Goal: Task Accomplishment & Management: Manage account settings

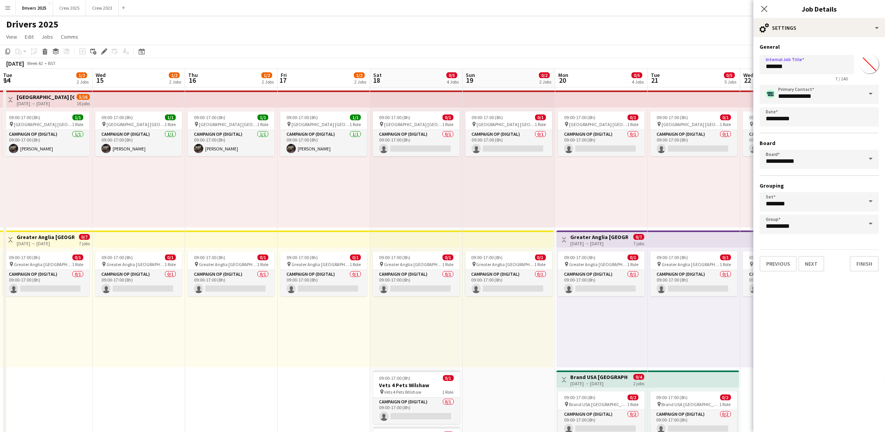
scroll to position [0, 205]
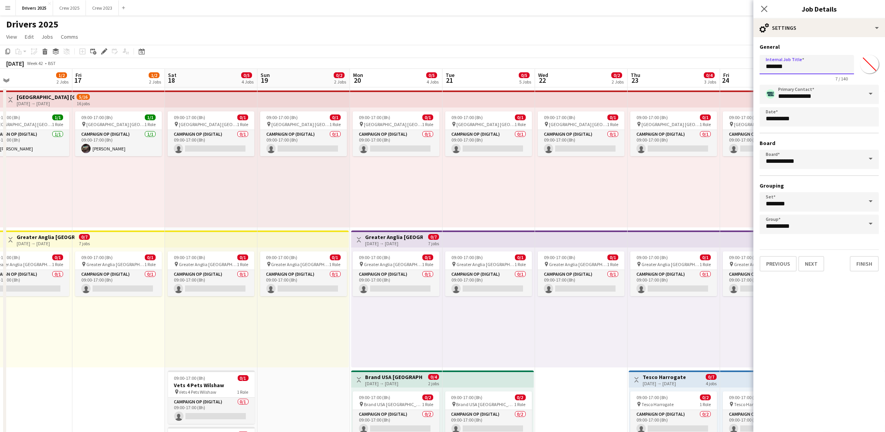
click at [810, 66] on input "*******" at bounding box center [807, 64] width 94 height 19
drag, startPoint x: 816, startPoint y: 68, endPoint x: 710, endPoint y: 63, distance: 106.2
drag, startPoint x: 849, startPoint y: 68, endPoint x: 724, endPoint y: 62, distance: 125.6
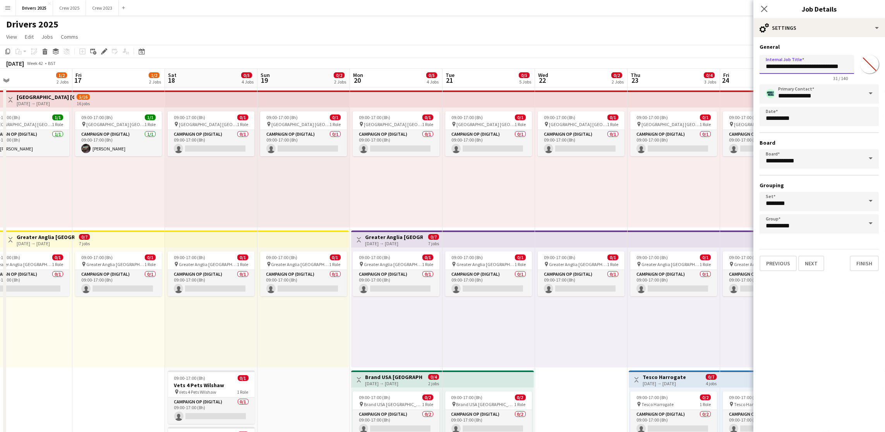
type input "**********"
click at [806, 262] on button "Next" at bounding box center [811, 263] width 26 height 15
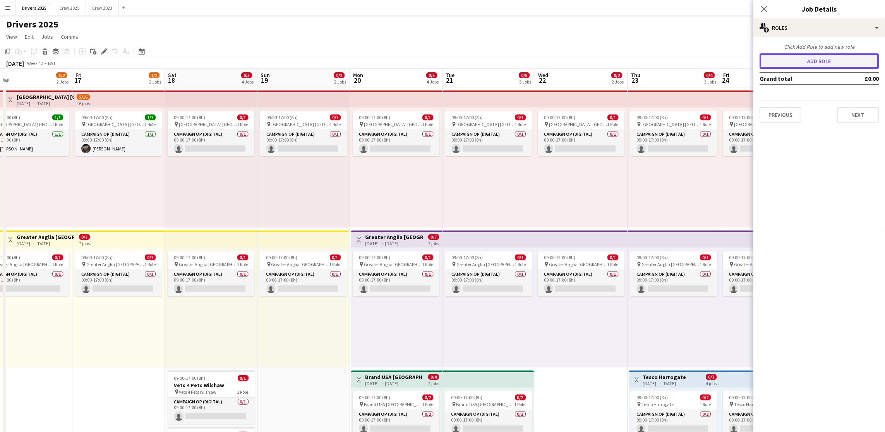
click at [827, 65] on button "Add role" at bounding box center [819, 60] width 119 height 15
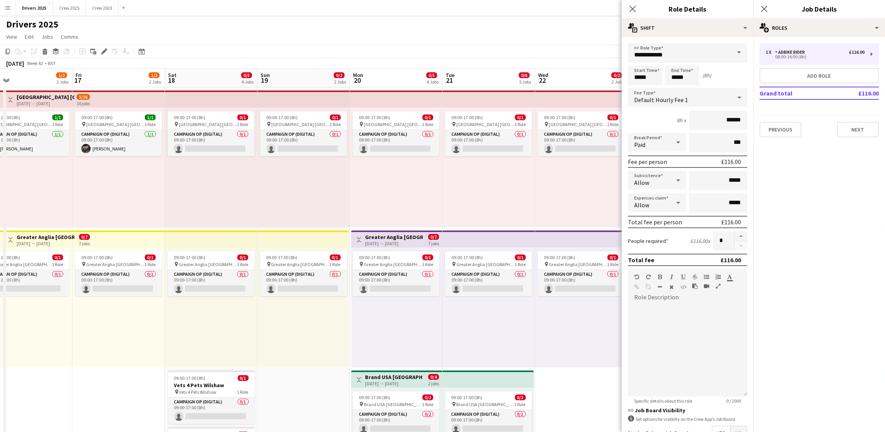
click at [734, 54] on span at bounding box center [739, 52] width 16 height 19
click at [688, 153] on mat-option "Campaign Op (Digital)" at bounding box center [683, 149] width 110 height 19
type input "**********"
type input "*****"
click at [653, 79] on input "*****" at bounding box center [645, 75] width 34 height 19
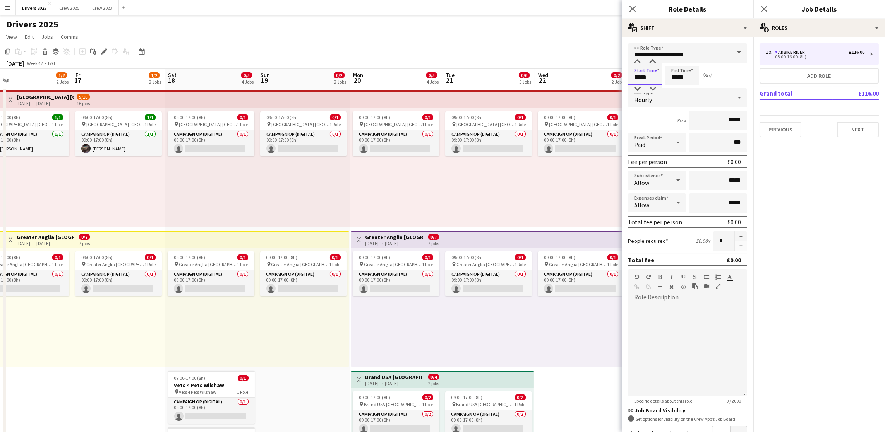
drag, startPoint x: 655, startPoint y: 78, endPoint x: 532, endPoint y: 76, distance: 122.4
type input "*****"
click at [675, 75] on input "*****" at bounding box center [682, 75] width 34 height 19
type input "*****"
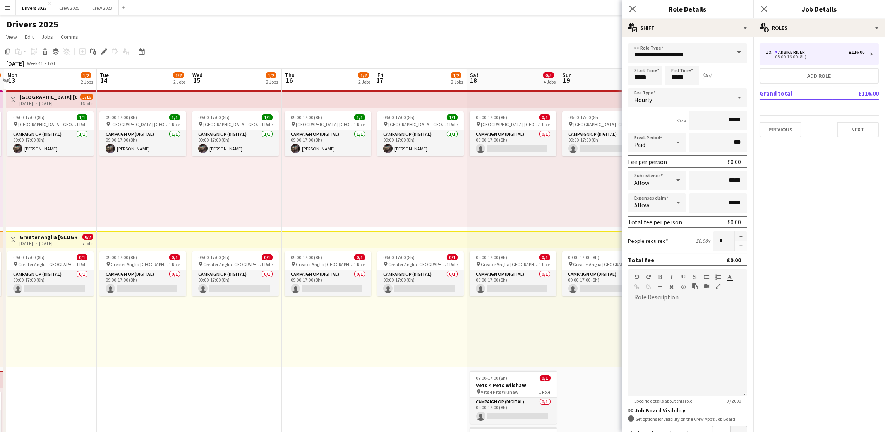
scroll to position [0, 173]
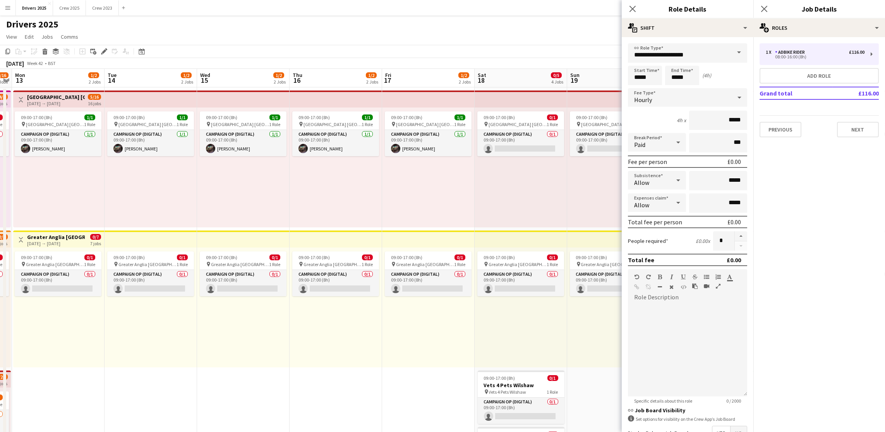
drag, startPoint x: 302, startPoint y: 339, endPoint x: 612, endPoint y: 278, distance: 315.9
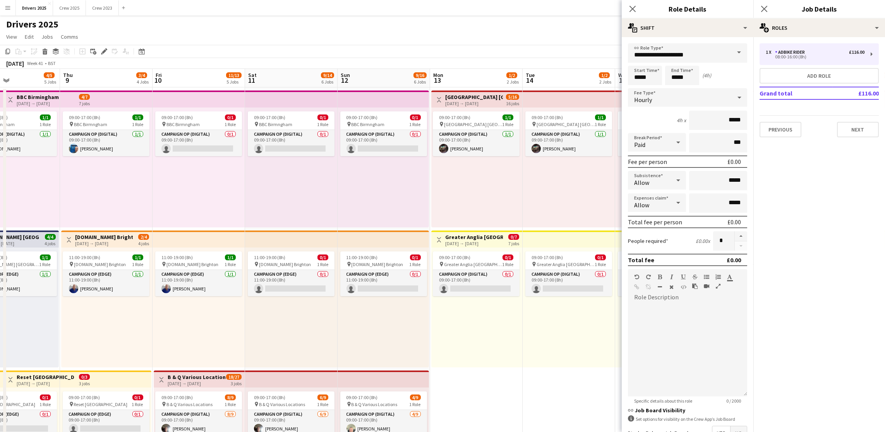
drag, startPoint x: 191, startPoint y: 317, endPoint x: 609, endPoint y: 305, distance: 417.9
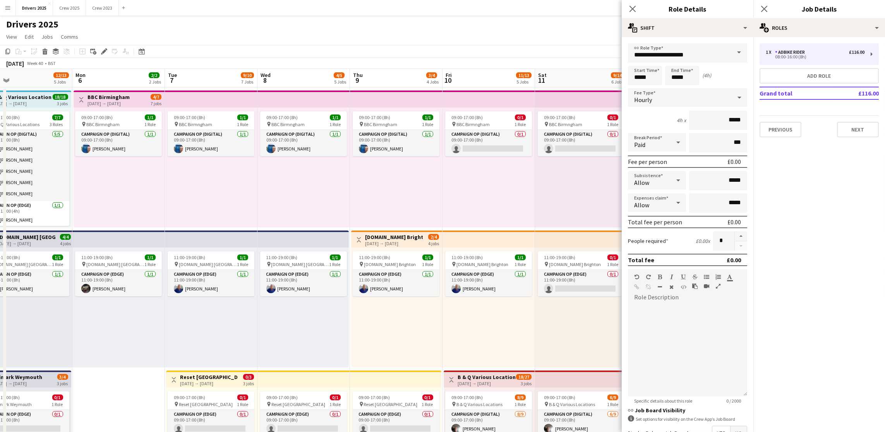
drag, startPoint x: 245, startPoint y: 291, endPoint x: 683, endPoint y: 287, distance: 437.5
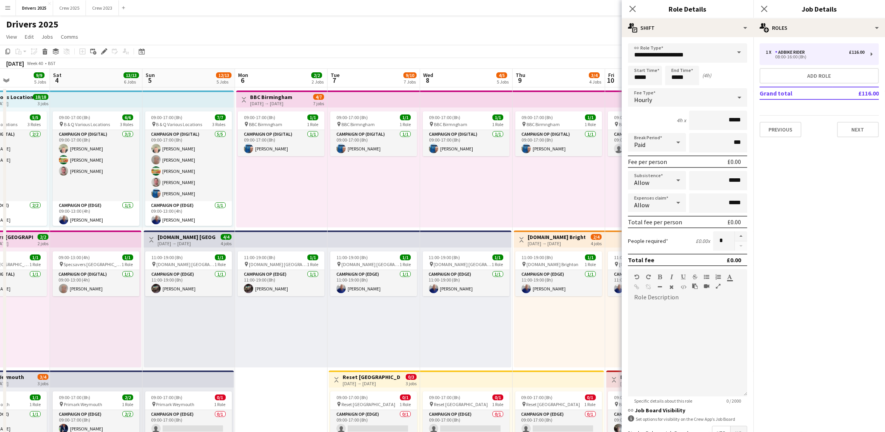
drag, startPoint x: 265, startPoint y: 261, endPoint x: 428, endPoint y: 254, distance: 163.1
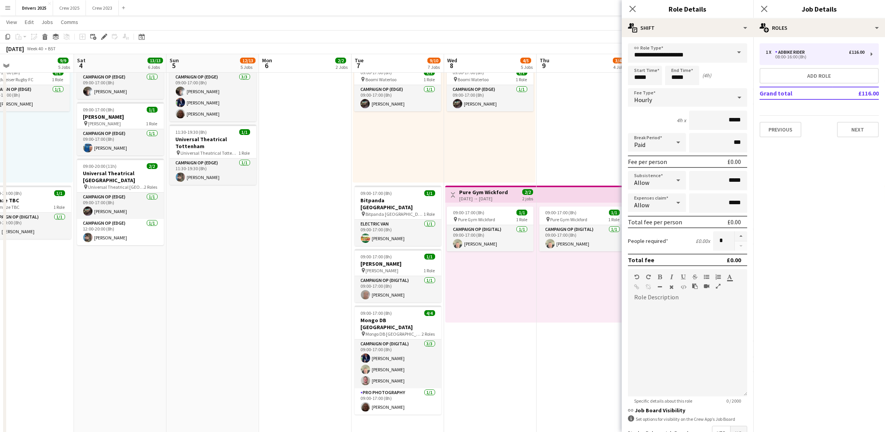
scroll to position [0, 257]
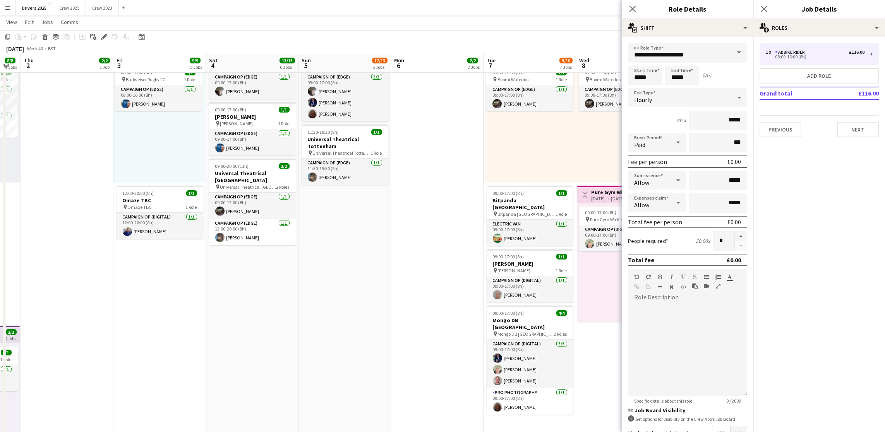
drag, startPoint x: 142, startPoint y: 321, endPoint x: 296, endPoint y: 293, distance: 156.5
click at [290, 317] on app-calendar-viewport "Mon 29 5/7 4 Jobs Tue 30 8/9 6 Jobs Wed 1 8/8 6 Jobs Thu 2 2/2 1 Job Fri 3 9/9 …" at bounding box center [442, 215] width 885 height 1299
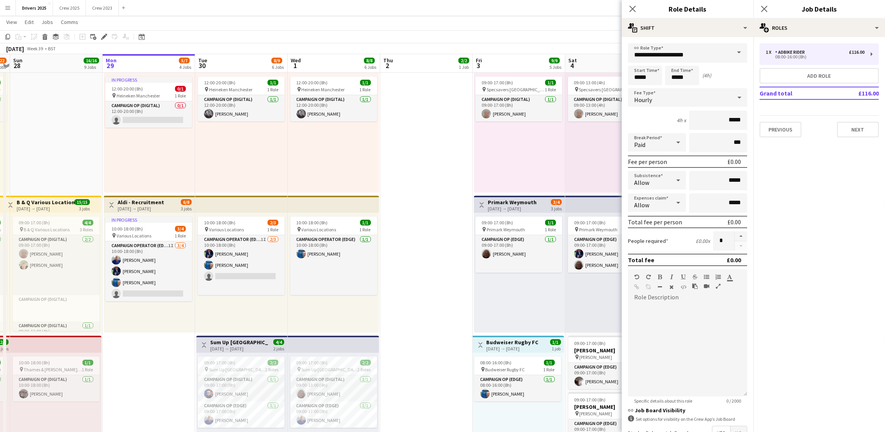
scroll to position [0, 170]
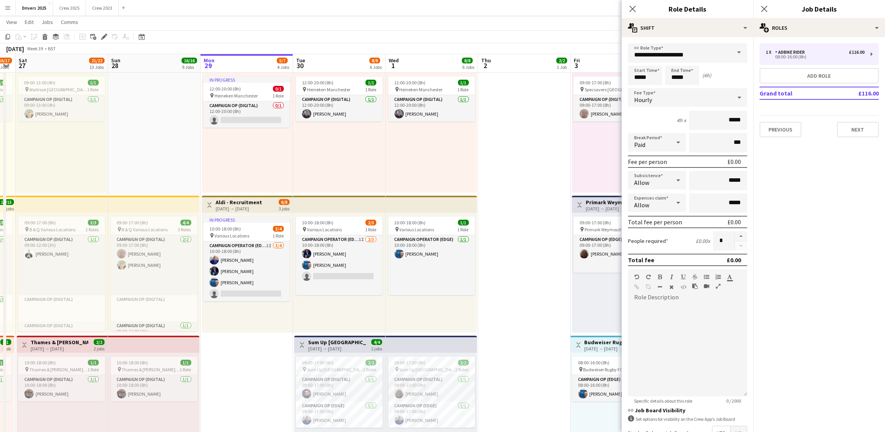
drag, startPoint x: 29, startPoint y: 299, endPoint x: 486, endPoint y: 278, distance: 457.3
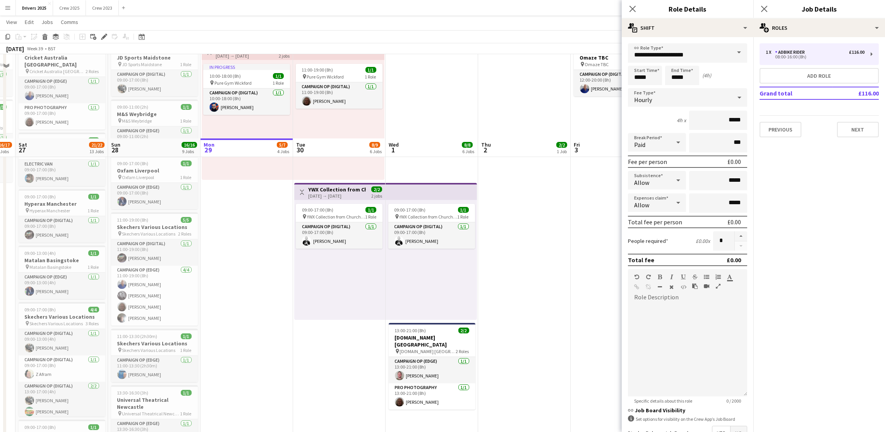
scroll to position [697, 0]
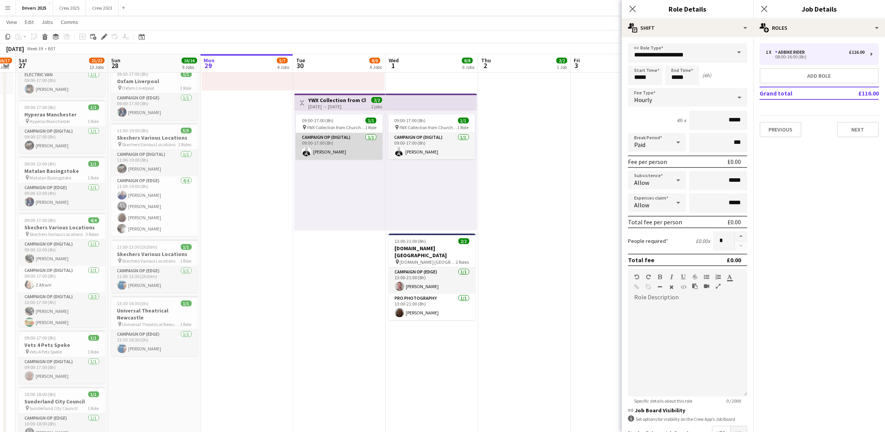
click at [328, 151] on app-card-role "Campaign Op (Digital) [DATE] 09:00-17:00 (8h) [PERSON_NAME]" at bounding box center [339, 146] width 87 height 26
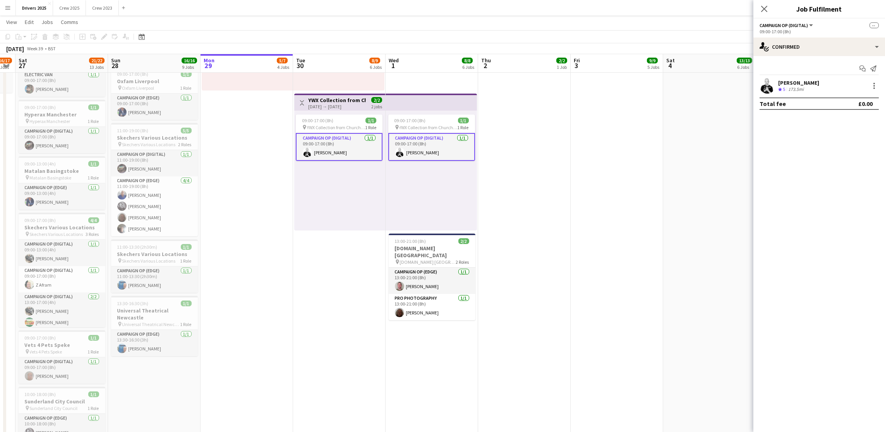
click at [810, 82] on div "[PERSON_NAME]" at bounding box center [798, 82] width 41 height 7
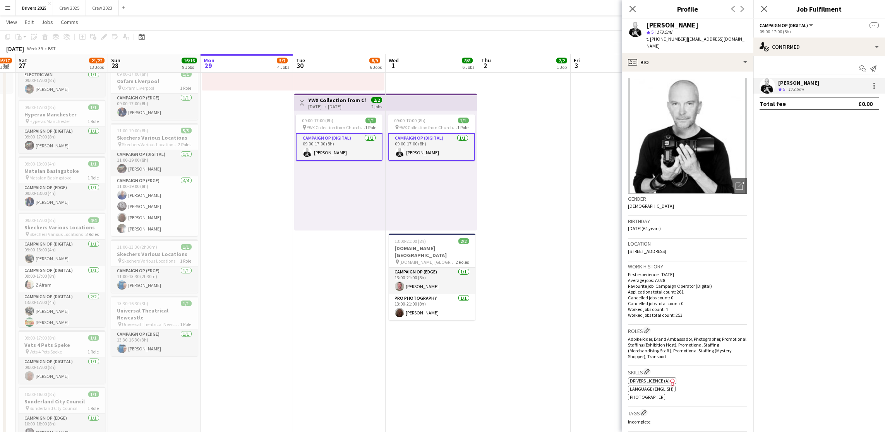
drag, startPoint x: 688, startPoint y: 39, endPoint x: 753, endPoint y: 42, distance: 65.1
click at [753, 42] on div "[PERSON_NAME] star 5 173.5mi t. [PHONE_NUMBER] | [EMAIL_ADDRESS][DOMAIN_NAME]" at bounding box center [688, 36] width 132 height 34
click at [726, 41] on span "| [EMAIL_ADDRESS][DOMAIN_NAME]" at bounding box center [696, 42] width 98 height 13
drag, startPoint x: 688, startPoint y: 37, endPoint x: 697, endPoint y: 49, distance: 14.9
click at [697, 49] on div "t. [PHONE_NUMBER] | [EMAIL_ADDRESS][DOMAIN_NAME]" at bounding box center [697, 43] width 101 height 14
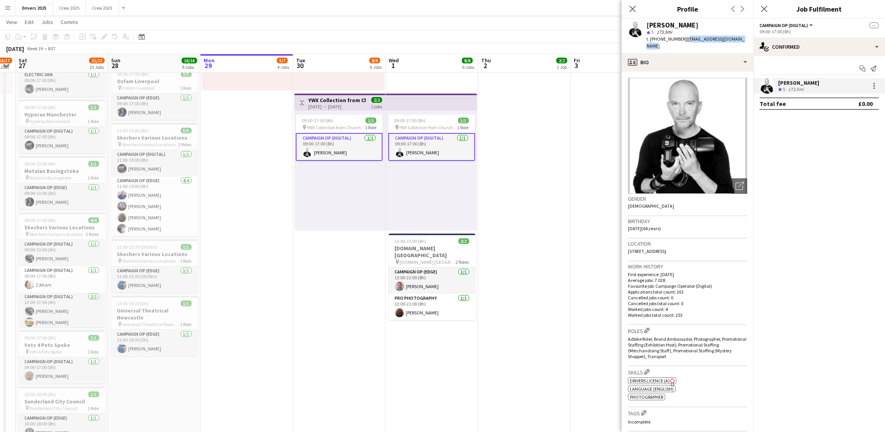
drag, startPoint x: 655, startPoint y: 48, endPoint x: 689, endPoint y: 39, distance: 34.5
click at [689, 39] on div "t. [PHONE_NUMBER] | [EMAIL_ADDRESS][DOMAIN_NAME]" at bounding box center [697, 43] width 101 height 14
copy span "[EMAIL_ADDRESS][DOMAIN_NAME]"
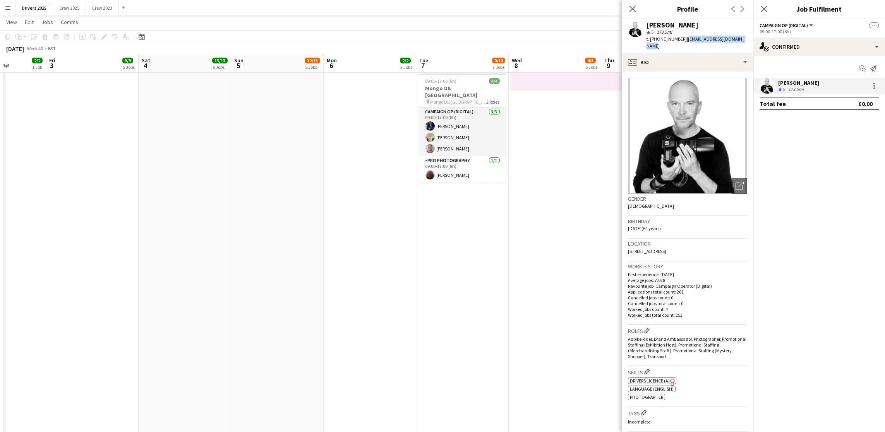
drag, startPoint x: 524, startPoint y: 176, endPoint x: 0, endPoint y: 179, distance: 524.2
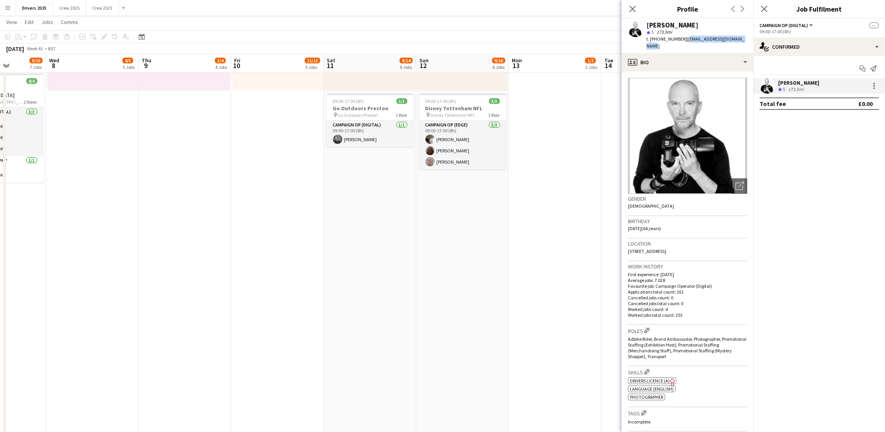
scroll to position [0, 259]
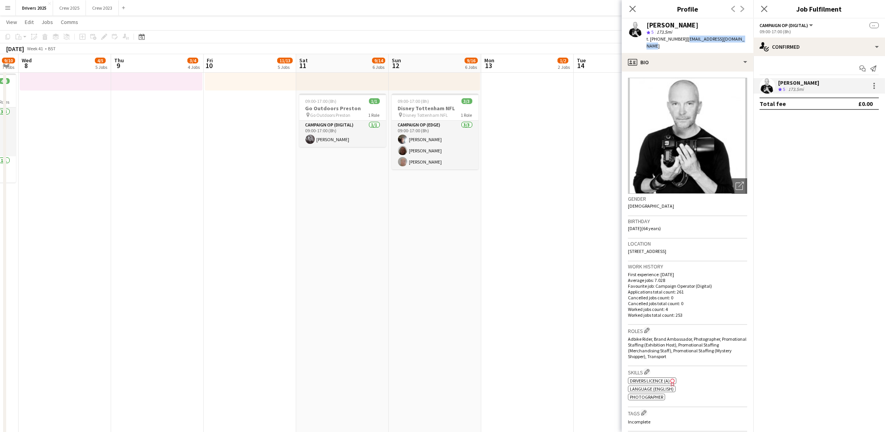
drag, startPoint x: 513, startPoint y: 222, endPoint x: 27, endPoint y: 220, distance: 485.9
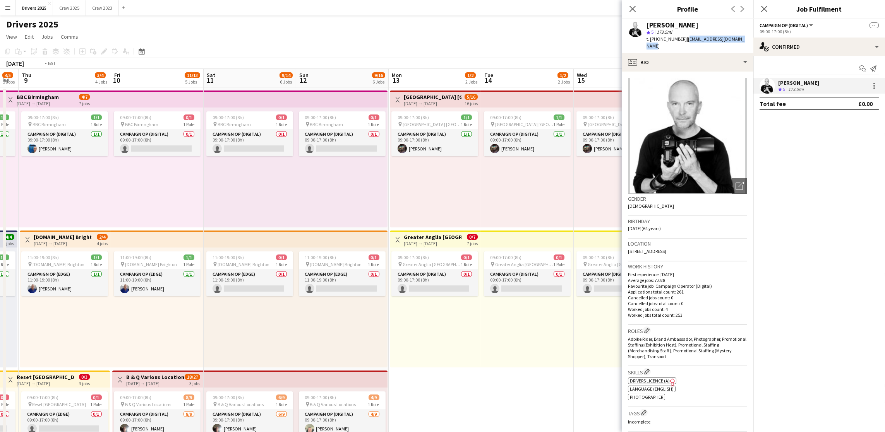
scroll to position [0, 215]
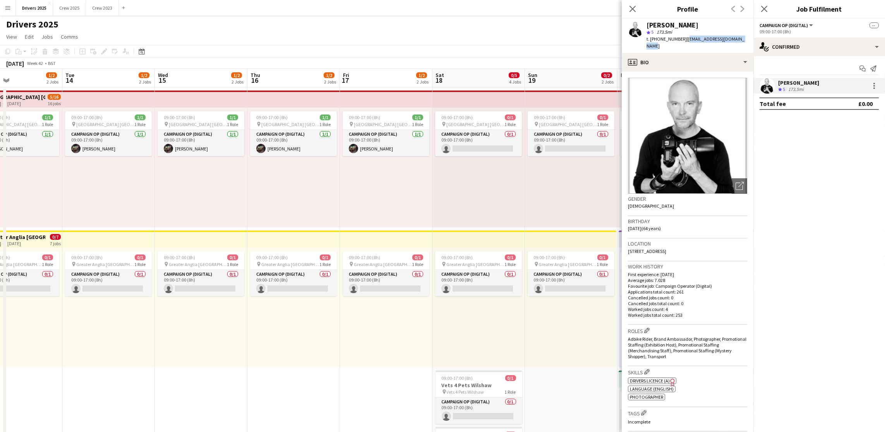
drag, startPoint x: 480, startPoint y: 271, endPoint x: 0, endPoint y: 245, distance: 481.2
drag, startPoint x: 674, startPoint y: 250, endPoint x: 213, endPoint y: 209, distance: 463.7
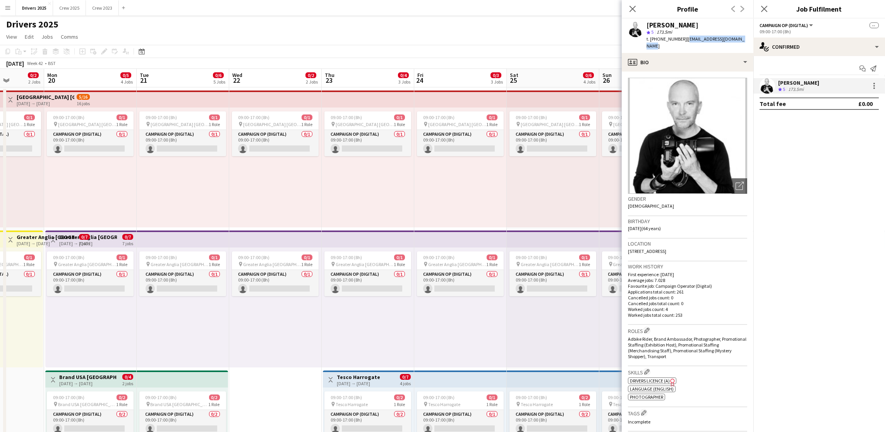
scroll to position [0, 211]
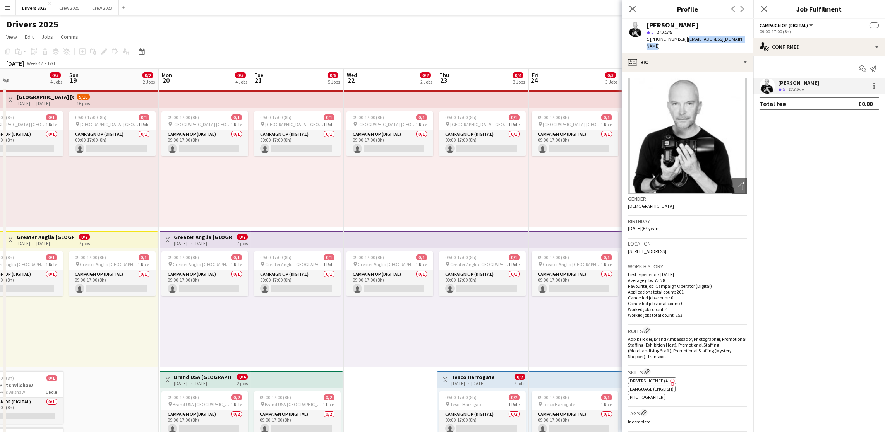
drag, startPoint x: 518, startPoint y: 217, endPoint x: 60, endPoint y: 190, distance: 459.6
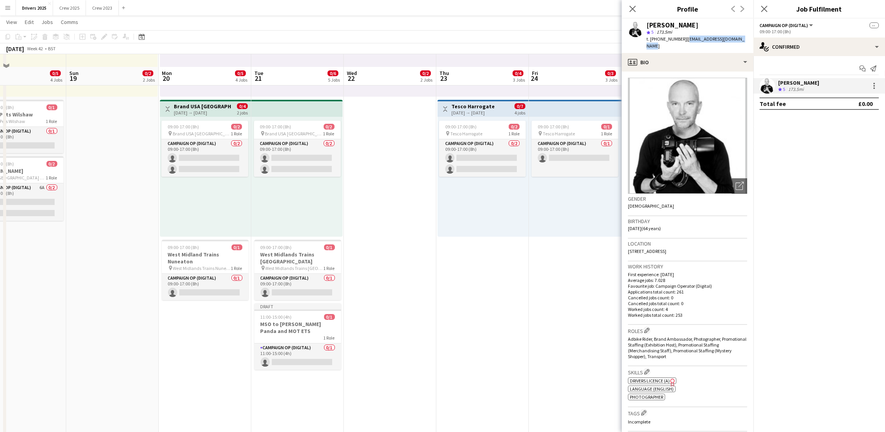
scroll to position [290, 0]
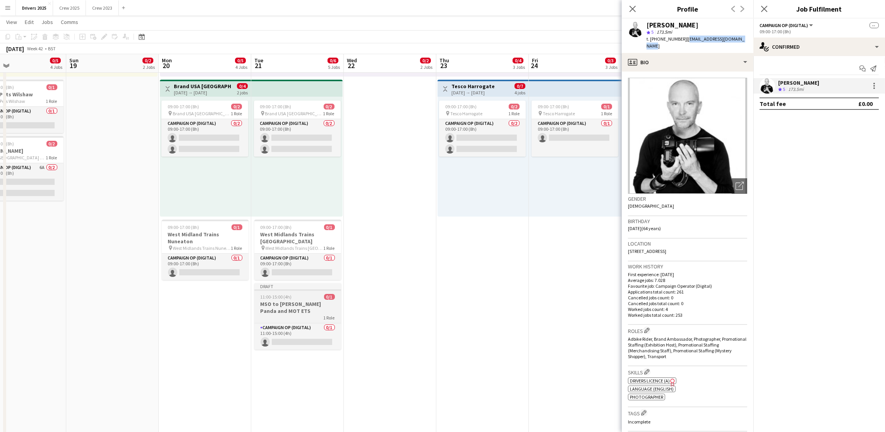
click at [303, 285] on app-job-card "Draft 11:00-15:00 (4h) 0/1 MSO to [PERSON_NAME] Panda and MOT ETS 1 Role Campai…" at bounding box center [297, 316] width 87 height 67
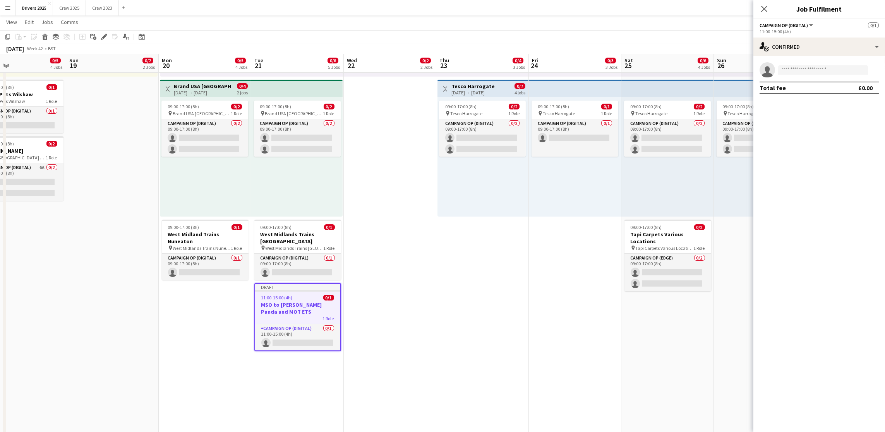
click at [810, 143] on mat-expansion-panel "check Confirmed single-neutral-actions Total fee £0.00" at bounding box center [819, 244] width 132 height 376
click at [287, 287] on app-job-card "Draft 11:00-15:00 (4h) 0/1 MSO to [PERSON_NAME] Panda and MOT ETS 1 Role Campai…" at bounding box center [297, 317] width 87 height 68
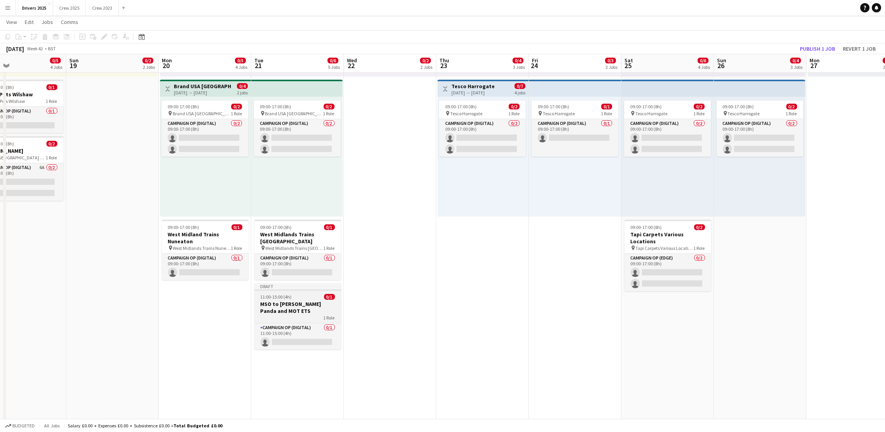
click at [268, 294] on span "11:00-15:00 (4h)" at bounding box center [276, 297] width 31 height 6
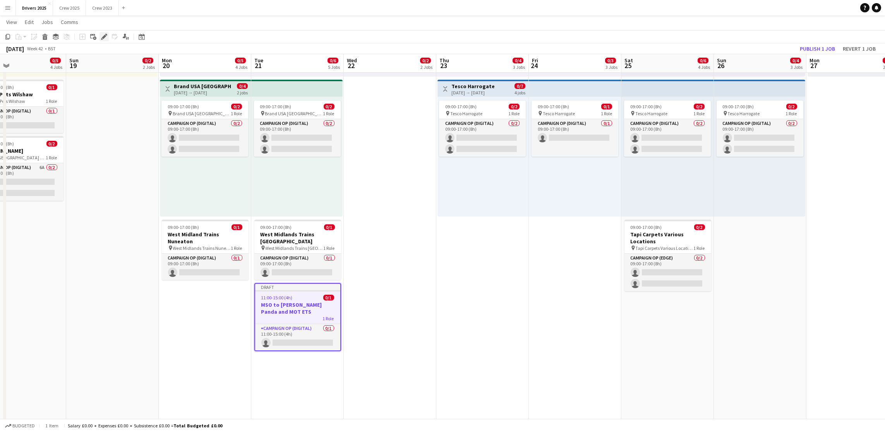
click at [100, 36] on div "Edit" at bounding box center [104, 36] width 9 height 9
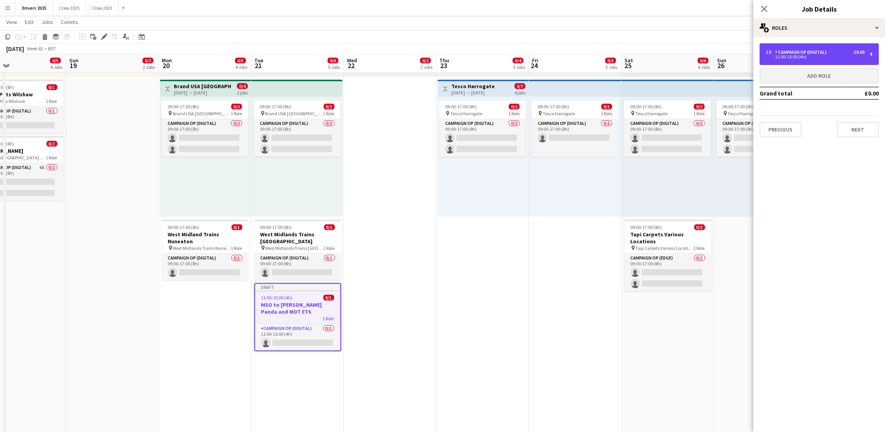
click at [823, 54] on div "Campaign Op (Digital)" at bounding box center [802, 52] width 55 height 5
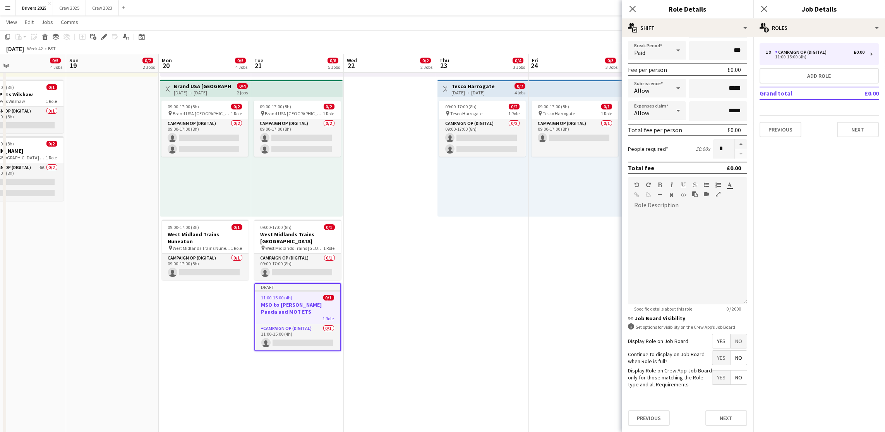
click at [735, 335] on span "No" at bounding box center [739, 342] width 16 height 14
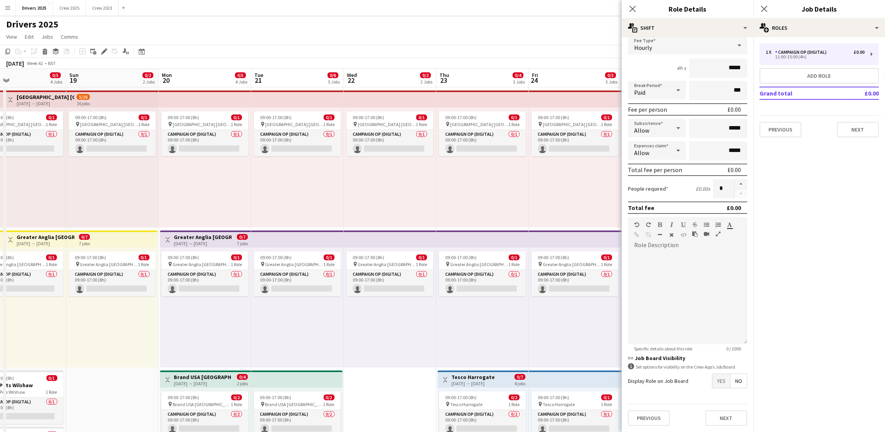
scroll to position [0, 0]
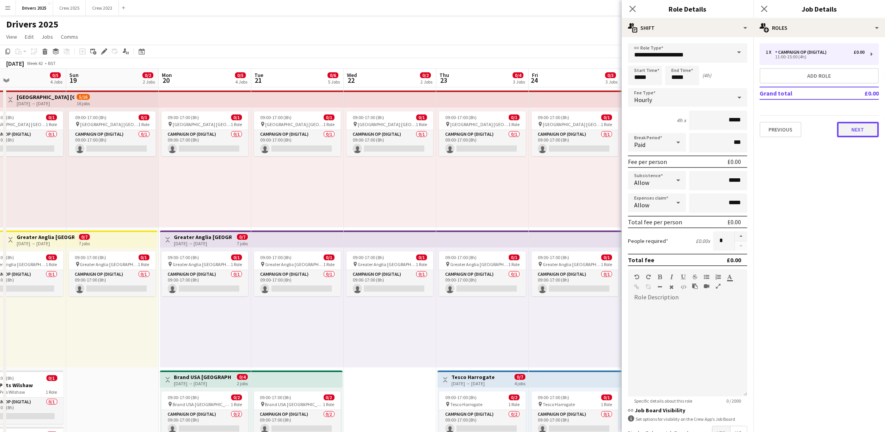
click at [865, 130] on button "Next" at bounding box center [858, 129] width 42 height 15
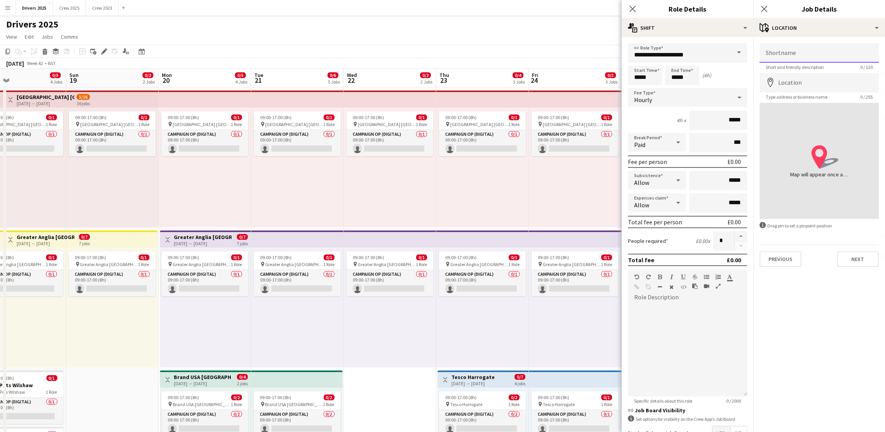
click at [827, 52] on input "Shortname" at bounding box center [819, 52] width 119 height 19
paste input "**********"
drag, startPoint x: 844, startPoint y: 53, endPoint x: 746, endPoint y: 48, distance: 97.3
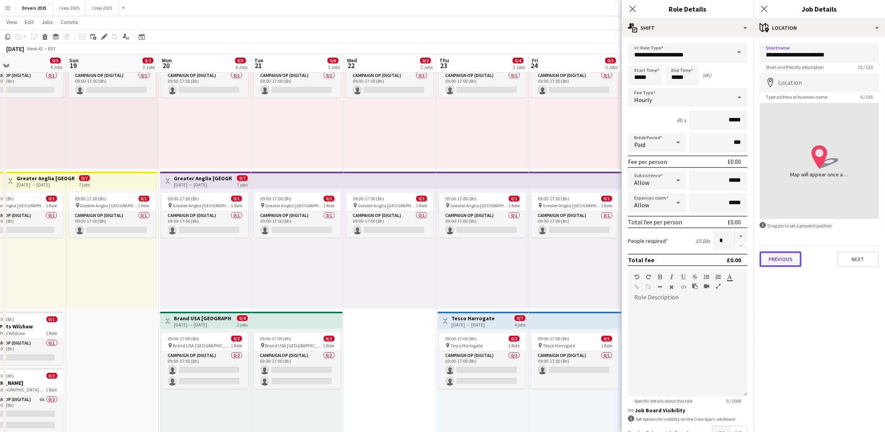
click at [781, 265] on button "Previous" at bounding box center [781, 259] width 42 height 15
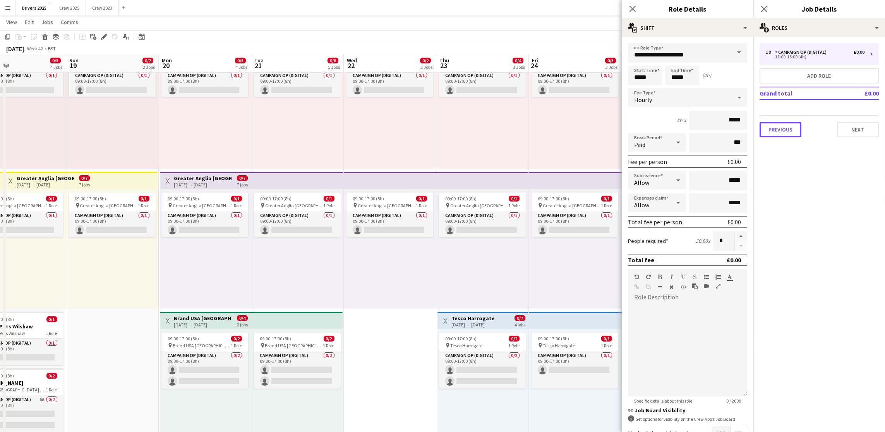
click at [787, 129] on button "Previous" at bounding box center [781, 129] width 42 height 15
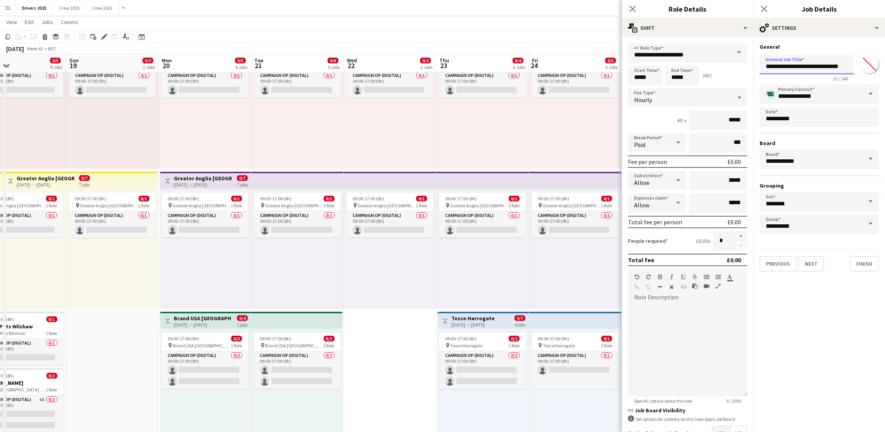
scroll to position [0, 6]
drag, startPoint x: 762, startPoint y: 66, endPoint x: 913, endPoint y: 68, distance: 151.4
click at [810, 264] on button "Next" at bounding box center [811, 263] width 26 height 15
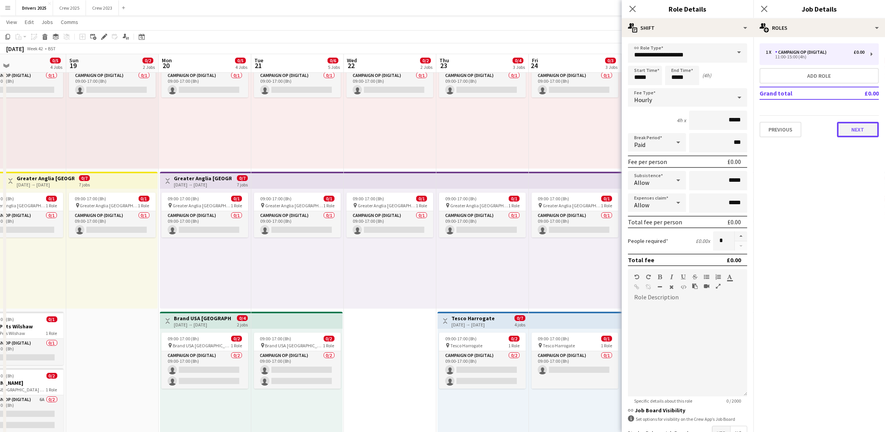
click at [847, 128] on button "Next" at bounding box center [858, 129] width 42 height 15
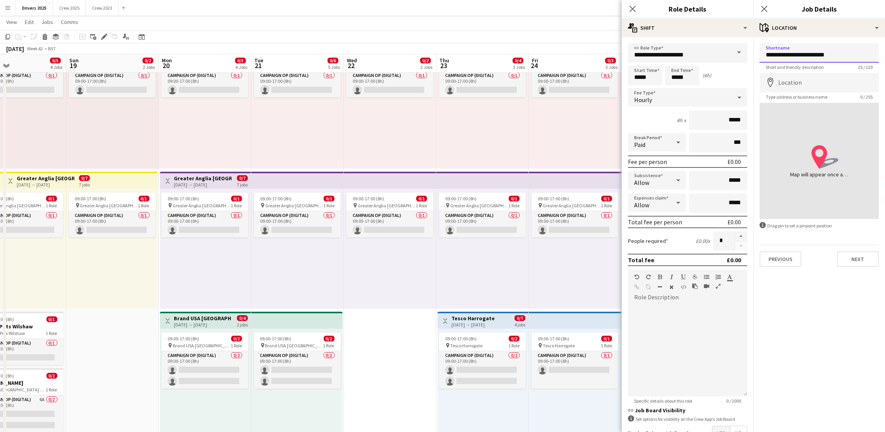
drag, startPoint x: 873, startPoint y: 57, endPoint x: 761, endPoint y: 44, distance: 112.6
click at [761, 44] on input "**********" at bounding box center [819, 52] width 119 height 19
paste input "******"
type input "**********"
click at [854, 248] on div "Previous Next" at bounding box center [819, 256] width 119 height 22
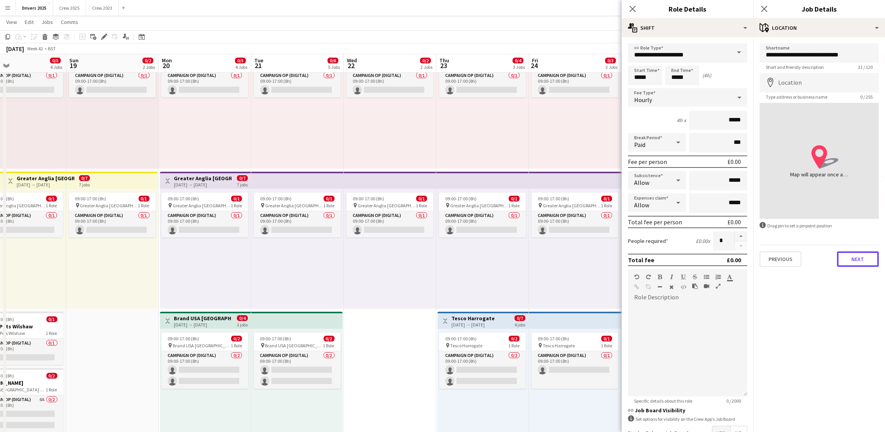
click at [851, 259] on button "Next" at bounding box center [858, 259] width 42 height 15
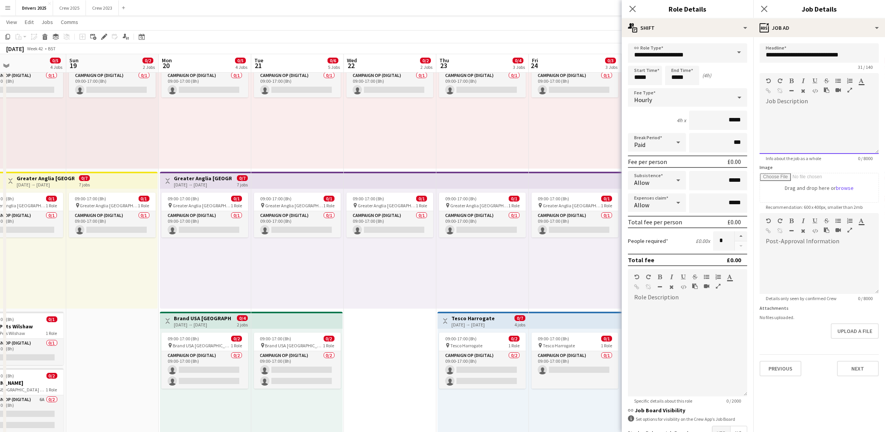
click at [803, 119] on div at bounding box center [819, 131] width 119 height 46
click at [845, 367] on button "Next" at bounding box center [858, 368] width 42 height 15
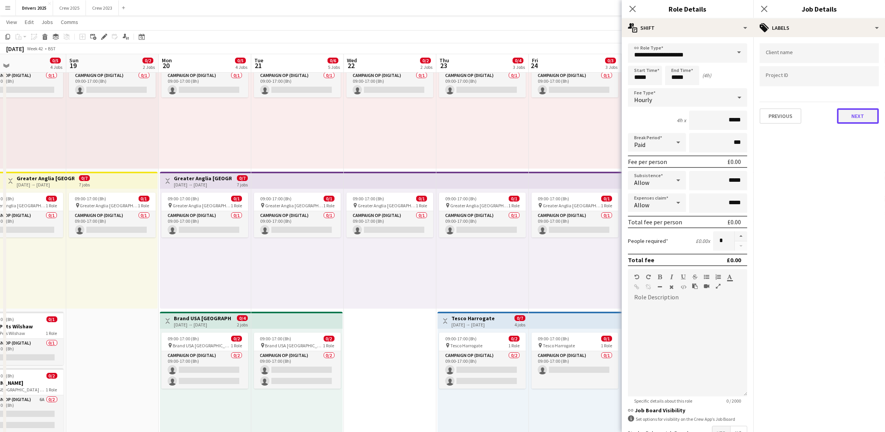
click at [865, 117] on button "Next" at bounding box center [858, 115] width 42 height 15
click at [854, 75] on button "Next" at bounding box center [858, 79] width 42 height 15
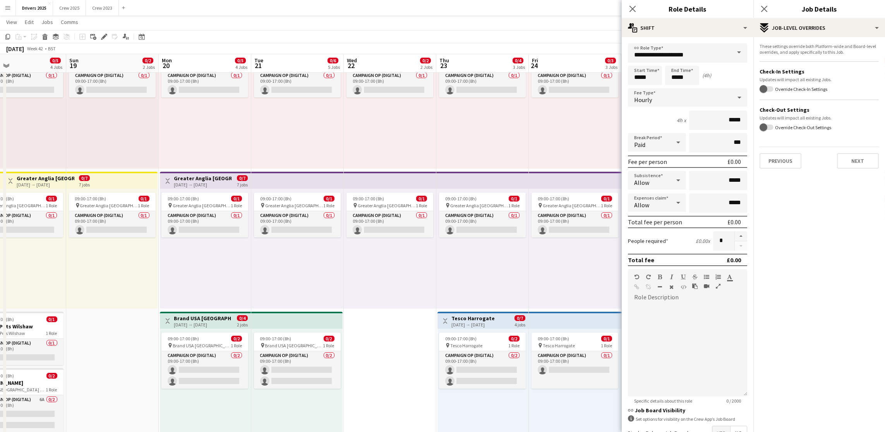
click at [861, 182] on mat-expansion-panel "pencil3 Settings These settings override both Platform-wide and Board-level ove…" at bounding box center [819, 234] width 132 height 395
click at [856, 166] on button "Next" at bounding box center [858, 160] width 42 height 15
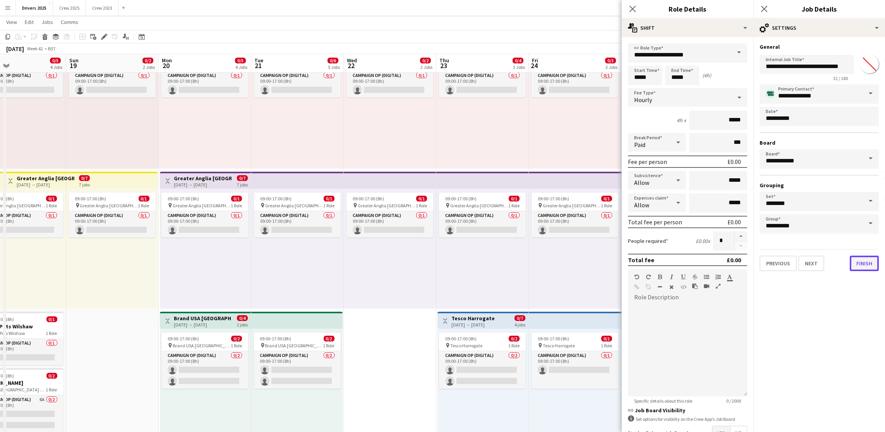
click at [863, 256] on button "Finish" at bounding box center [864, 263] width 29 height 15
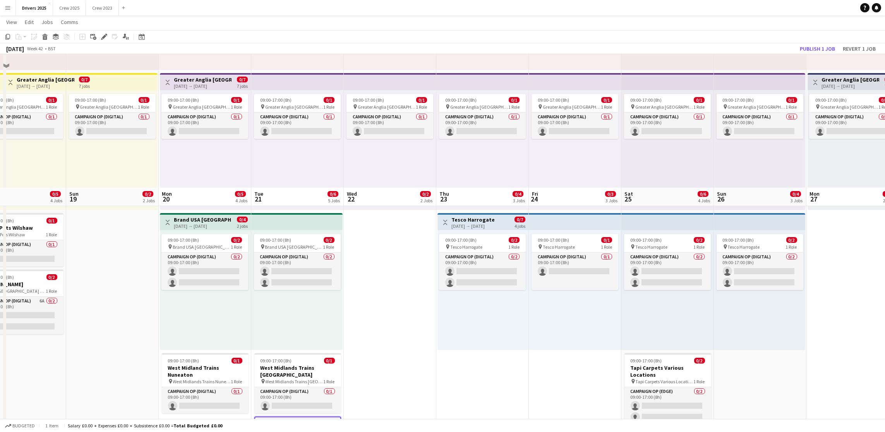
scroll to position [290, 0]
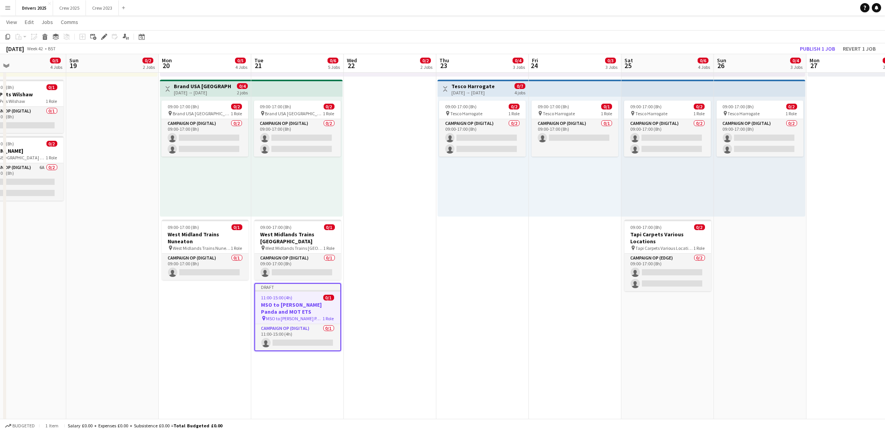
click at [280, 295] on span "11:00-15:00 (4h)" at bounding box center [276, 298] width 31 height 6
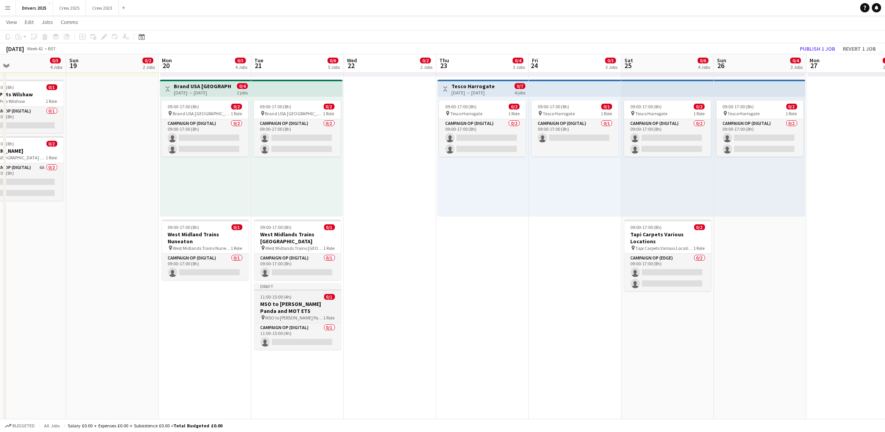
click at [272, 301] on h3 "MSO to [PERSON_NAME] Panda and MOT ETS" at bounding box center [297, 308] width 87 height 14
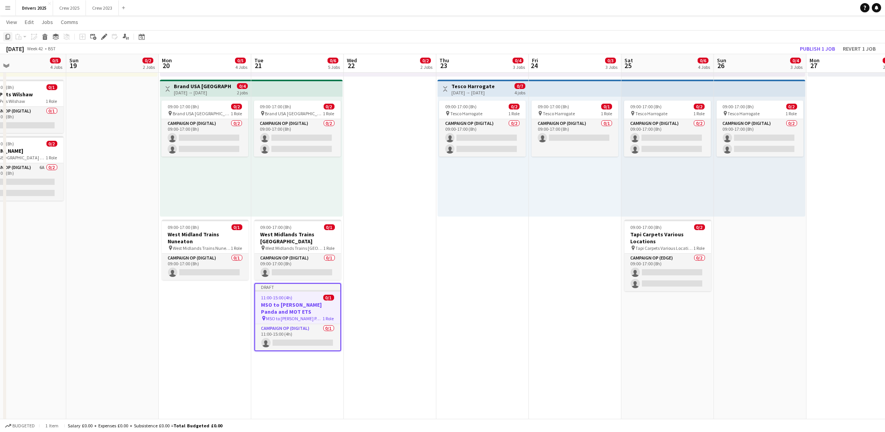
click at [10, 39] on icon "Copy" at bounding box center [8, 37] width 6 height 6
click at [355, 297] on app-date-cell "09:00-17:00 (8h) 0/1 pin Abertay University Scotland 1 Role Campaign Op (Digita…" at bounding box center [390, 417] width 93 height 1242
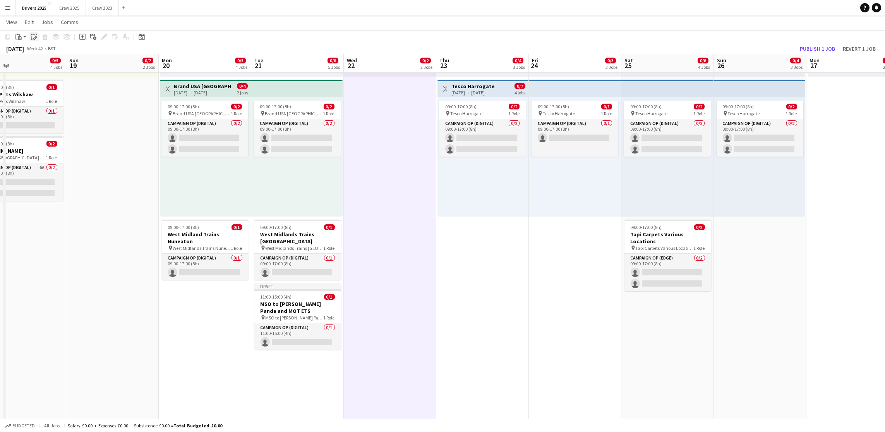
click at [33, 38] on icon at bounding box center [34, 38] width 3 height 3
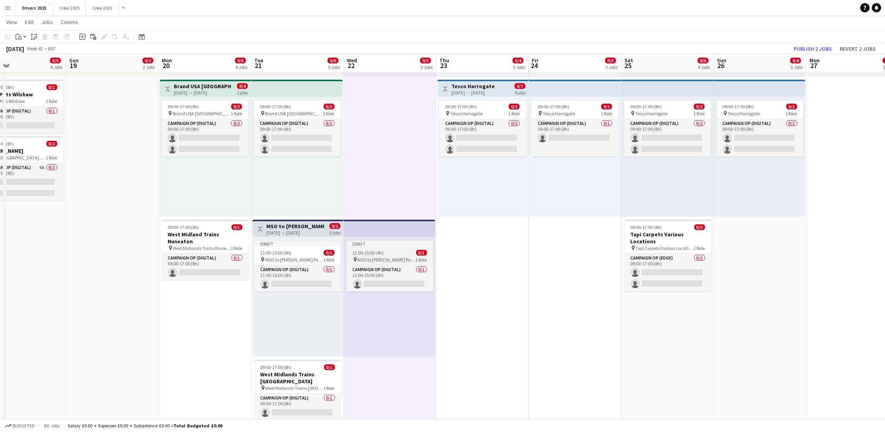
click at [372, 250] on span "11:00-15:00 (4h)" at bounding box center [368, 253] width 31 height 6
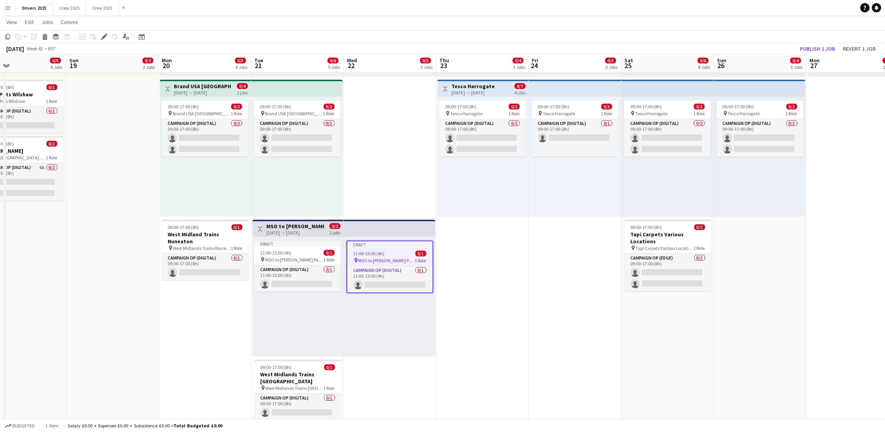
scroll to position [0, 210]
click at [103, 40] on div "Edit" at bounding box center [104, 36] width 9 height 9
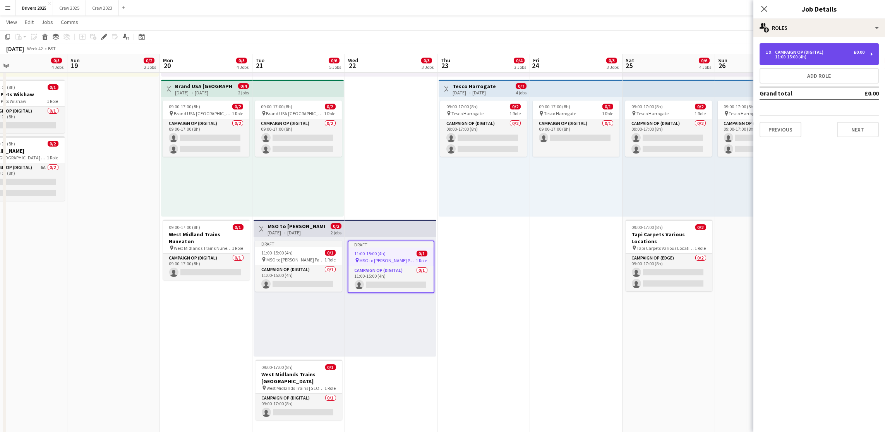
click at [789, 57] on div "11:00-15:00 (4h)" at bounding box center [815, 57] width 99 height 4
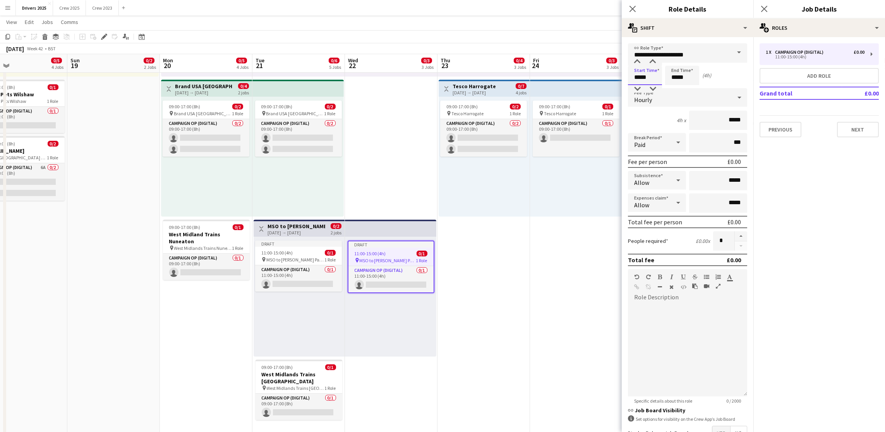
drag, startPoint x: 652, startPoint y: 75, endPoint x: 574, endPoint y: 72, distance: 78.3
click at [576, 72] on body "Menu Boards Boards Boards All jobs Status Workforce Workforce My Workforce Recr…" at bounding box center [442, 381] width 885 height 1342
type input "*****"
click at [561, 285] on app-date-cell "09:00-17:00 (8h) 0/1 pin Abertay University Scotland 1 Role Campaign Op (Digita…" at bounding box center [576, 417] width 93 height 1242
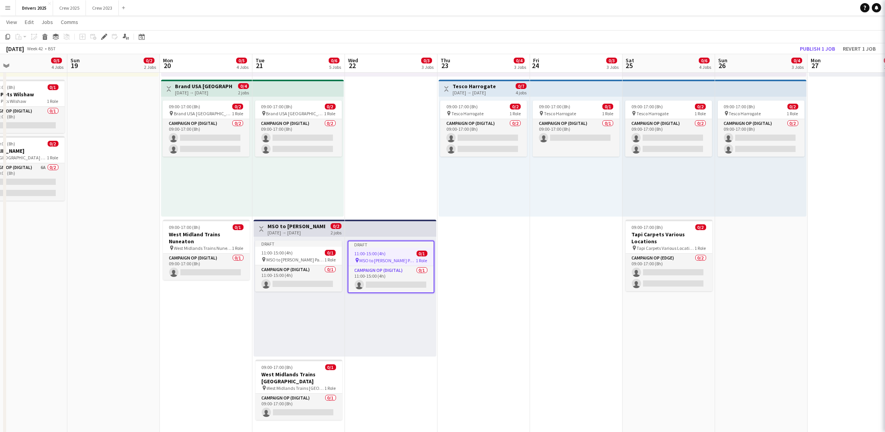
scroll to position [0, 210]
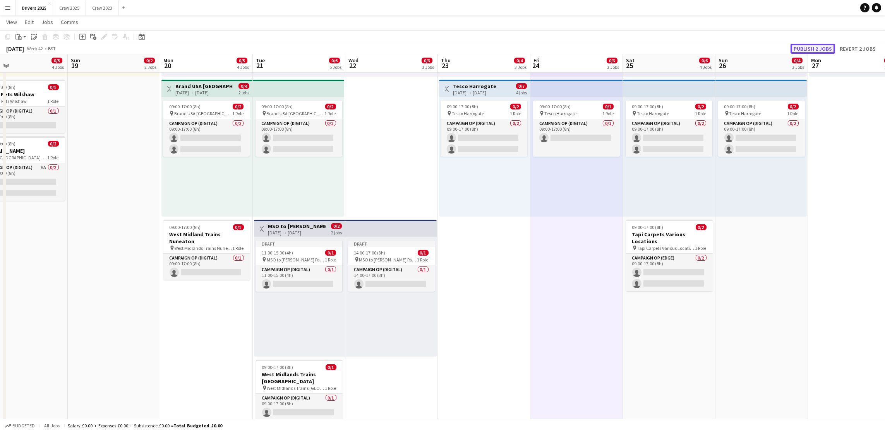
click at [815, 50] on button "Publish 2 jobs" at bounding box center [813, 49] width 45 height 10
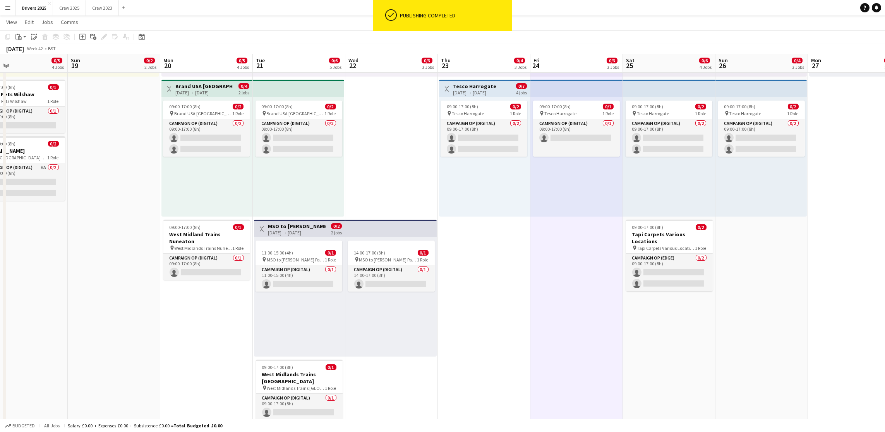
click at [296, 280] on app-card-role "Campaign Op (Digital) 0/1 11:00-15:00 (4h) single-neutral-actions" at bounding box center [299, 279] width 87 height 26
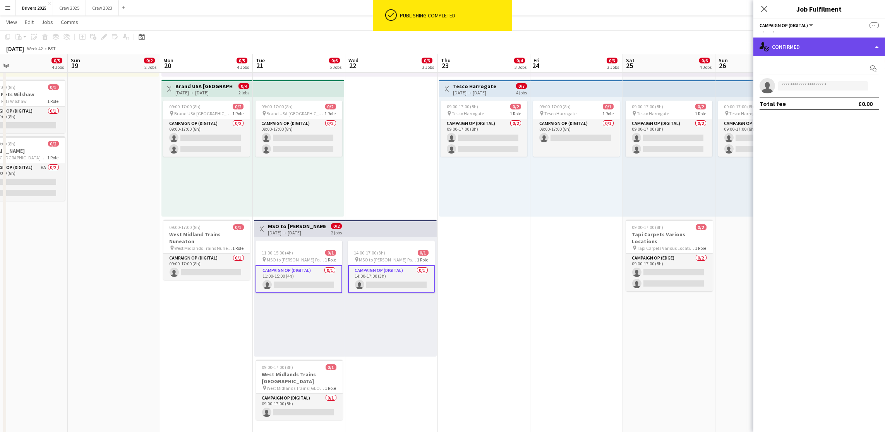
click at [794, 39] on div "single-neutral-actions-check-2 Confirmed" at bounding box center [819, 47] width 132 height 19
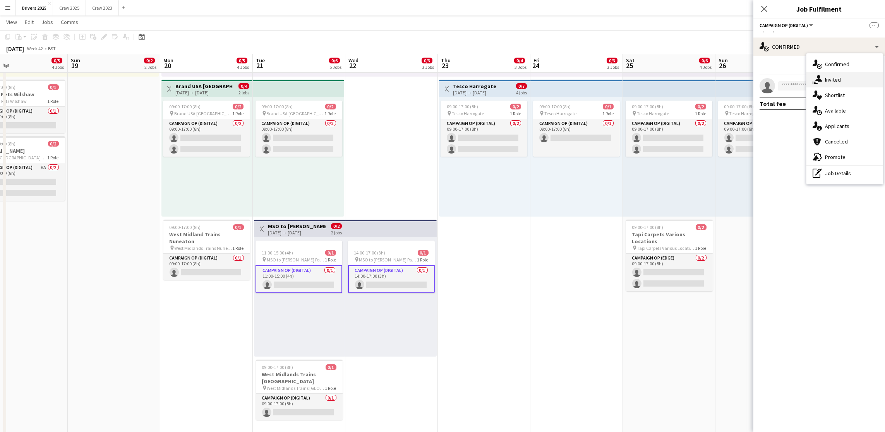
click at [831, 75] on div "single-neutral-actions-share-1 Invited" at bounding box center [844, 79] width 77 height 15
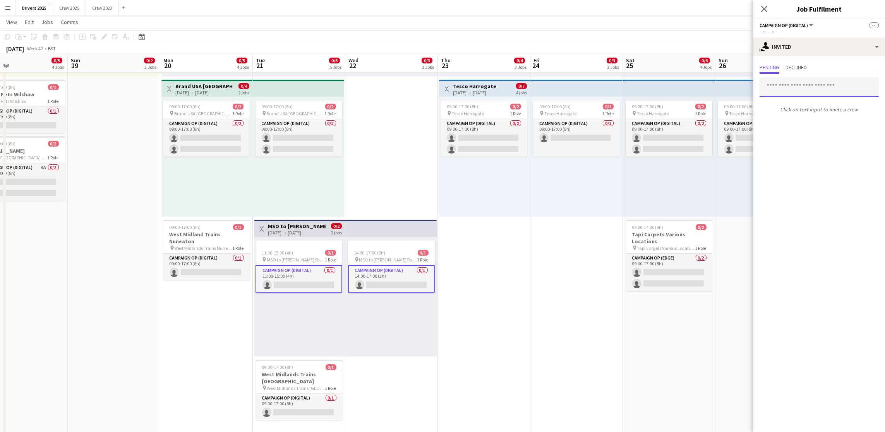
click at [825, 87] on input "text" at bounding box center [819, 86] width 119 height 19
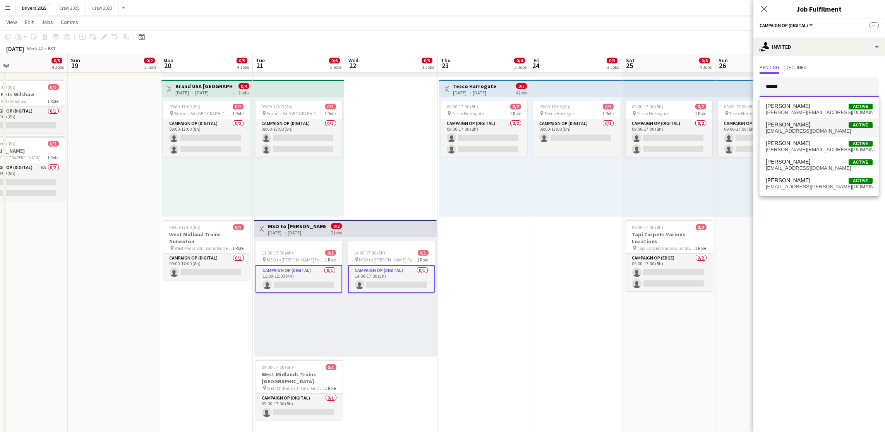
type input "*****"
click at [814, 128] on span "[EMAIL_ADDRESS][DOMAIN_NAME]" at bounding box center [819, 131] width 107 height 6
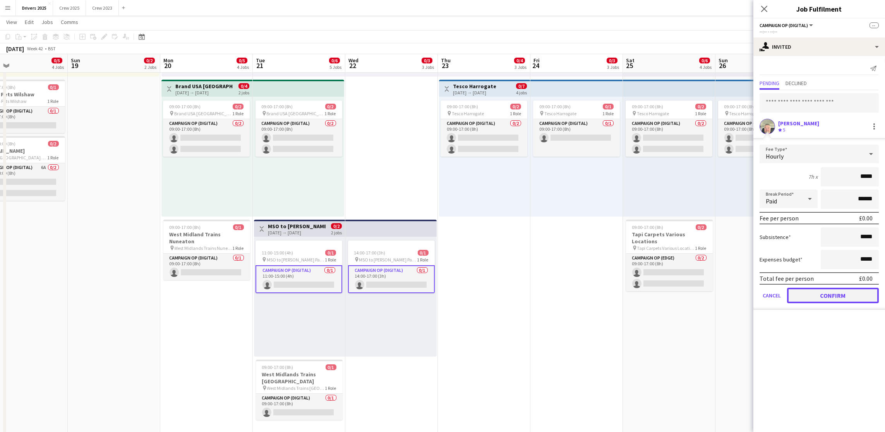
click at [830, 293] on button "Confirm" at bounding box center [833, 295] width 92 height 15
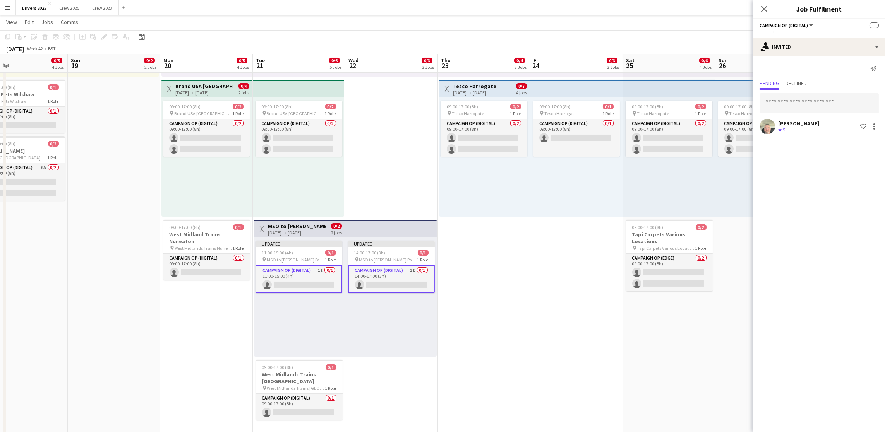
click at [515, 297] on app-date-cell "09:00-17:00 (8h) 0/1 pin Abertay University Scotland 1 Role Campaign Op (Digita…" at bounding box center [484, 417] width 93 height 1242
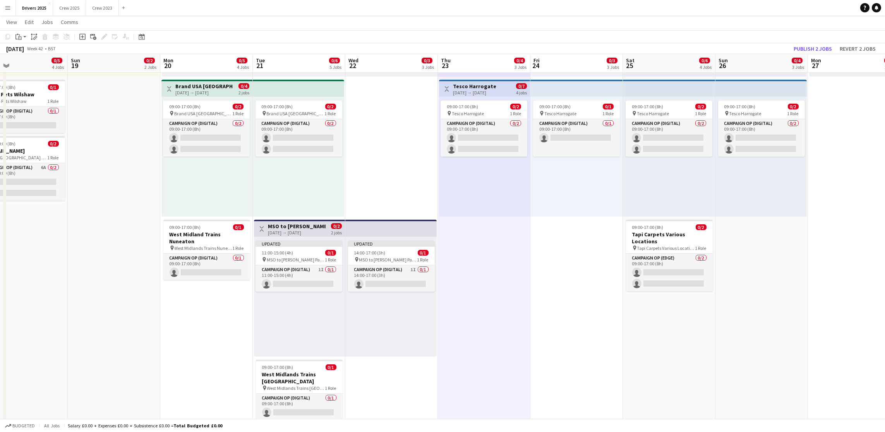
click at [786, 46] on div "[DATE] Week 42 • BST Publish 2 jobs Revert 2 jobs" at bounding box center [442, 48] width 885 height 11
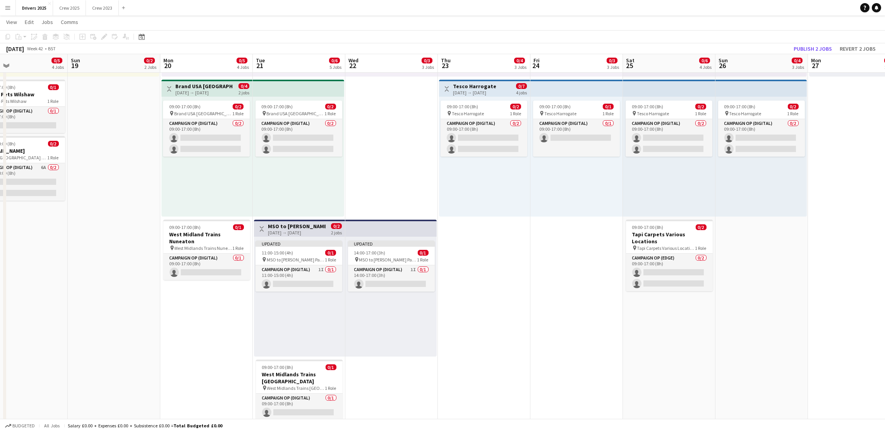
click at [817, 39] on app-toolbar "Copy Paste Paste Ctrl+V Paste with crew Ctrl+Shift+V Paste linked Job [GEOGRAPH…" at bounding box center [442, 36] width 885 height 13
click at [820, 44] on button "Publish 2 jobs" at bounding box center [813, 49] width 45 height 10
click at [41, 5] on button "Drivers 2025 Close" at bounding box center [34, 7] width 37 height 15
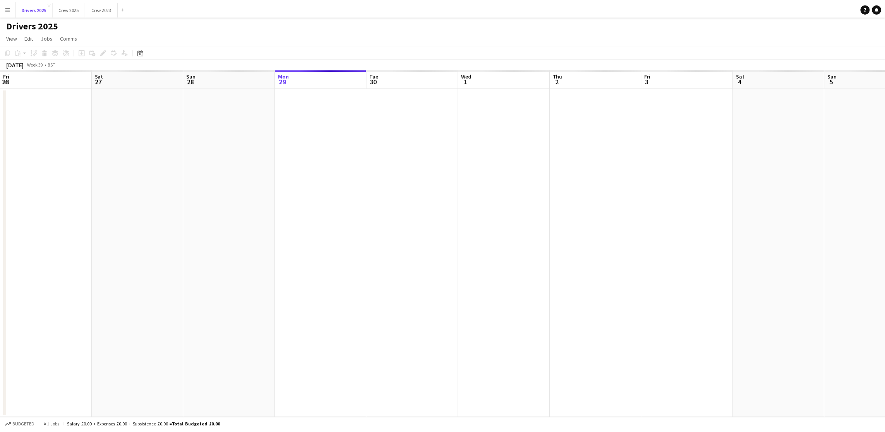
scroll to position [0, 185]
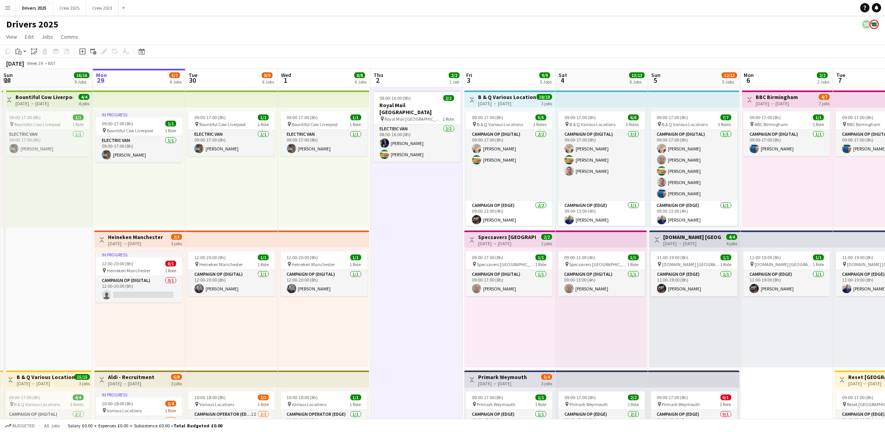
scroll to position [0, 184]
drag, startPoint x: 82, startPoint y: 50, endPoint x: 113, endPoint y: 64, distance: 33.9
click at [82, 50] on icon "Add job" at bounding box center [82, 51] width 6 height 6
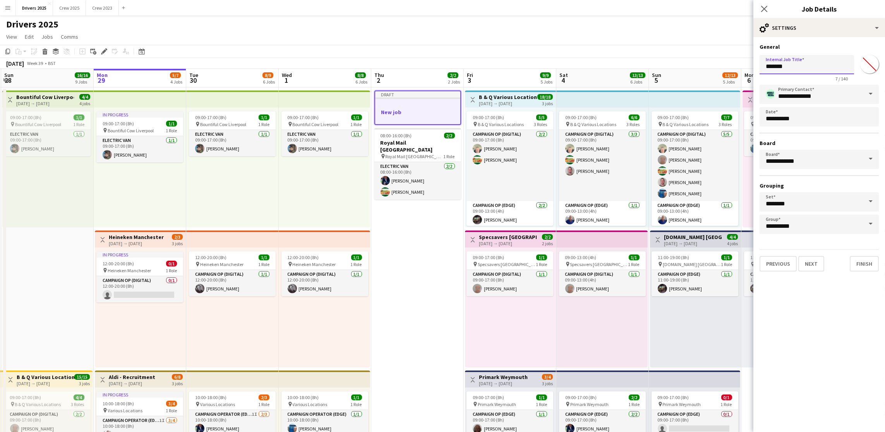
drag, startPoint x: 801, startPoint y: 64, endPoint x: 682, endPoint y: 61, distance: 118.9
drag, startPoint x: 850, startPoint y: 69, endPoint x: 743, endPoint y: 69, distance: 107.2
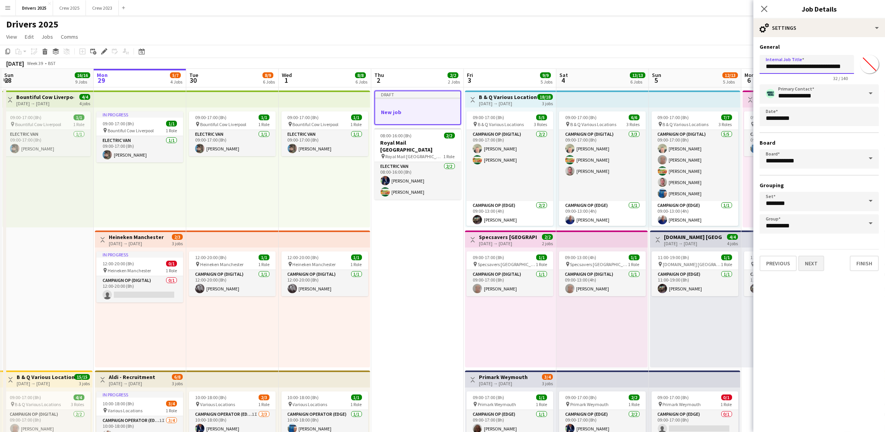
type input "**********"
click at [804, 261] on button "Next" at bounding box center [811, 263] width 26 height 15
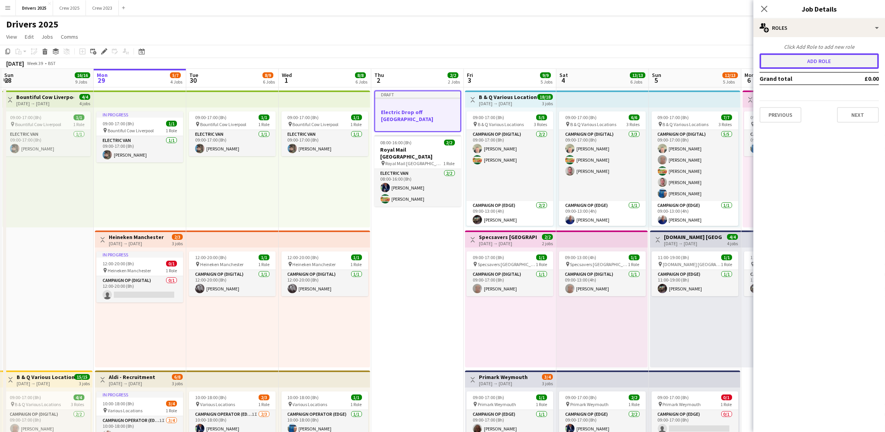
click at [775, 63] on button "Add role" at bounding box center [819, 60] width 119 height 15
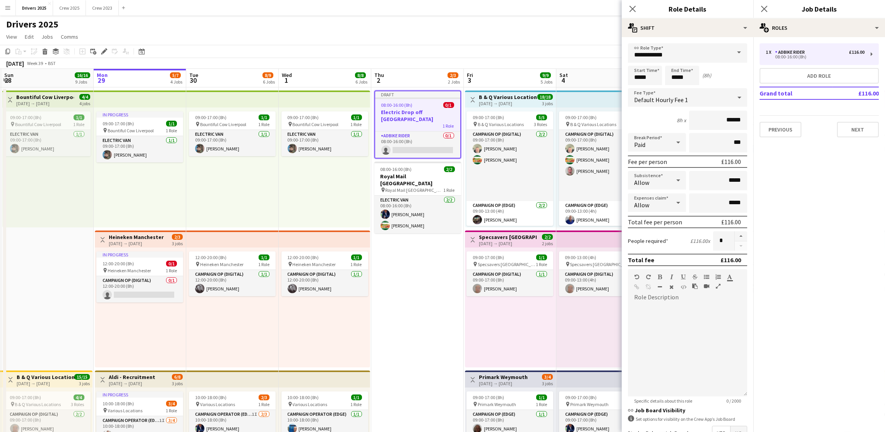
click at [731, 52] on span at bounding box center [739, 52] width 16 height 19
click at [729, 156] on div "Adbike Rider [PERSON_NAME] (Back Up) [PERSON_NAME] Brand Ambassador Campaign Op…" at bounding box center [683, 111] width 110 height 99
click at [661, 137] on mat-option "Electric Van" at bounding box center [683, 131] width 110 height 19
type input "**********"
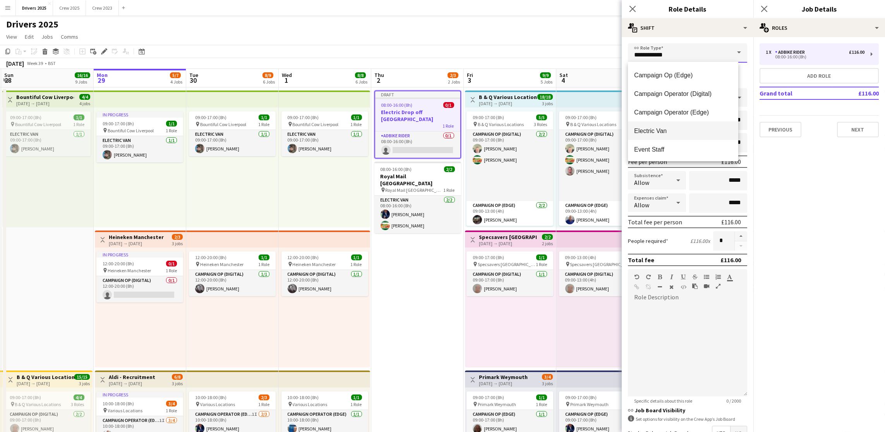
type input "*****"
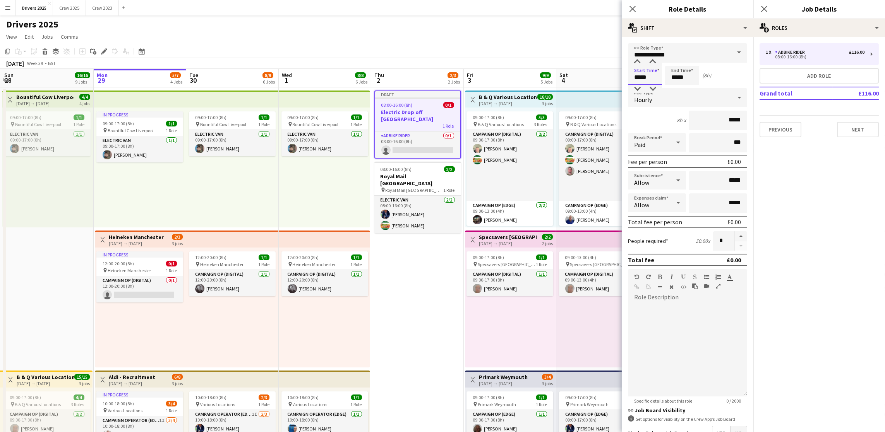
drag, startPoint x: 653, startPoint y: 71, endPoint x: 507, endPoint y: 74, distance: 146.0
type input "*****"
click at [662, 95] on div "Hourly" at bounding box center [680, 97] width 104 height 19
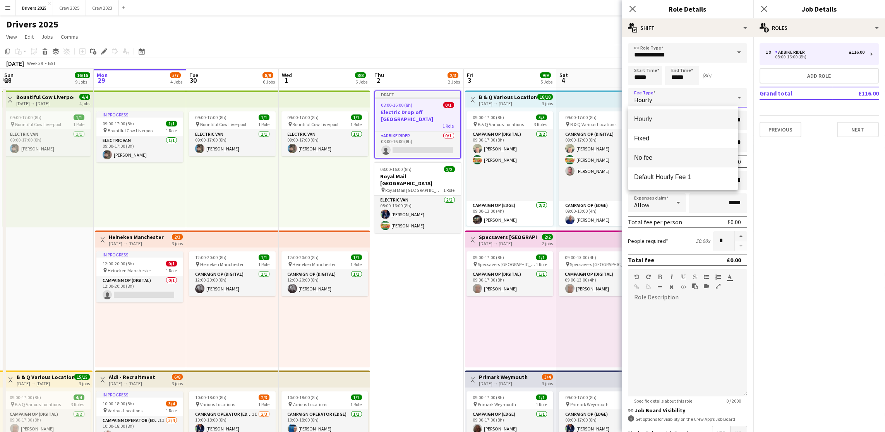
click at [663, 154] on span "No fee" at bounding box center [683, 157] width 98 height 7
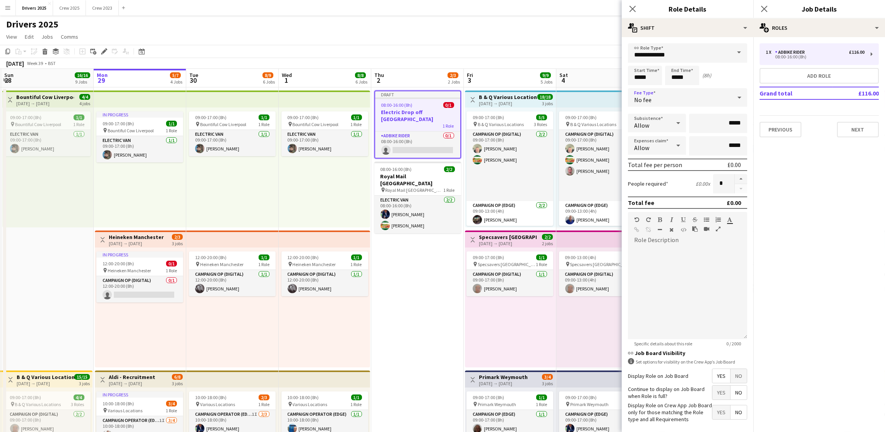
drag, startPoint x: 734, startPoint y: 389, endPoint x: 746, endPoint y: 379, distance: 15.6
click at [734, 383] on span "No" at bounding box center [739, 376] width 16 height 14
click at [878, 128] on button "Next" at bounding box center [858, 129] width 42 height 15
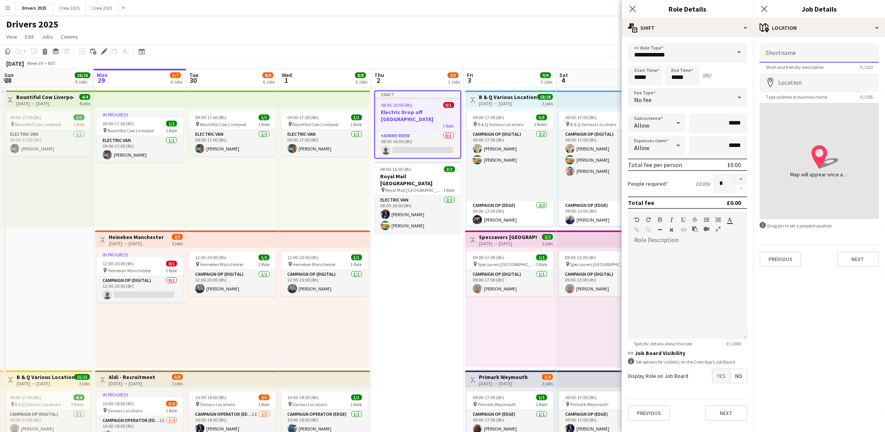
click at [812, 55] on input "Shortname" at bounding box center [819, 52] width 119 height 19
paste input "**********"
type input "**********"
click at [803, 89] on input "Location" at bounding box center [819, 82] width 119 height 19
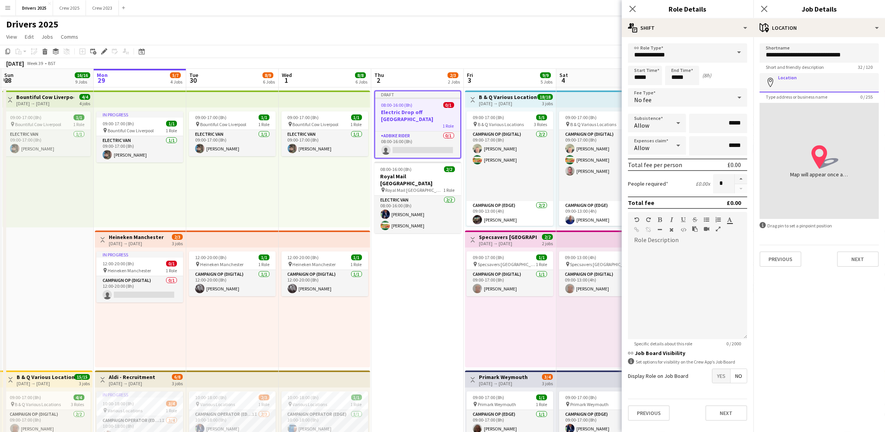
paste input "**********"
type input "**********"
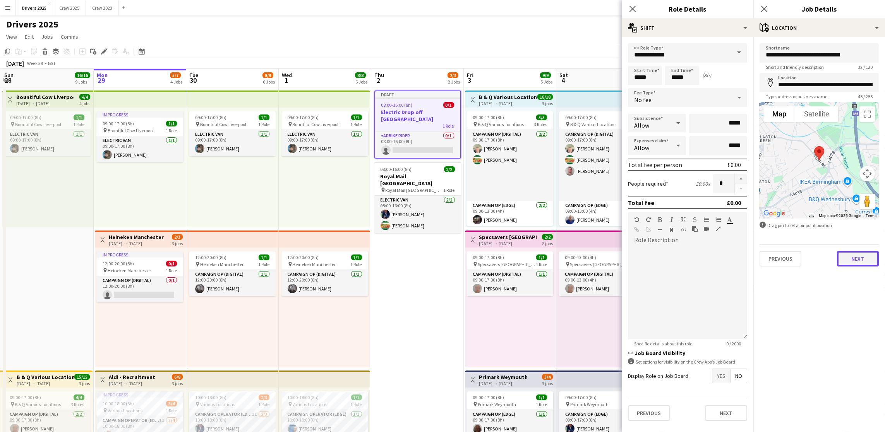
click at [859, 264] on button "Next" at bounding box center [858, 258] width 42 height 15
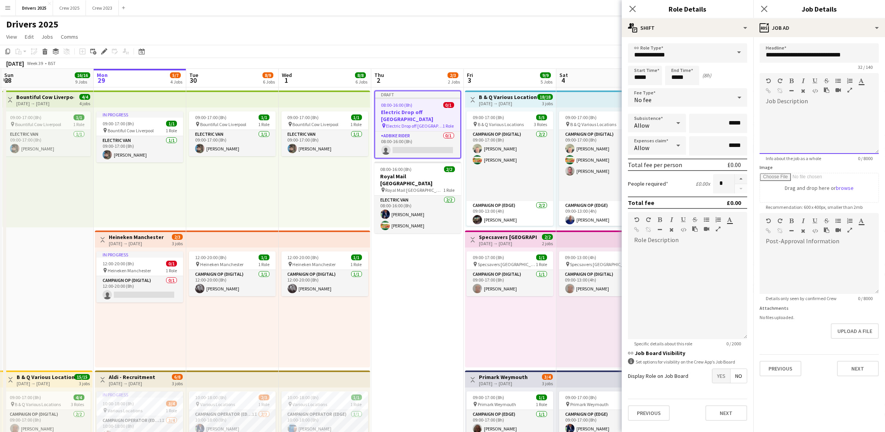
click at [804, 122] on div at bounding box center [819, 131] width 119 height 46
paste div
click at [853, 364] on button "Next" at bounding box center [858, 368] width 42 height 15
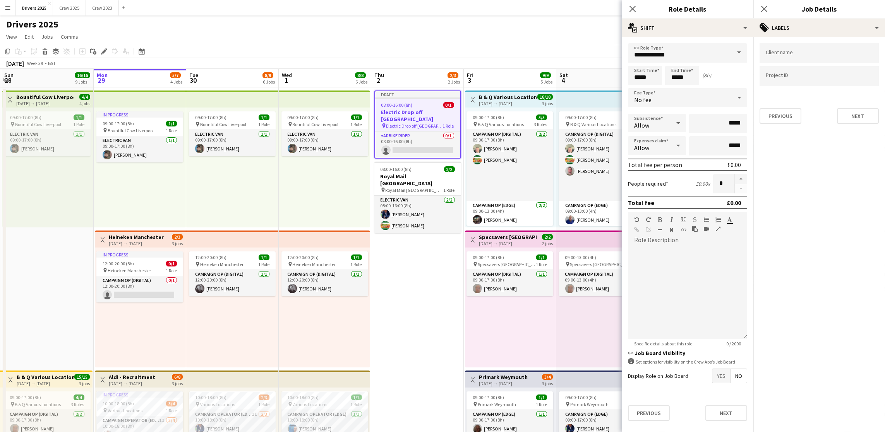
click at [739, 172] on form "**********" at bounding box center [688, 235] width 132 height 384
click at [744, 176] on button "button" at bounding box center [741, 179] width 12 height 10
type input "*"
click at [850, 132] on mat-expansion-panel "tags Labels Client name Project ID Previous Next" at bounding box center [819, 234] width 132 height 395
click at [858, 118] on button "Next" at bounding box center [858, 115] width 42 height 15
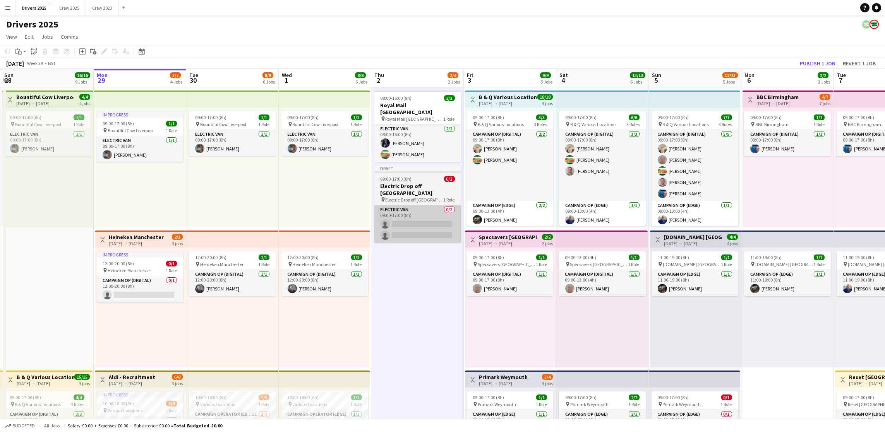
click at [400, 234] on app-card-role "Electric Van 0/2 09:00-17:00 (8h) single-neutral-actions single-neutral-actions" at bounding box center [417, 225] width 87 height 38
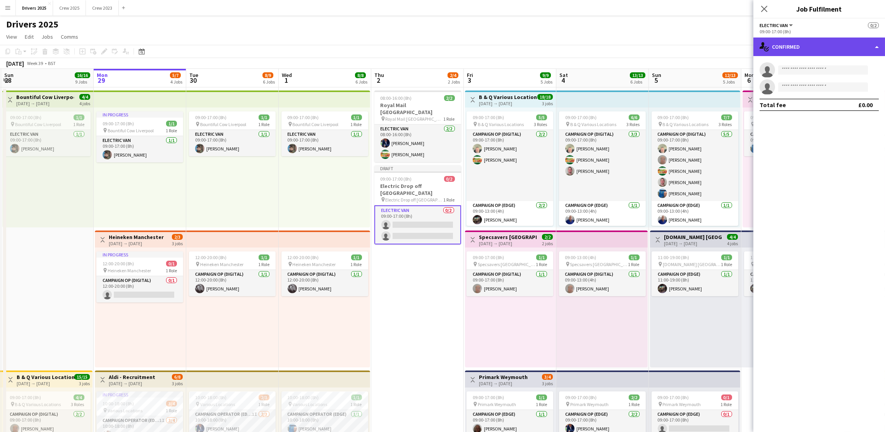
click at [829, 53] on div "single-neutral-actions-check-2 Confirmed" at bounding box center [819, 47] width 132 height 19
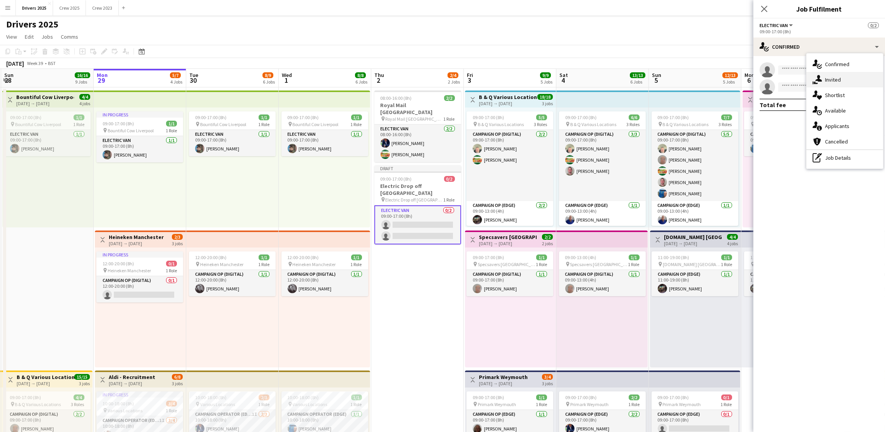
click at [843, 79] on div "single-neutral-actions-share-1 Invited" at bounding box center [844, 79] width 77 height 15
click at [817, 85] on input "text" at bounding box center [819, 86] width 119 height 19
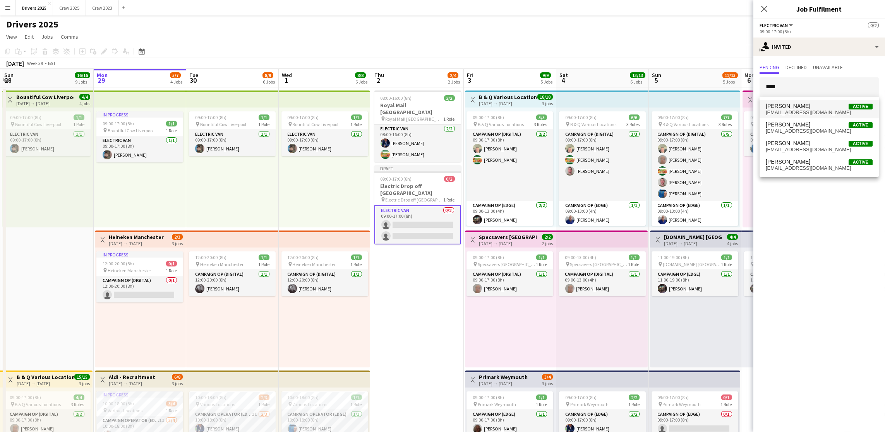
type input "****"
click at [811, 105] on span "[PERSON_NAME] Active" at bounding box center [819, 106] width 107 height 7
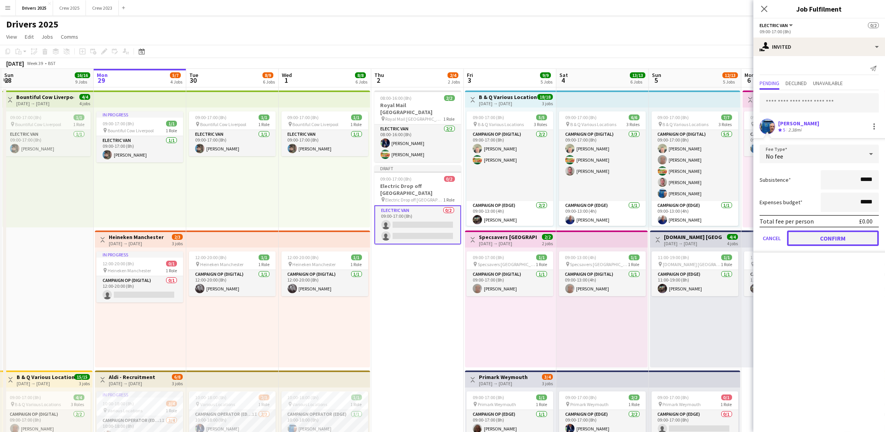
click at [828, 238] on button "Confirm" at bounding box center [833, 238] width 92 height 15
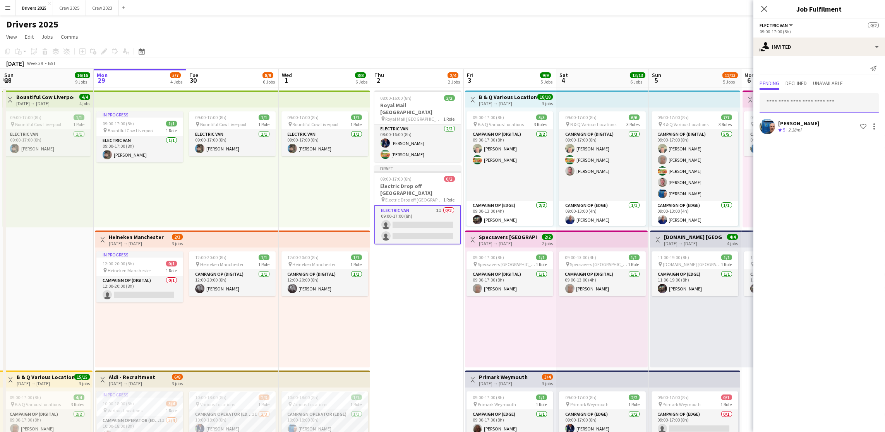
click at [826, 103] on input "text" at bounding box center [819, 102] width 119 height 19
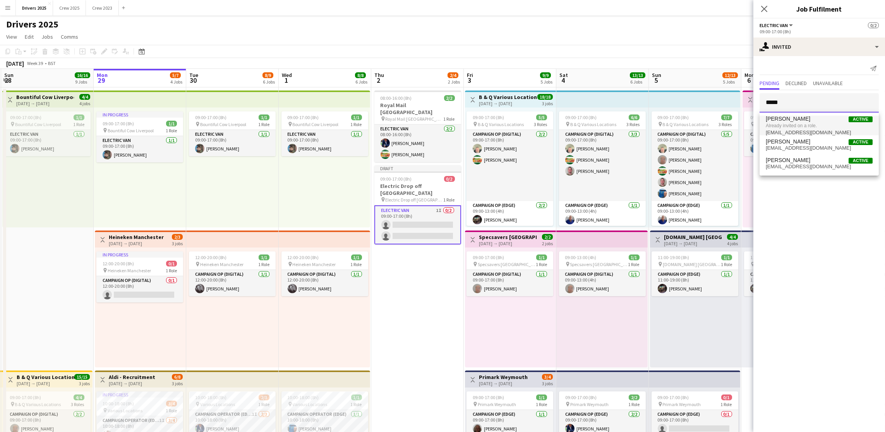
type input "*****"
click at [813, 132] on span "[EMAIL_ADDRESS][DOMAIN_NAME]" at bounding box center [819, 133] width 107 height 6
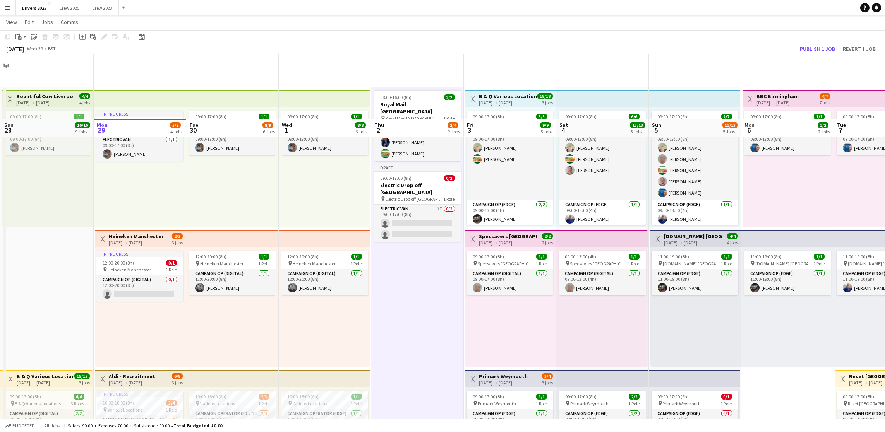
scroll to position [290, 0]
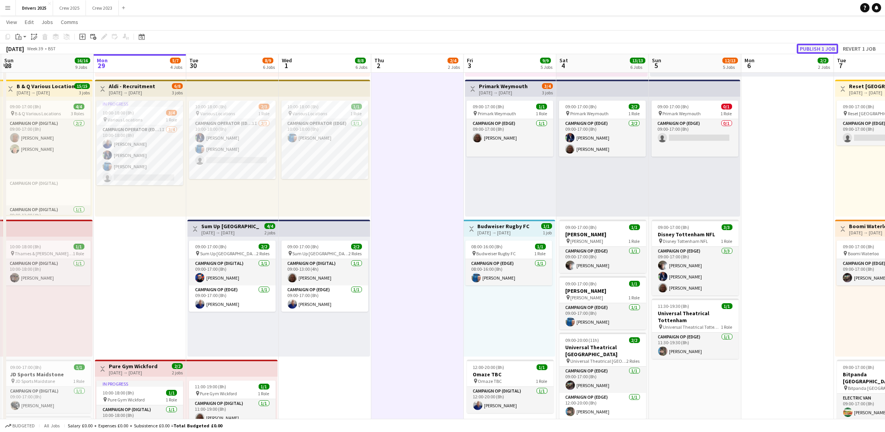
click at [825, 45] on button "Publish 1 job" at bounding box center [817, 49] width 41 height 10
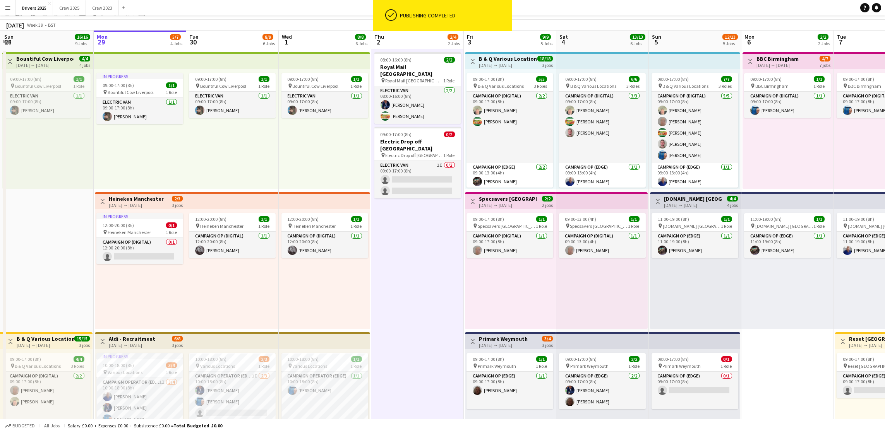
scroll to position [0, 0]
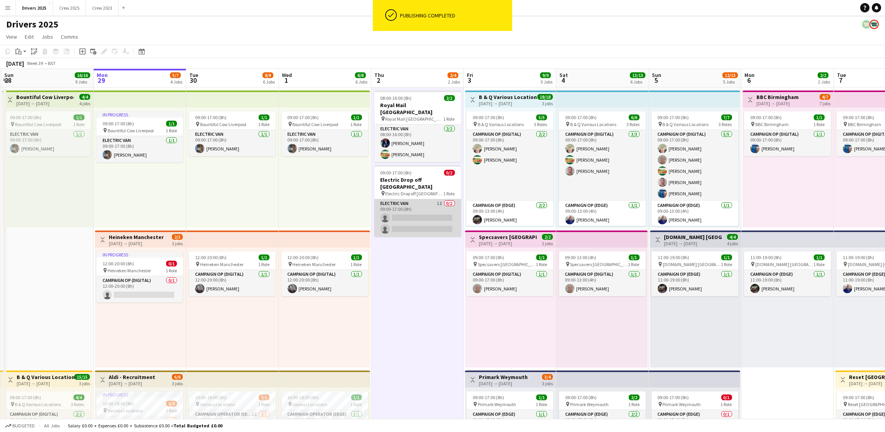
click at [419, 210] on app-card-role "Electric Van 1I 0/2 09:00-17:00 (8h) single-neutral-actions single-neutral-acti…" at bounding box center [417, 218] width 87 height 38
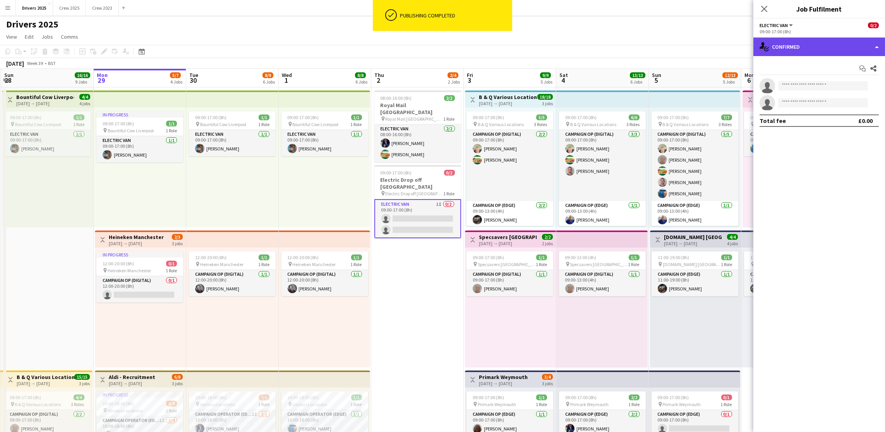
click at [832, 48] on div "single-neutral-actions-check-2 Confirmed" at bounding box center [819, 47] width 132 height 19
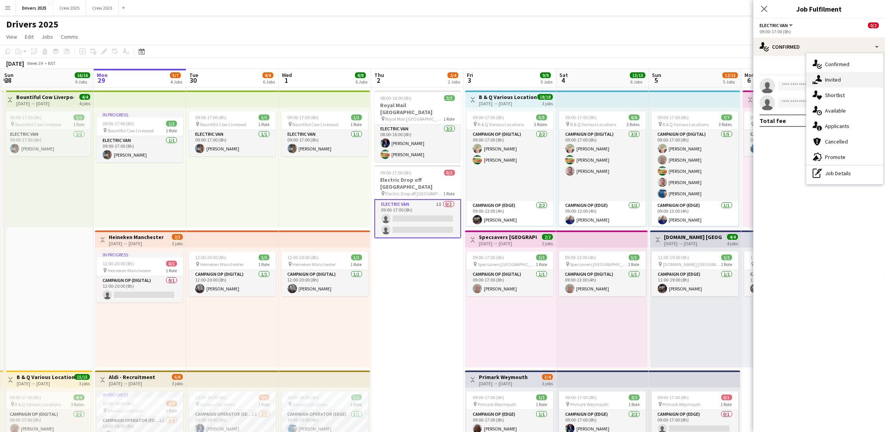
click at [843, 80] on div "single-neutral-actions-share-1 Invited" at bounding box center [844, 79] width 77 height 15
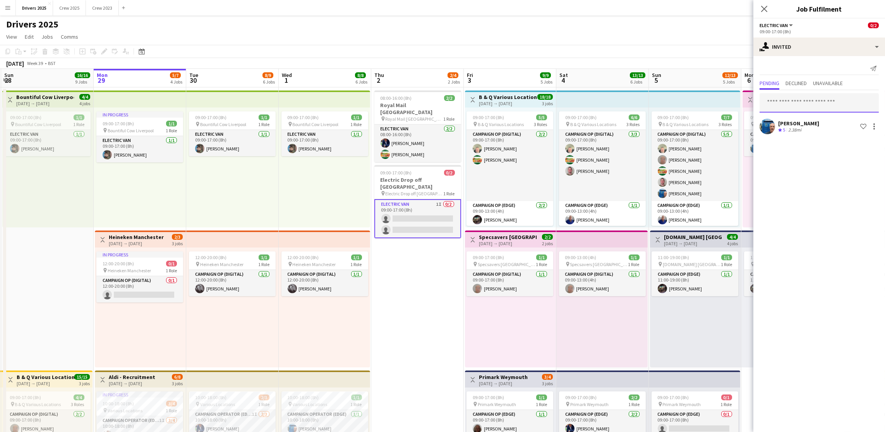
click at [813, 100] on input "text" at bounding box center [819, 102] width 119 height 19
type input "*"
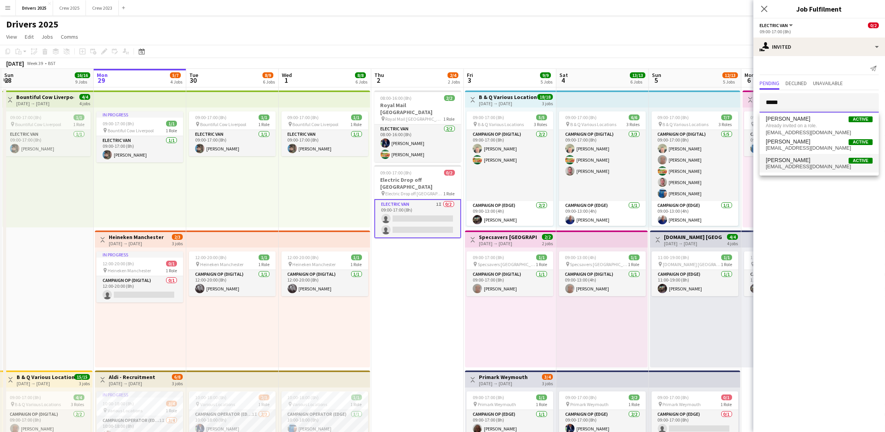
type input "*****"
click at [799, 165] on span "[EMAIL_ADDRESS][DOMAIN_NAME]" at bounding box center [819, 167] width 107 height 6
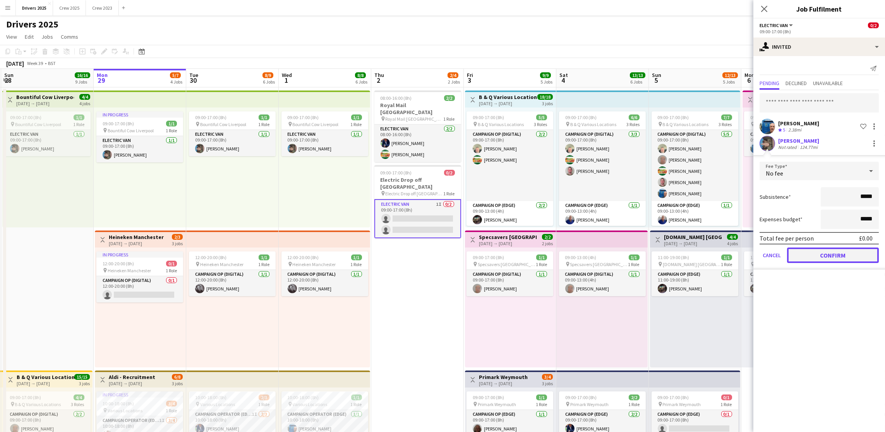
click at [820, 257] on button "Confirm" at bounding box center [833, 255] width 92 height 15
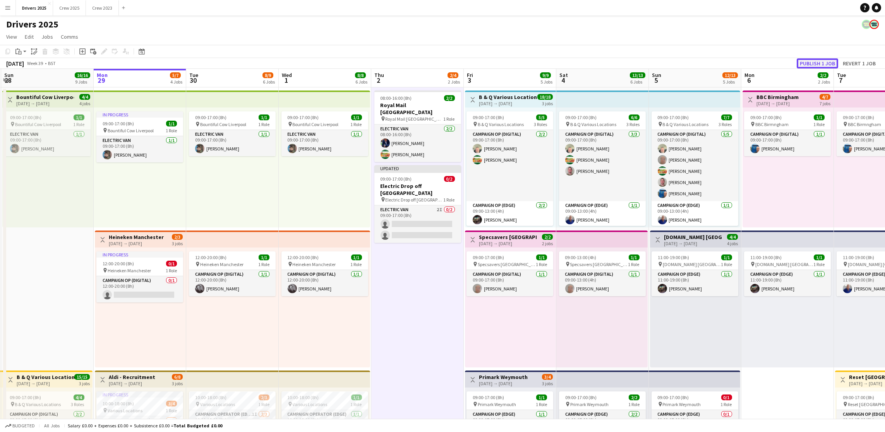
click at [837, 58] on button "Publish 1 job" at bounding box center [817, 63] width 41 height 10
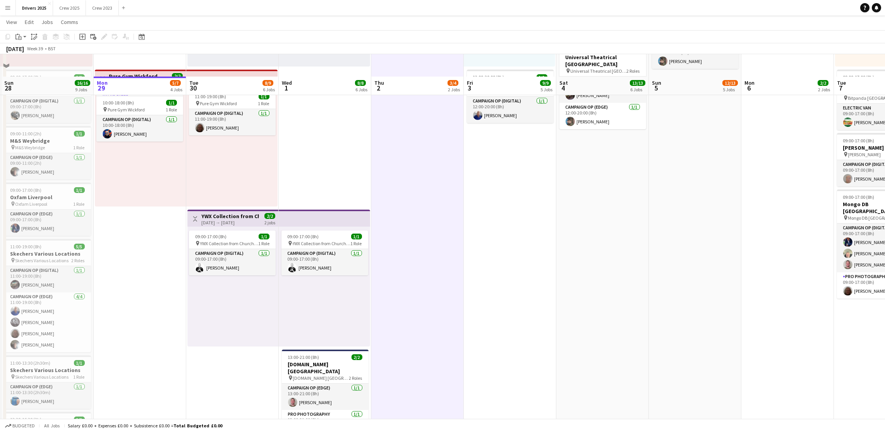
scroll to position [639, 0]
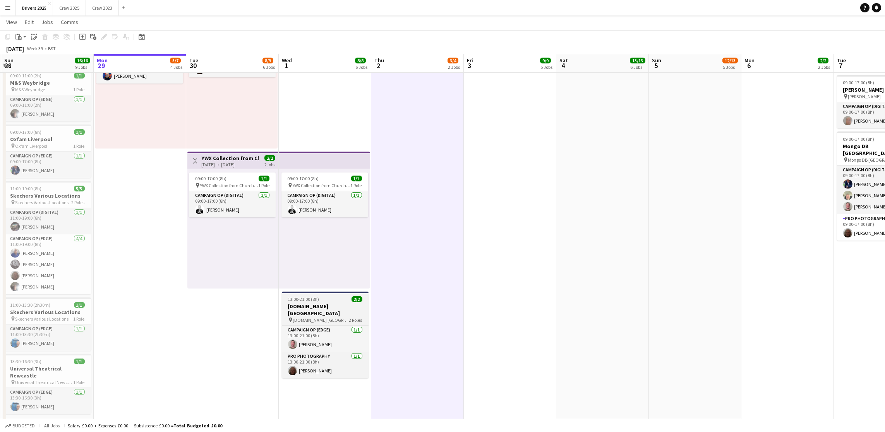
click at [323, 304] on h3 "[DOMAIN_NAME] [GEOGRAPHIC_DATA]" at bounding box center [325, 310] width 87 height 14
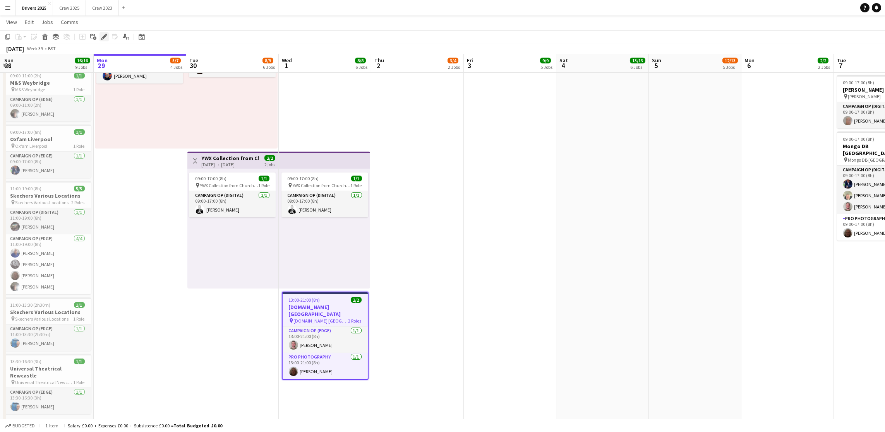
click at [100, 34] on div "Edit" at bounding box center [104, 36] width 9 height 9
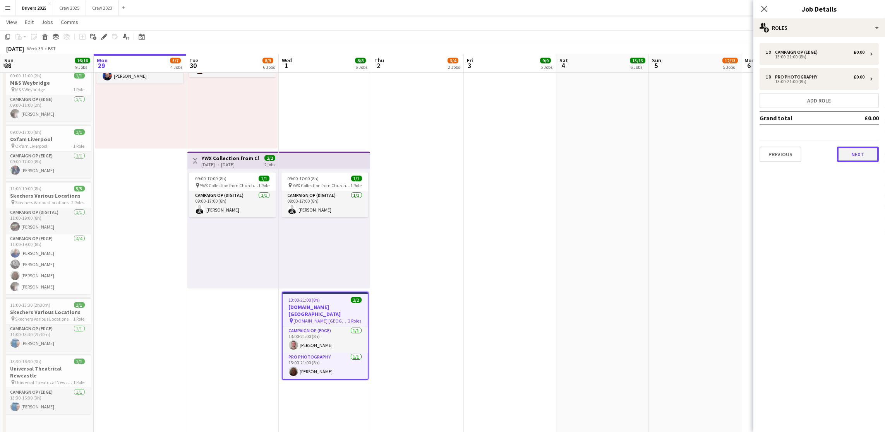
click at [862, 152] on button "Next" at bounding box center [858, 154] width 42 height 15
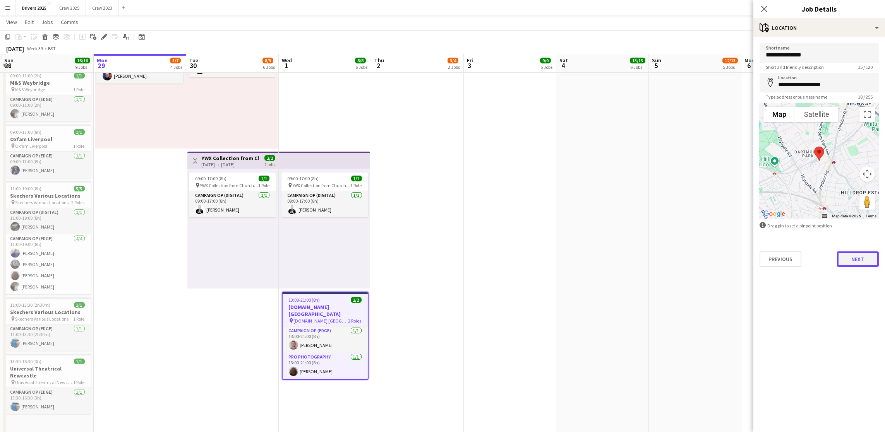
click at [850, 257] on button "Next" at bounding box center [858, 259] width 42 height 15
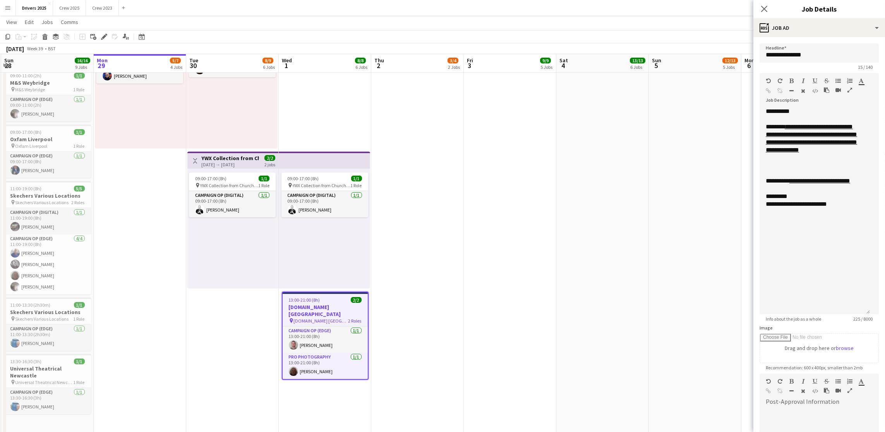
drag, startPoint x: 874, startPoint y: 151, endPoint x: 882, endPoint y: 312, distance: 161.2
click at [882, 312] on mat-expansion-panel "**********" at bounding box center [819, 234] width 132 height 395
click at [821, 201] on div "*********" at bounding box center [815, 197] width 98 height 8
click at [800, 201] on div "*********" at bounding box center [815, 197] width 98 height 8
drag, startPoint x: 795, startPoint y: 202, endPoint x: 782, endPoint y: 202, distance: 13.2
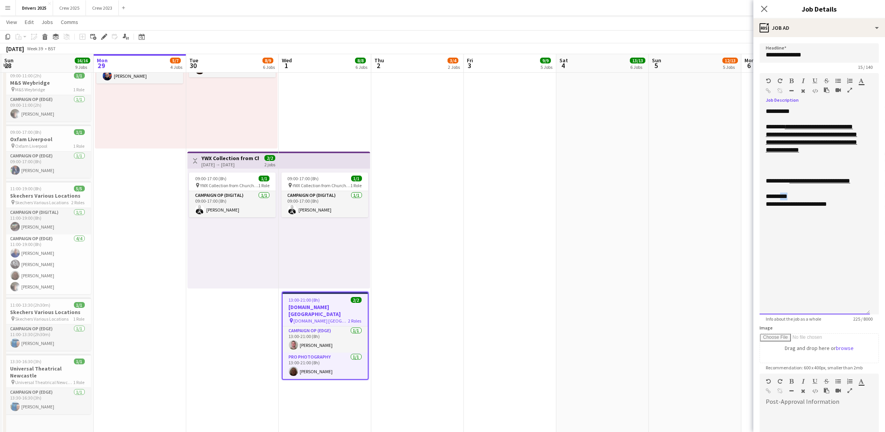
click at [782, 201] on div "*********" at bounding box center [815, 197] width 98 height 8
click at [859, 84] on icon "button" at bounding box center [861, 80] width 5 height 5
type input "*******"
click at [846, 262] on div "**********" at bounding box center [815, 211] width 110 height 207
click at [697, 238] on app-date-cell "09:00-17:00 (8h) 7/7 pin B & Q Various Locations 3 Roles Campaign Op (Digital) …" at bounding box center [695, 69] width 93 height 1242
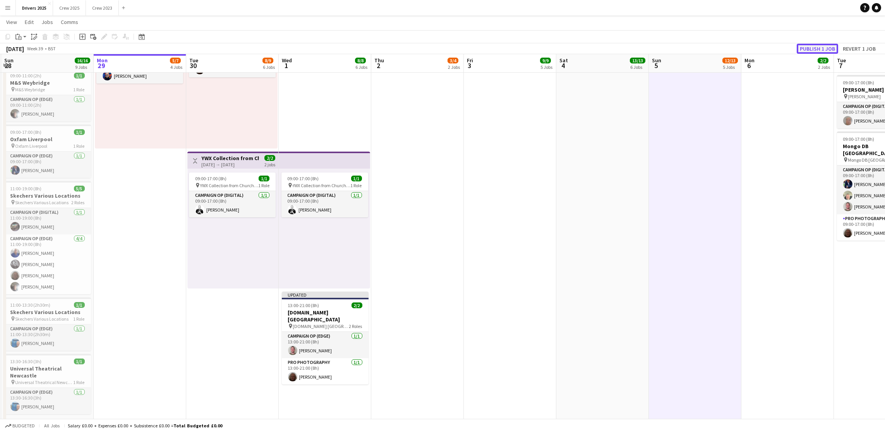
click at [822, 48] on button "Publish 1 job" at bounding box center [817, 49] width 41 height 10
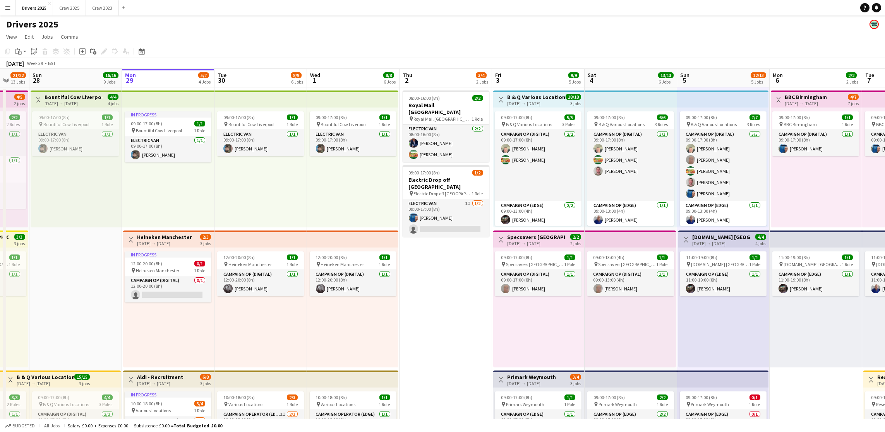
scroll to position [0, 252]
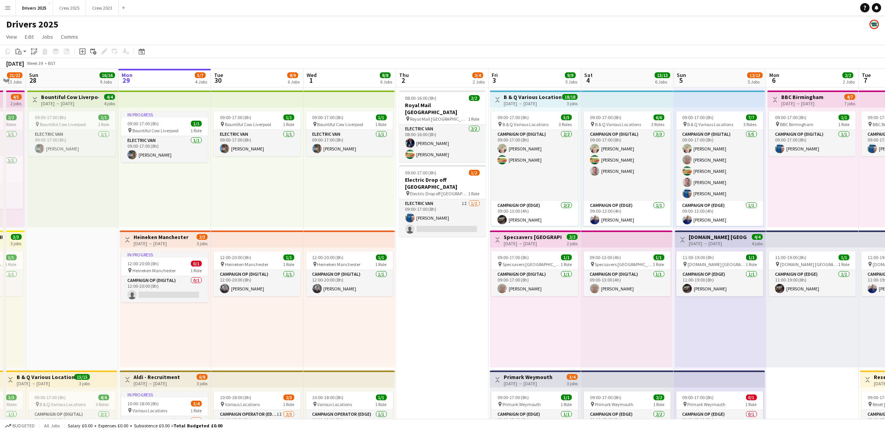
drag, startPoint x: 158, startPoint y: 334, endPoint x: 183, endPoint y: 312, distance: 33.5
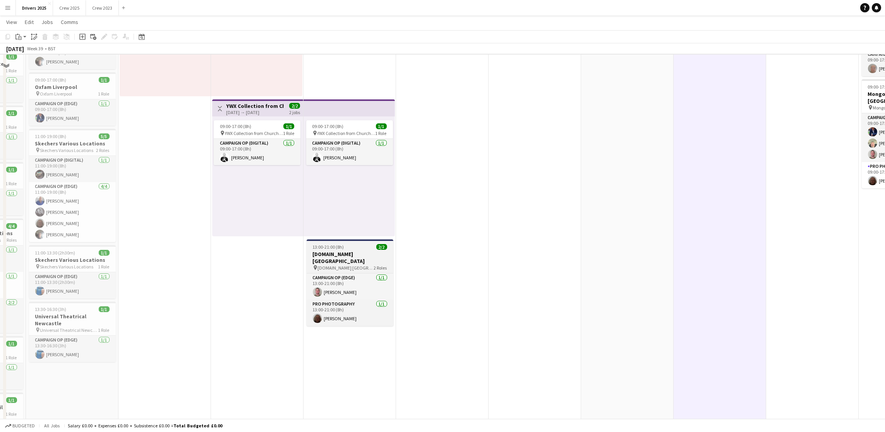
scroll to position [697, 0]
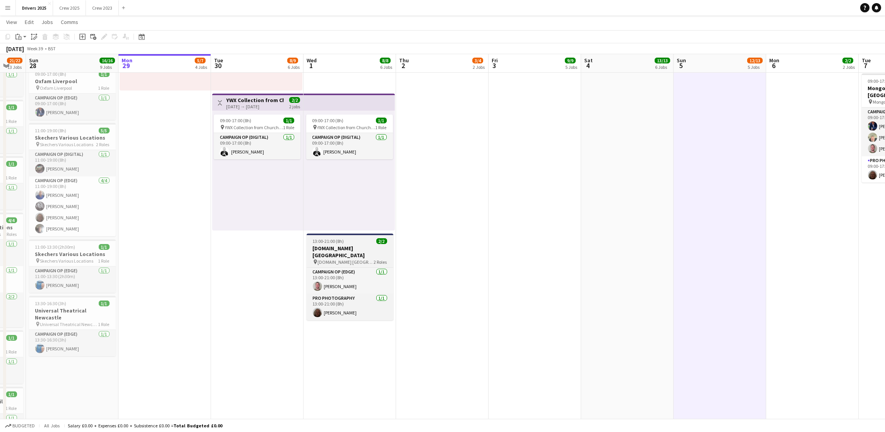
click at [345, 237] on app-job-card "13:00-21:00 (8h) 2/2 [DOMAIN_NAME] London pin [DOMAIN_NAME] London 2 Roles Camp…" at bounding box center [350, 277] width 87 height 87
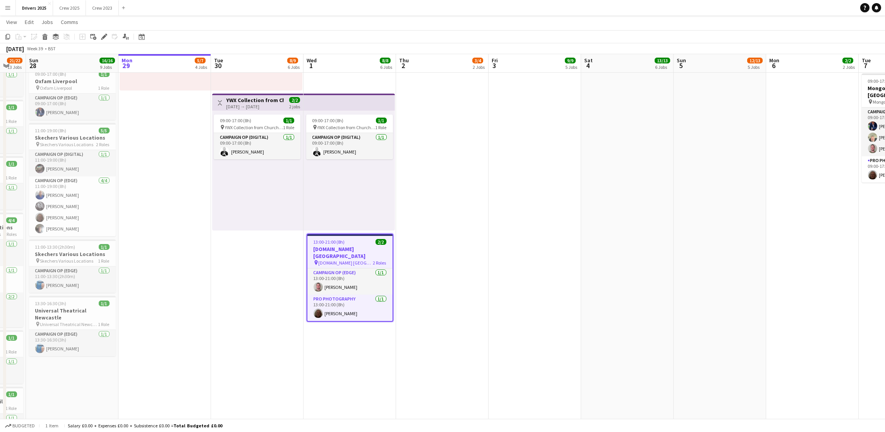
click at [98, 38] on div "Add job Add linked Job Edit Edit linked Job Applicants" at bounding box center [100, 36] width 59 height 9
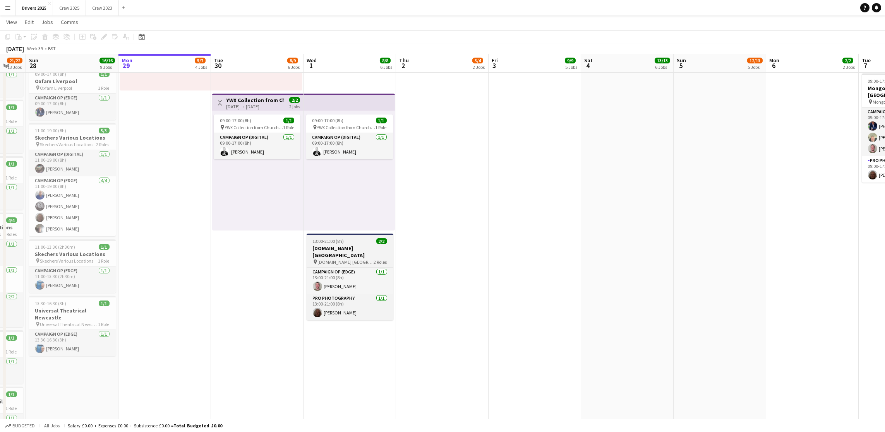
click at [321, 239] on span "13:00-21:00 (8h)" at bounding box center [328, 241] width 31 height 6
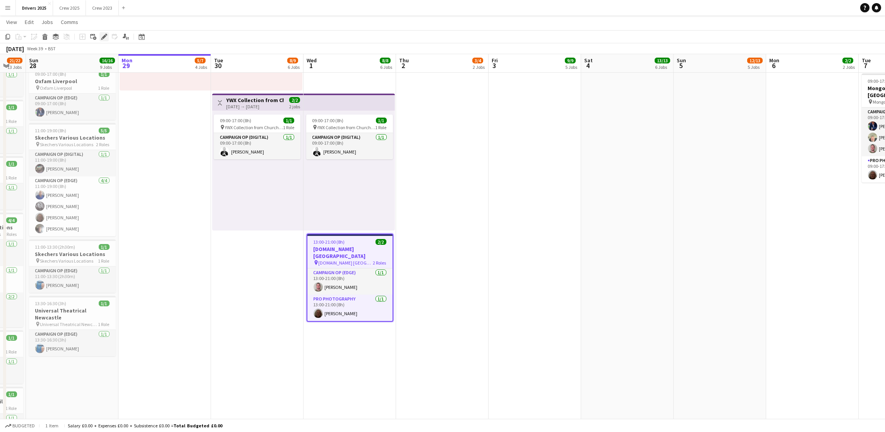
click at [100, 37] on div "Edit" at bounding box center [104, 36] width 9 height 9
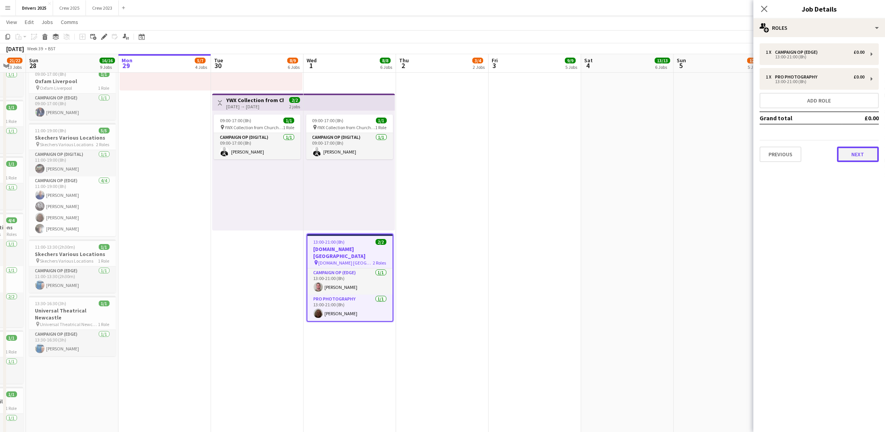
drag, startPoint x: 848, startPoint y: 153, endPoint x: 873, endPoint y: 258, distance: 107.9
click at [848, 153] on button "Next" at bounding box center [858, 154] width 42 height 15
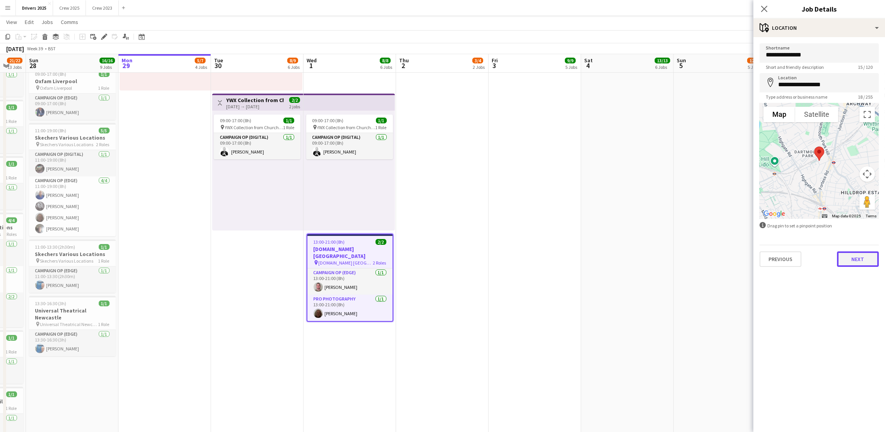
click at [861, 259] on button "Next" at bounding box center [858, 259] width 42 height 15
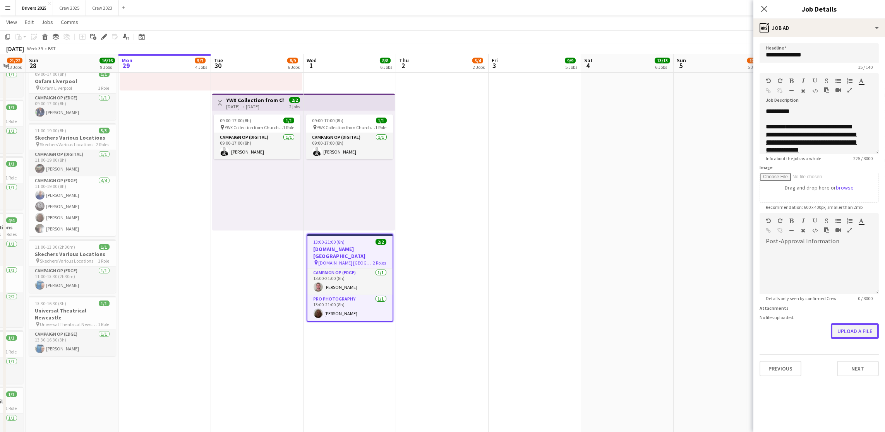
click at [852, 331] on button "Upload a file" at bounding box center [855, 331] width 48 height 15
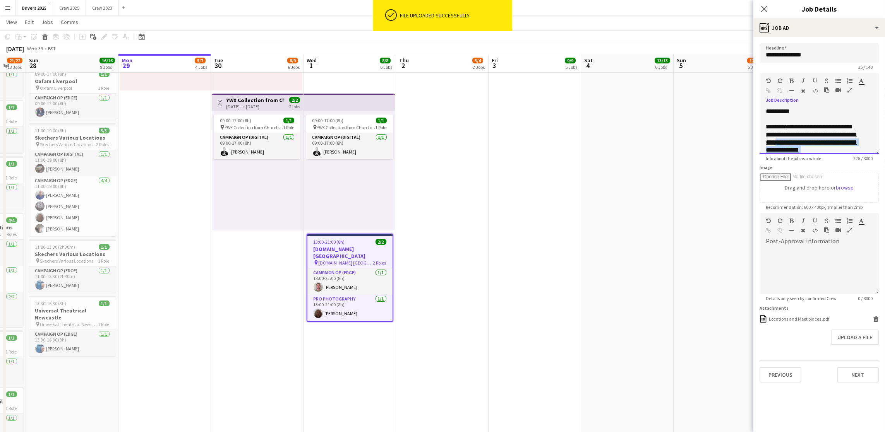
drag, startPoint x: 877, startPoint y: 155, endPoint x: 886, endPoint y: 258, distance: 103.0
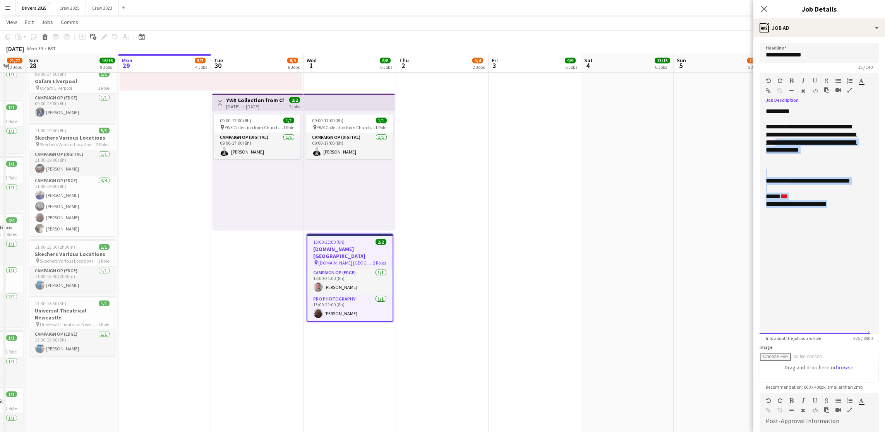
drag, startPoint x: 880, startPoint y: 179, endPoint x: 871, endPoint y: 331, distance: 152.1
click at [878, 350] on mat-expansion-panel "**********" at bounding box center [819, 234] width 132 height 395
click at [860, 217] on div "**********" at bounding box center [815, 230] width 110 height 245
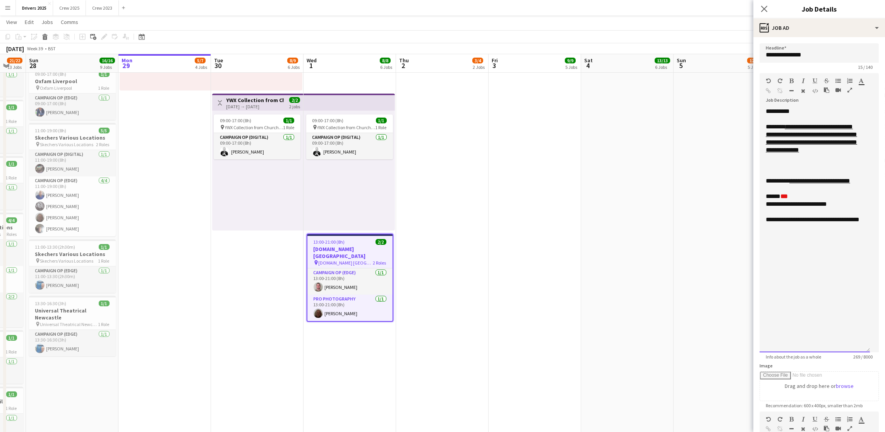
click at [822, 244] on div "**********" at bounding box center [815, 230] width 110 height 245
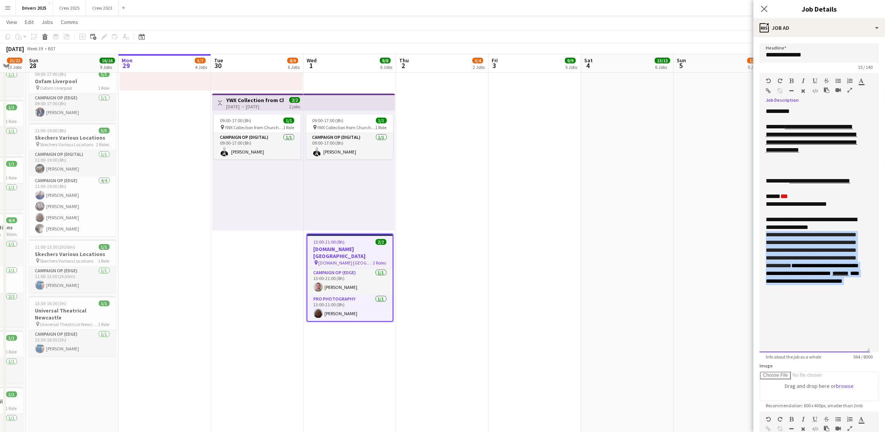
drag, startPoint x: 859, startPoint y: 307, endPoint x: 766, endPoint y: 246, distance: 111.1
click at [766, 246] on div "**********" at bounding box center [815, 258] width 98 height 54
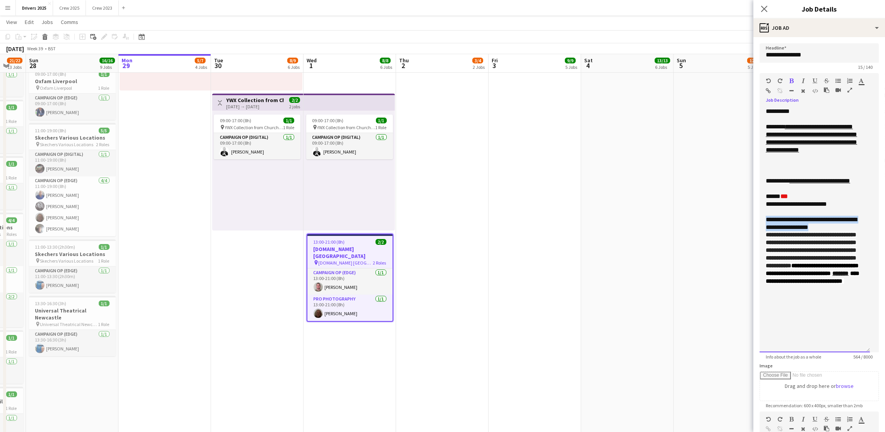
drag, startPoint x: 835, startPoint y: 239, endPoint x: 764, endPoint y: 232, distance: 71.2
click at [764, 232] on div "**********" at bounding box center [815, 230] width 110 height 245
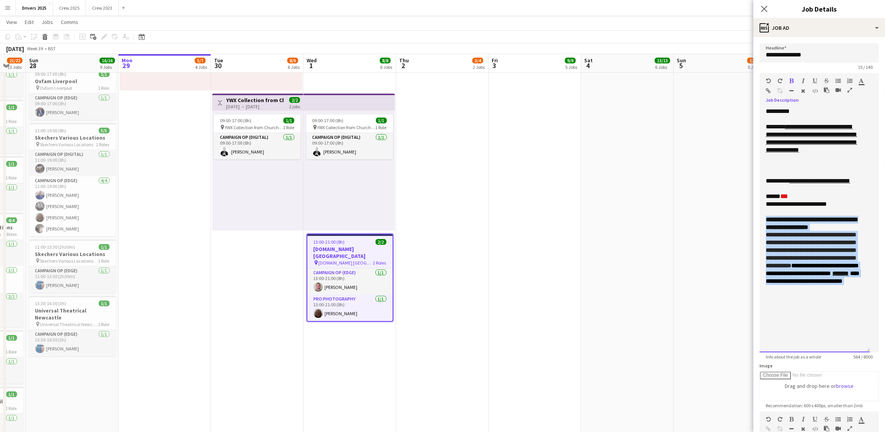
drag, startPoint x: 865, startPoint y: 314, endPoint x: 762, endPoint y: 232, distance: 131.2
click at [762, 232] on div "**********" at bounding box center [815, 230] width 110 height 245
click at [859, 87] on div "******* *******" at bounding box center [865, 82] width 12 height 9
click at [859, 84] on icon "button" at bounding box center [861, 80] width 5 height 5
type input "*******"
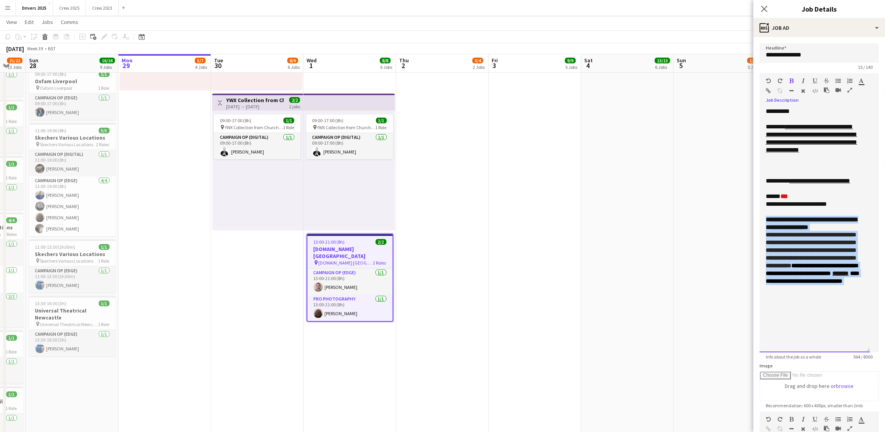
click at [820, 353] on div "**********" at bounding box center [815, 230] width 110 height 245
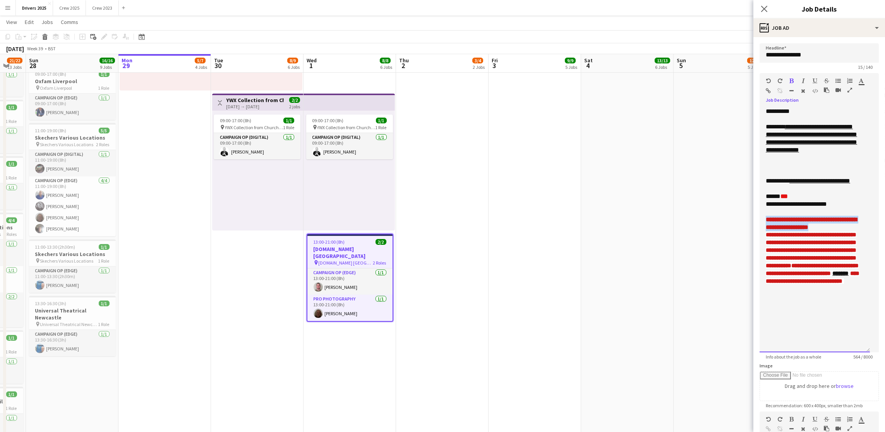
click at [826, 336] on div "**********" at bounding box center [815, 230] width 110 height 245
click at [870, 314] on form "**********" at bounding box center [819, 312] width 132 height 538
click at [787, 230] on font "**********" at bounding box center [811, 224] width 91 height 14
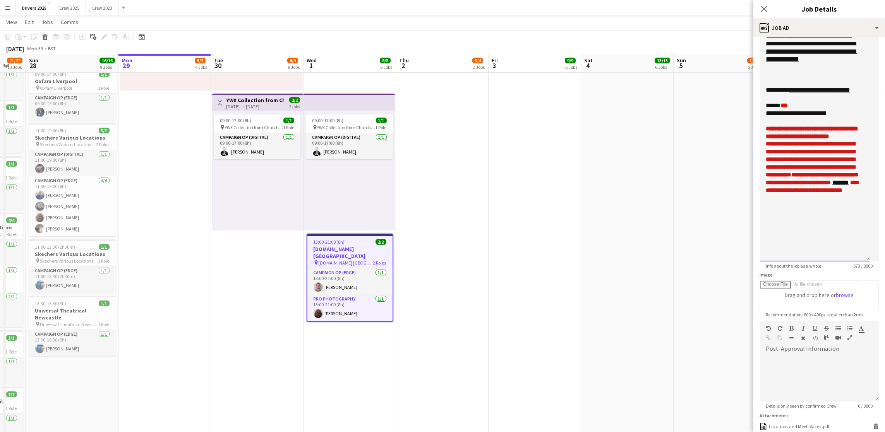
scroll to position [0, 0]
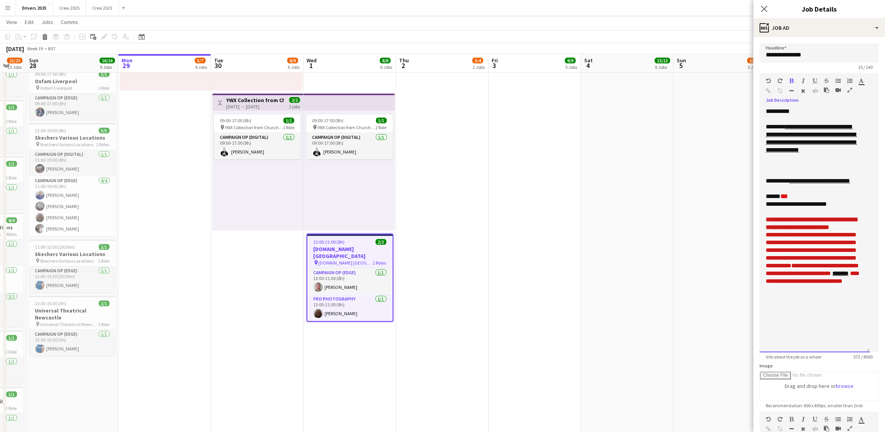
click at [790, 284] on span "**********" at bounding box center [813, 273] width 94 height 21
click at [834, 335] on div "**********" at bounding box center [815, 230] width 110 height 245
click at [834, 346] on div "**********" at bounding box center [815, 230] width 110 height 245
click at [835, 350] on div "**********" at bounding box center [815, 230] width 110 height 245
click at [691, 208] on app-date-cell "09:00-17:00 (8h) 7/7 pin B & Q Various Locations 3 Roles Campaign Op (Digital) …" at bounding box center [720, 11] width 93 height 1242
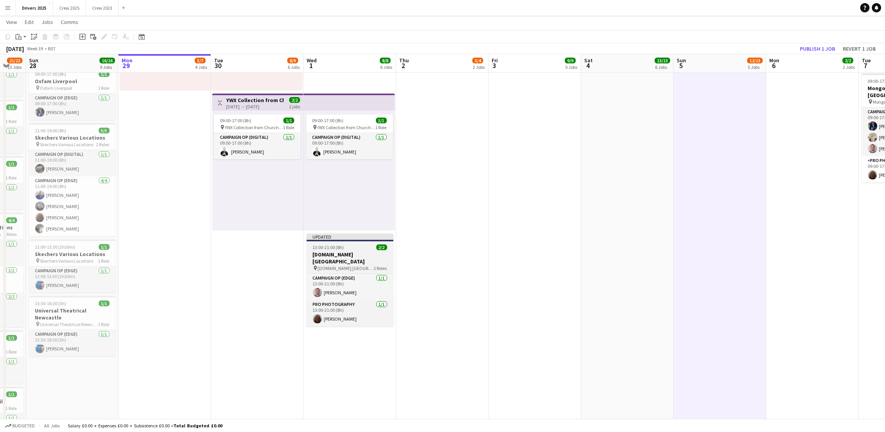
click at [328, 249] on span "13:00-21:00 (8h)" at bounding box center [328, 248] width 31 height 6
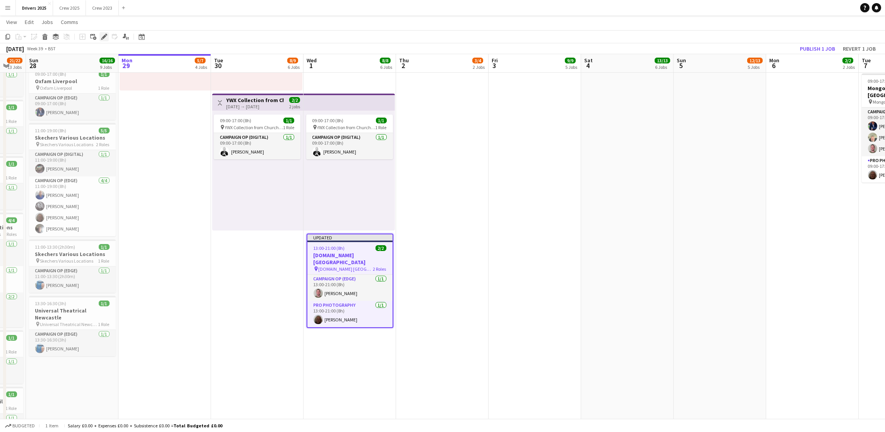
click at [105, 39] on icon "Edit" at bounding box center [104, 37] width 6 height 6
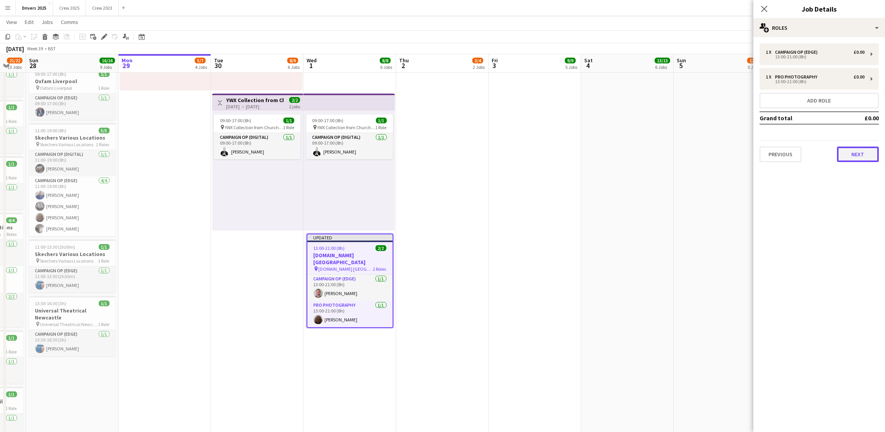
click at [848, 149] on button "Next" at bounding box center [858, 154] width 42 height 15
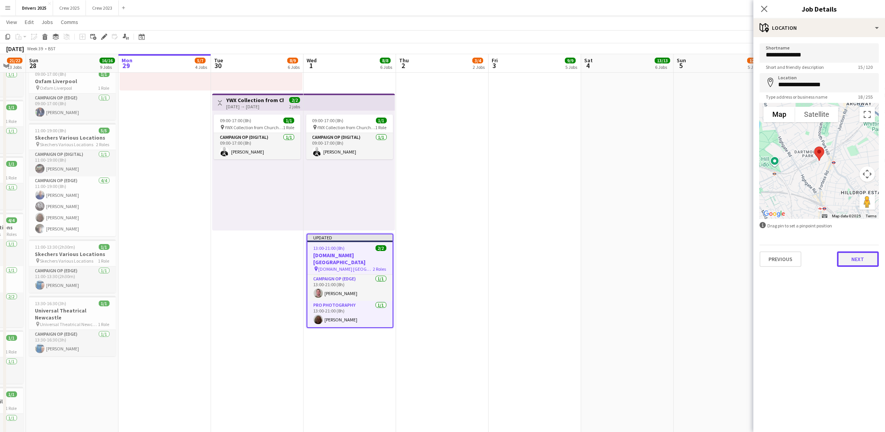
click at [856, 257] on button "Next" at bounding box center [858, 259] width 42 height 15
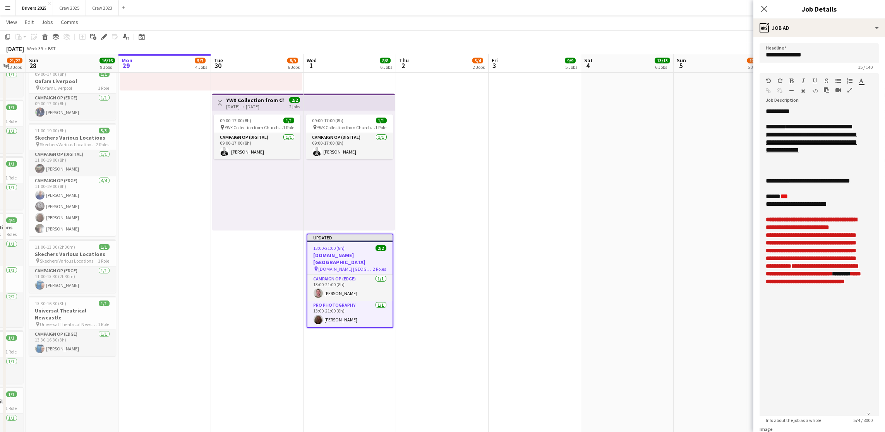
drag, startPoint x: 875, startPoint y: 151, endPoint x: 870, endPoint y: 419, distance: 268.0
click at [870, 419] on form "**********" at bounding box center [819, 344] width 132 height 602
click at [826, 339] on div "**********" at bounding box center [815, 265] width 110 height 314
click at [843, 308] on span "**********" at bounding box center [811, 301] width 91 height 14
click at [803, 308] on span "**********" at bounding box center [811, 301] width 91 height 14
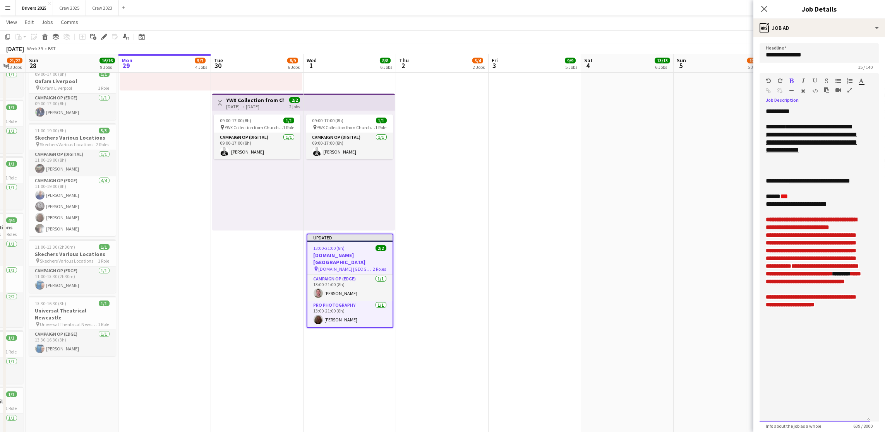
click at [826, 309] on div "**********" at bounding box center [815, 300] width 98 height 15
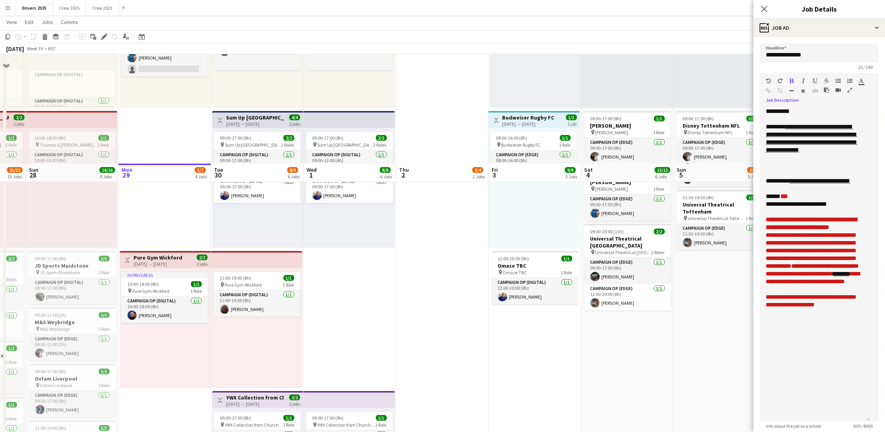
click at [662, 311] on app-date-cell "09:00-17:00 (8h) 6/6 pin B & Q Various Locations 3 Roles Campaign Op (Digital) …" at bounding box center [627, 309] width 93 height 1242
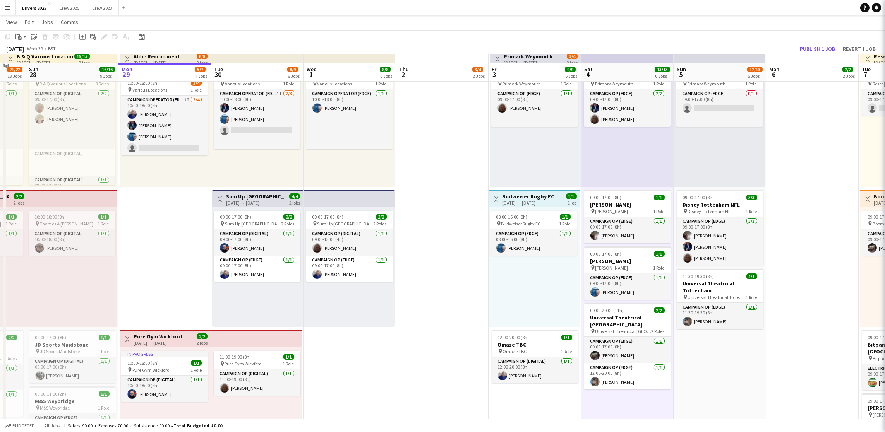
scroll to position [271, 0]
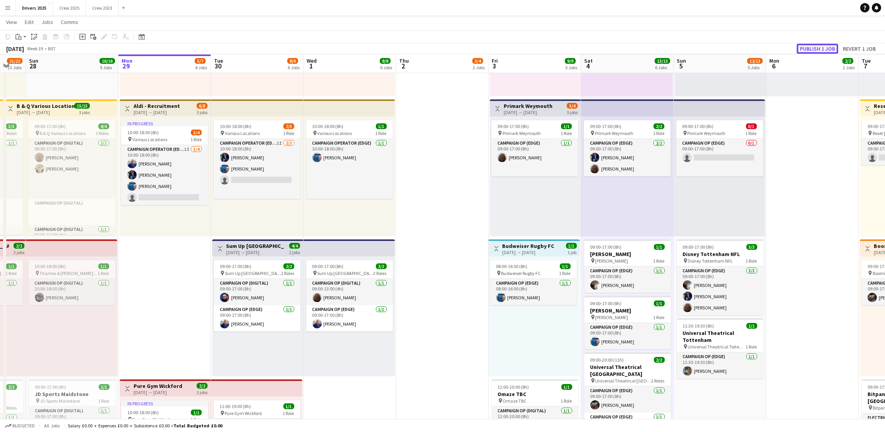
click at [817, 44] on button "Publish 1 job" at bounding box center [817, 49] width 41 height 10
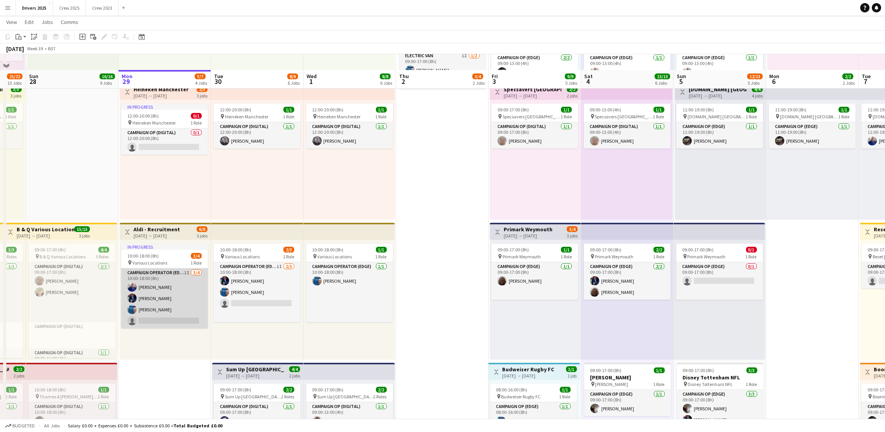
scroll to position [174, 0]
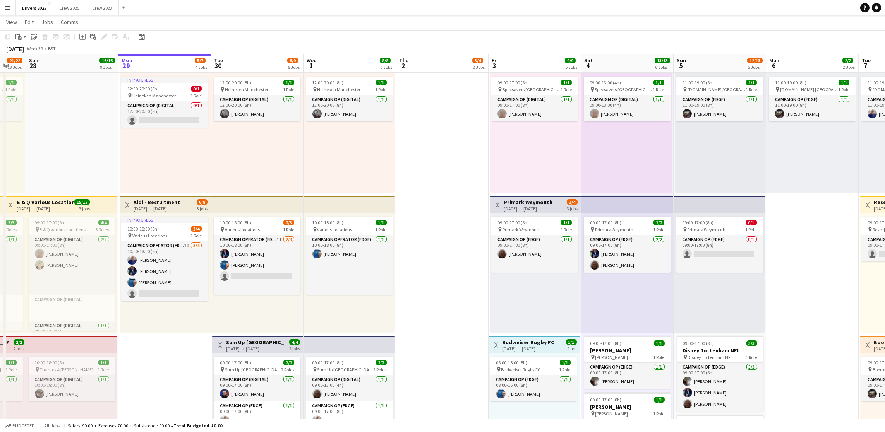
click at [159, 209] on div "[DATE] → [DATE]" at bounding box center [157, 209] width 46 height 6
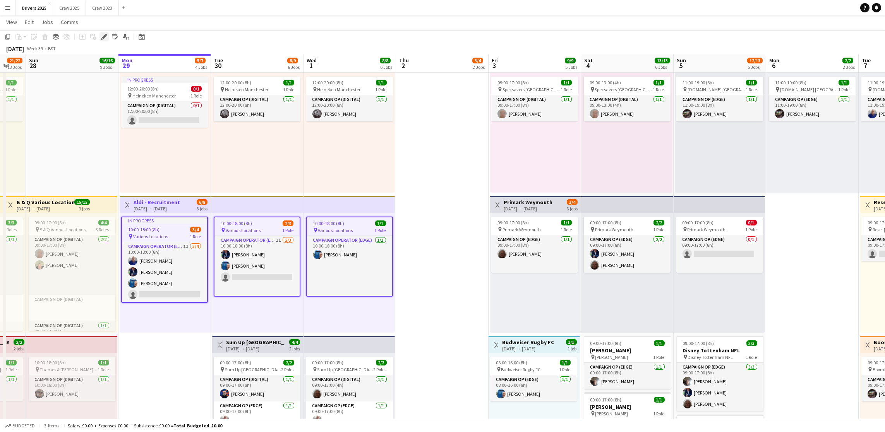
click at [104, 35] on icon at bounding box center [104, 37] width 4 height 4
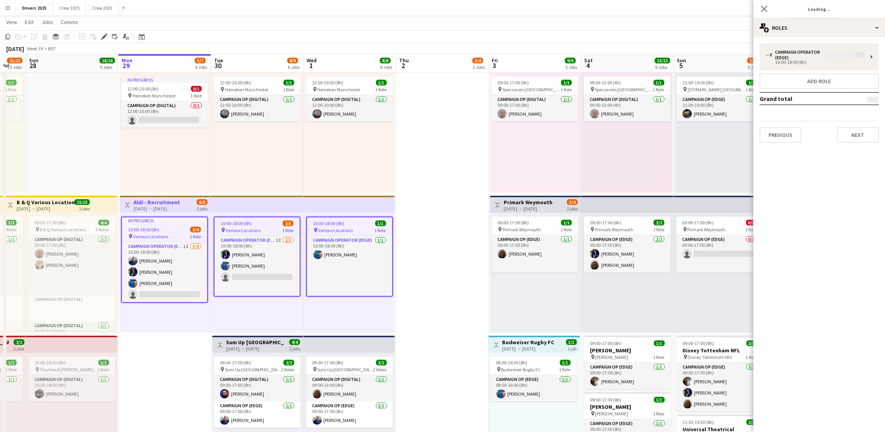
type input "**********"
click at [842, 127] on button "Next" at bounding box center [858, 129] width 42 height 15
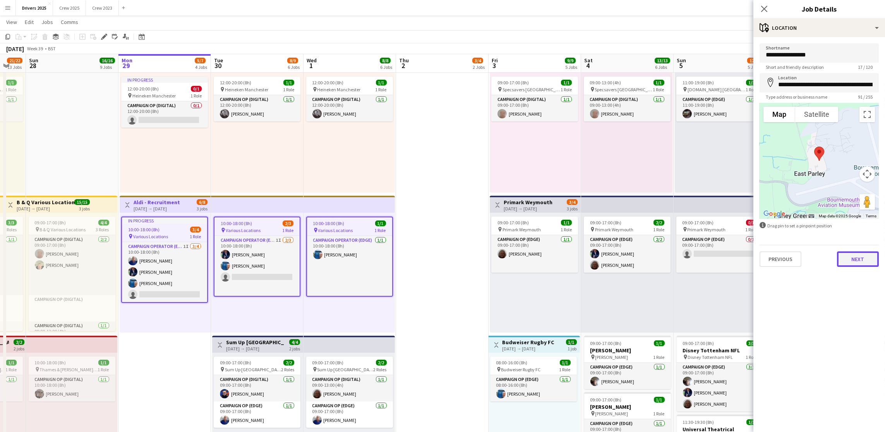
click at [855, 264] on button "Next" at bounding box center [858, 259] width 42 height 15
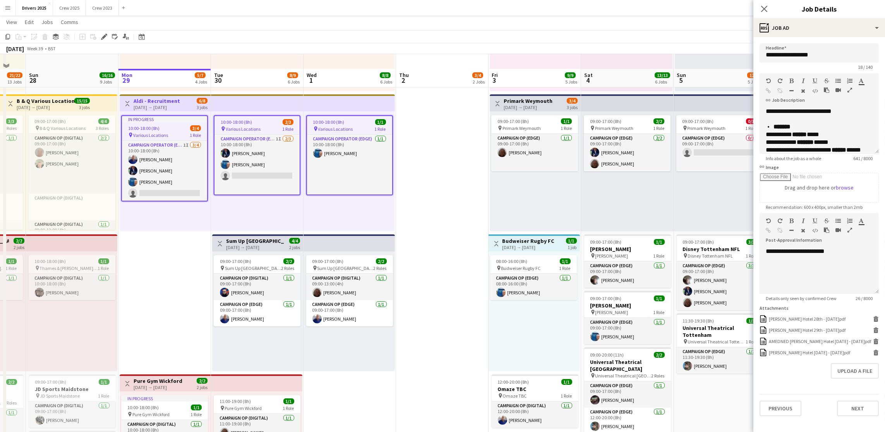
scroll to position [290, 0]
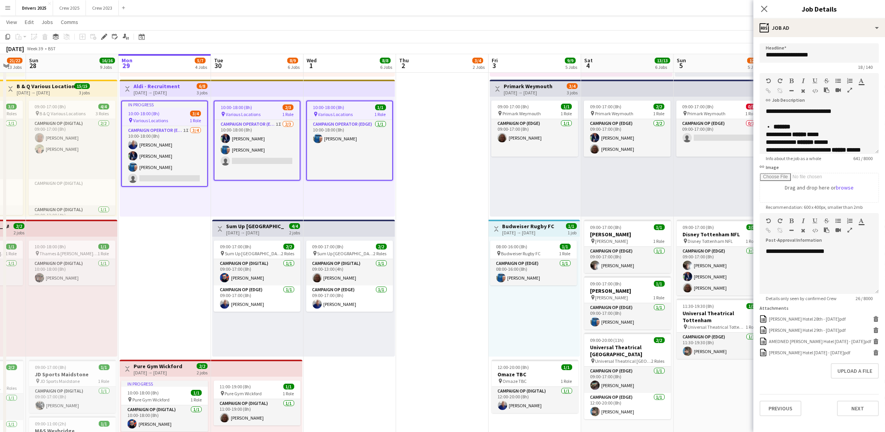
click at [451, 293] on app-date-cell "08:00-16:00 (8h) 2/2 Royal Mail [GEOGRAPHIC_DATA] pin Royal Mail London 1 Role …" at bounding box center [442, 417] width 93 height 1242
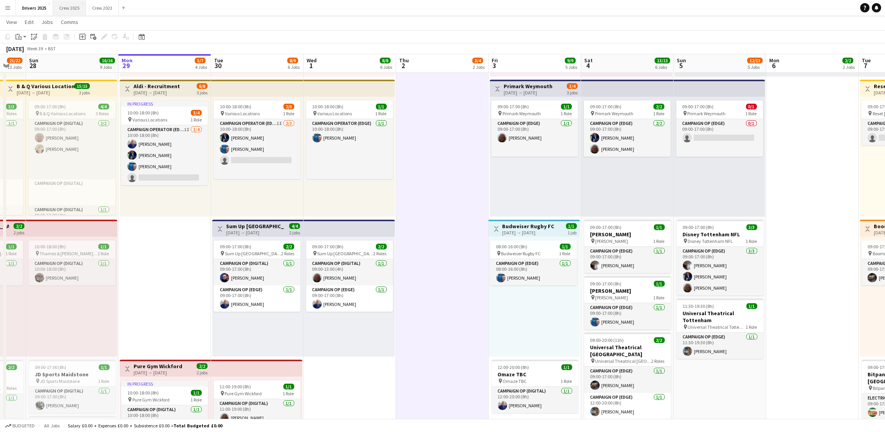
click at [76, 9] on button "Crew 2025 Close" at bounding box center [69, 7] width 33 height 15
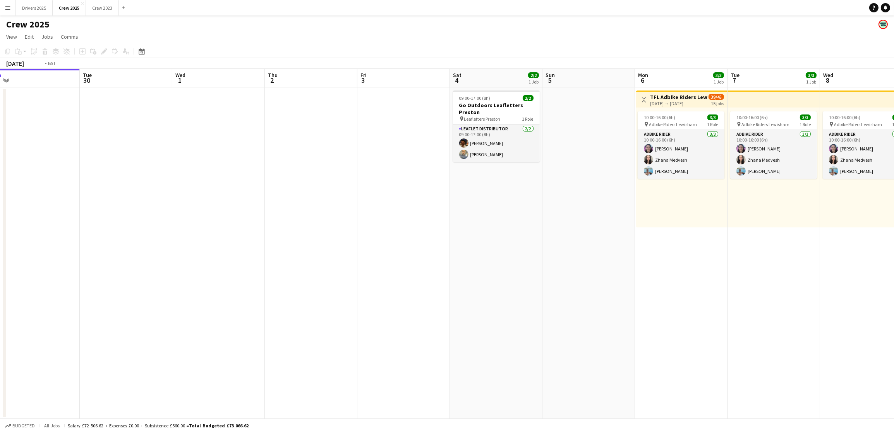
scroll to position [0, 274]
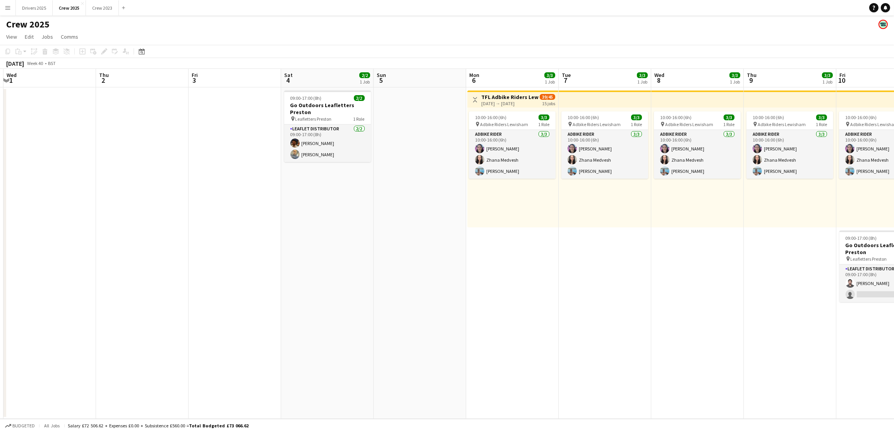
drag, startPoint x: 684, startPoint y: 243, endPoint x: 409, endPoint y: 247, distance: 274.5
click at [409, 247] on app-calendar-viewport "Sun 28 Mon 29 Tue 30 Wed 1 Thu 2 Fri 3 Sat 4 2/2 1 Job Sun 5 Mon 6 3/3 1 Job Tu…" at bounding box center [447, 244] width 894 height 350
click at [311, 102] on h3 "Go Outdoors Leafletters Preston" at bounding box center [327, 109] width 87 height 14
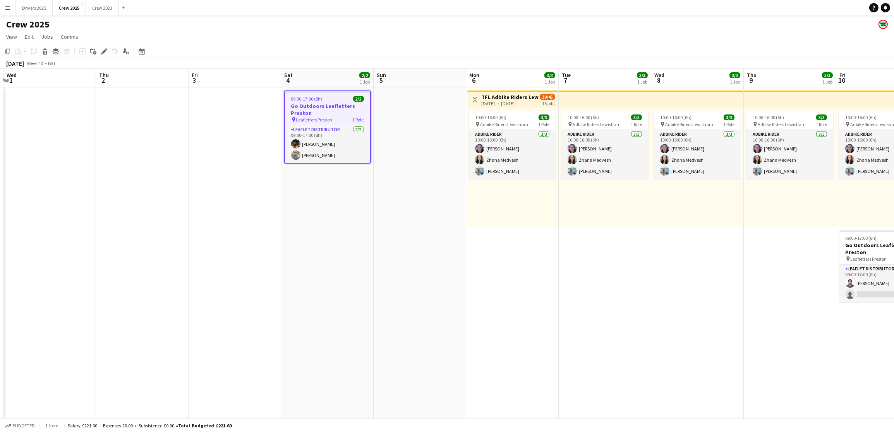
click at [302, 276] on app-date-cell "09:00-17:00 (8h) 2/2 Go Outdoors Leafletters Preston pin Leafletters Preston 1 …" at bounding box center [327, 253] width 93 height 332
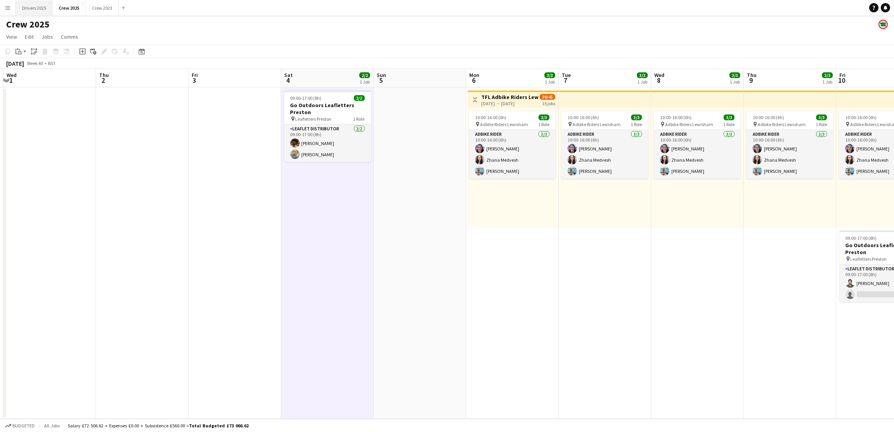
click at [42, 3] on button "Drivers 2025 Close" at bounding box center [34, 7] width 37 height 15
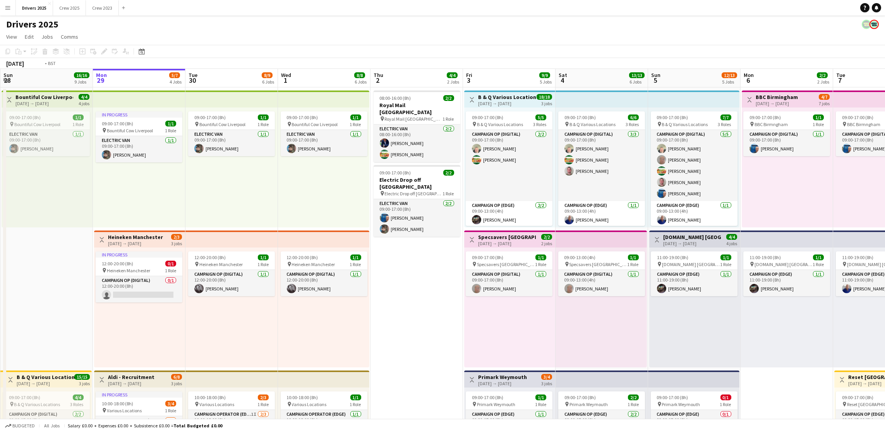
scroll to position [0, 347]
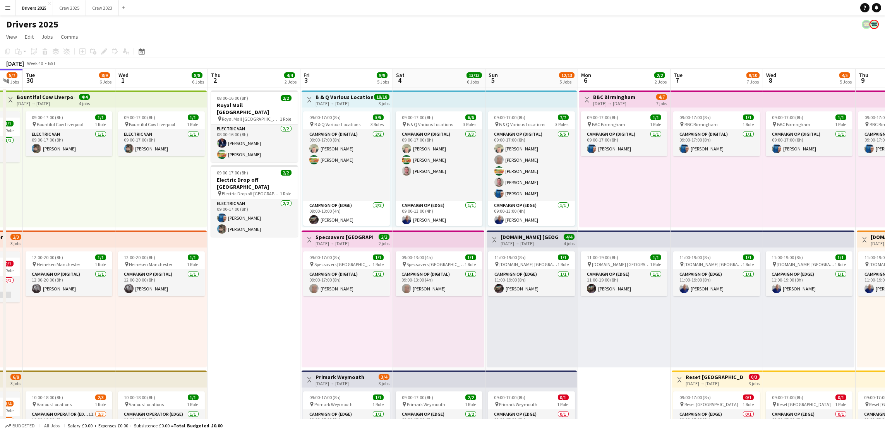
drag, startPoint x: 690, startPoint y: 290, endPoint x: 527, endPoint y: 293, distance: 162.6
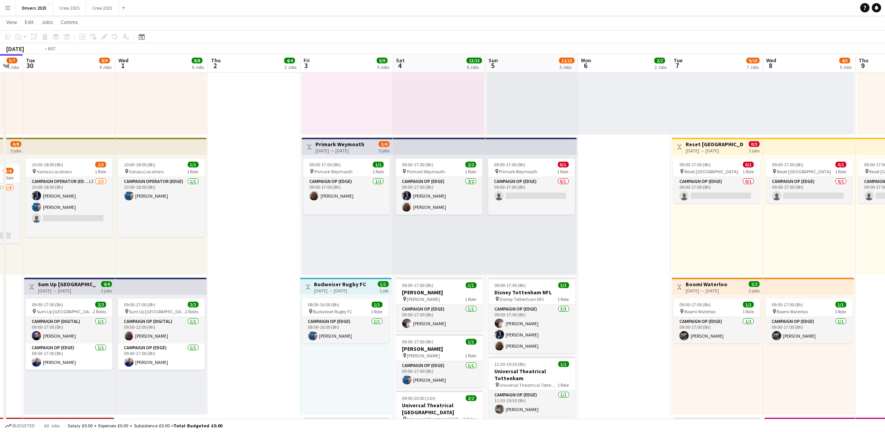
scroll to position [0, 243]
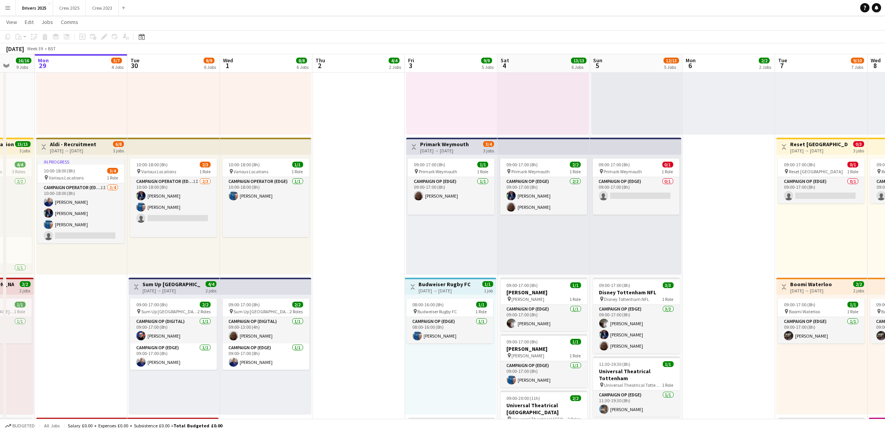
drag, startPoint x: 247, startPoint y: 304, endPoint x: 351, endPoint y: 282, distance: 106.5
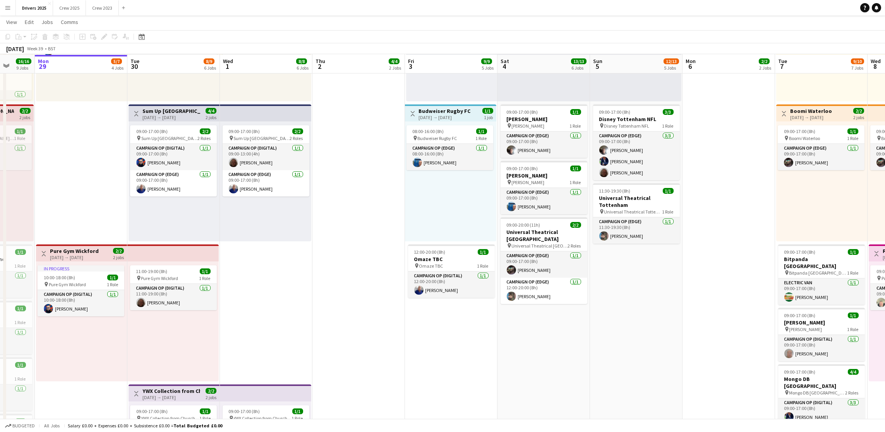
scroll to position [407, 0]
click at [181, 114] on div "[DATE] → [DATE]" at bounding box center [171, 117] width 58 height 6
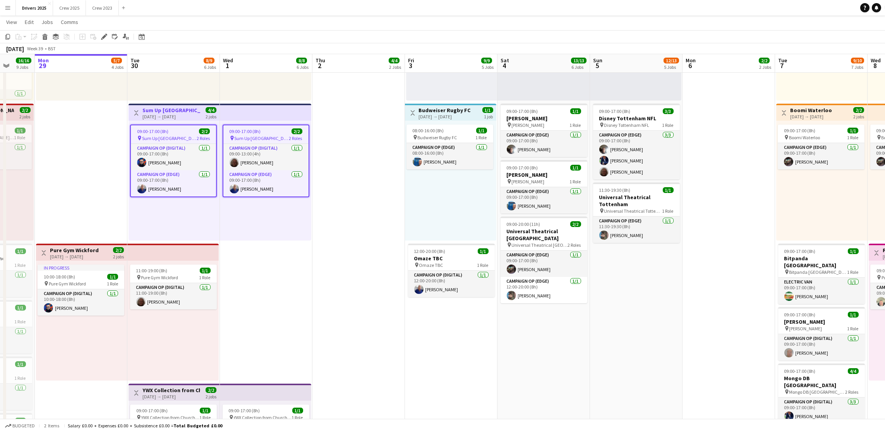
click at [104, 37] on icon at bounding box center [104, 37] width 4 height 4
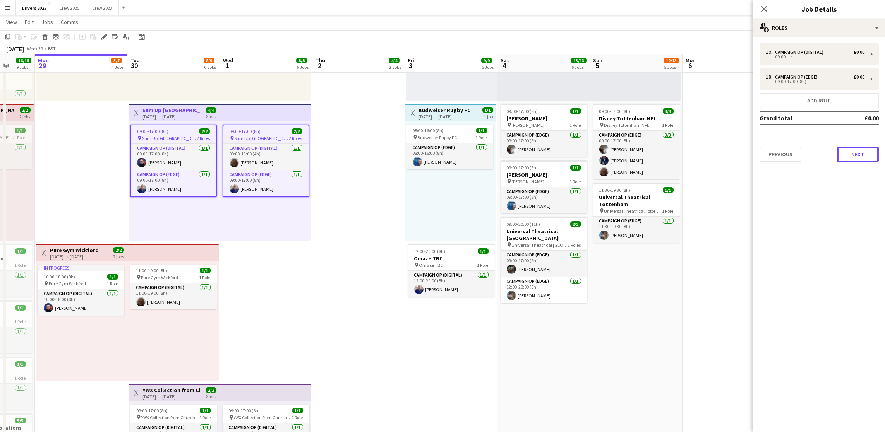
click at [868, 155] on button "Next" at bounding box center [858, 154] width 42 height 15
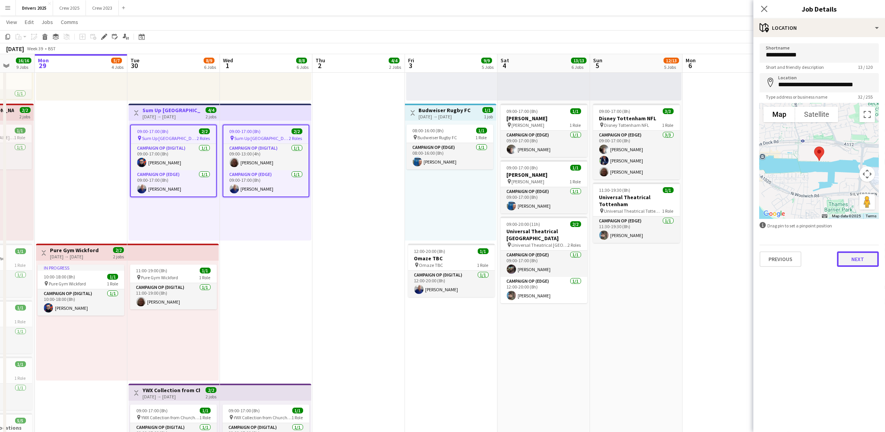
click at [864, 264] on button "Next" at bounding box center [858, 259] width 42 height 15
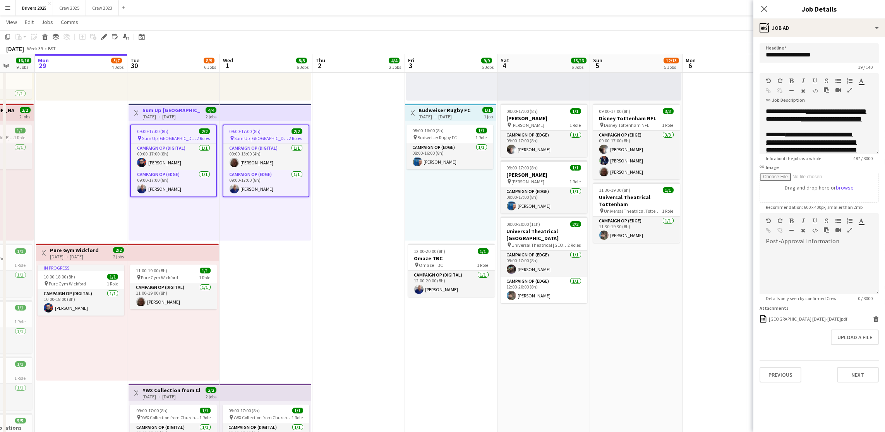
click at [368, 331] on app-date-cell "08:00-16:00 (8h) 2/2 Royal Mail [GEOGRAPHIC_DATA] pin Royal Mail London 1 Role …" at bounding box center [358, 301] width 93 height 1242
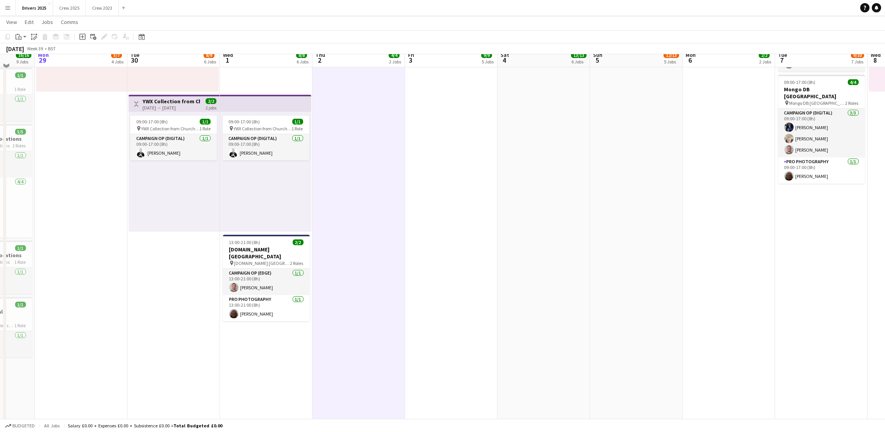
scroll to position [697, 0]
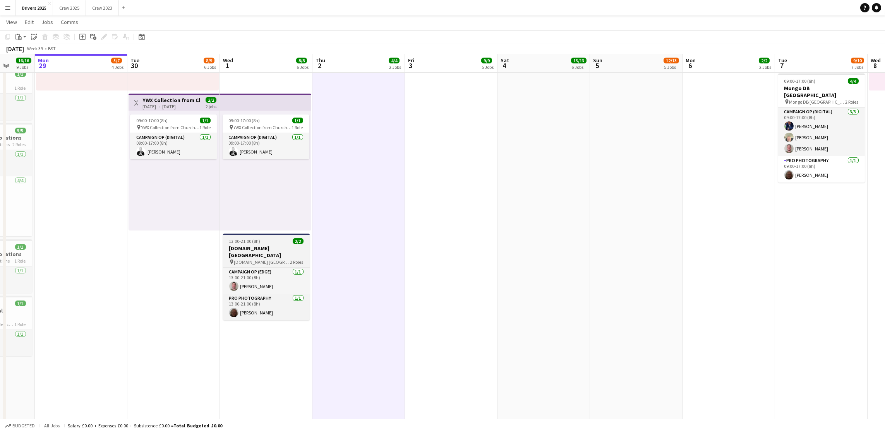
click at [254, 237] on app-job-card "13:00-21:00 (8h) 2/2 [DOMAIN_NAME] London pin [DOMAIN_NAME] London 2 Roles Camp…" at bounding box center [266, 277] width 87 height 87
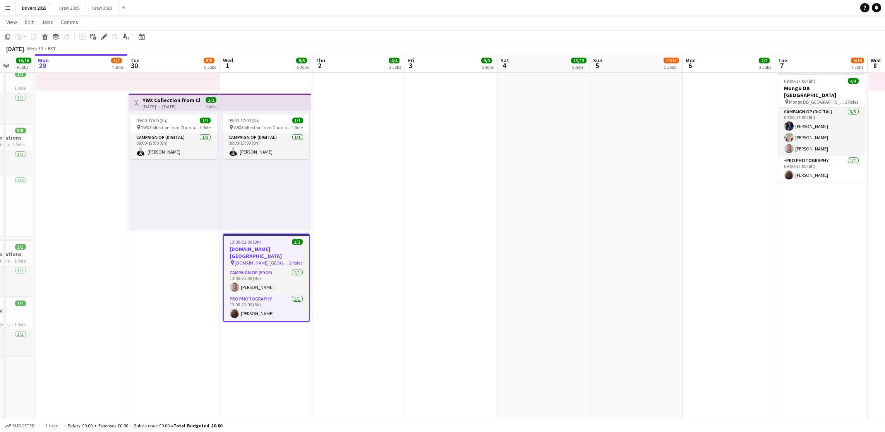
drag, startPoint x: 98, startPoint y: 36, endPoint x: 542, endPoint y: 65, distance: 445.0
click at [100, 35] on div "Edit" at bounding box center [104, 36] width 9 height 9
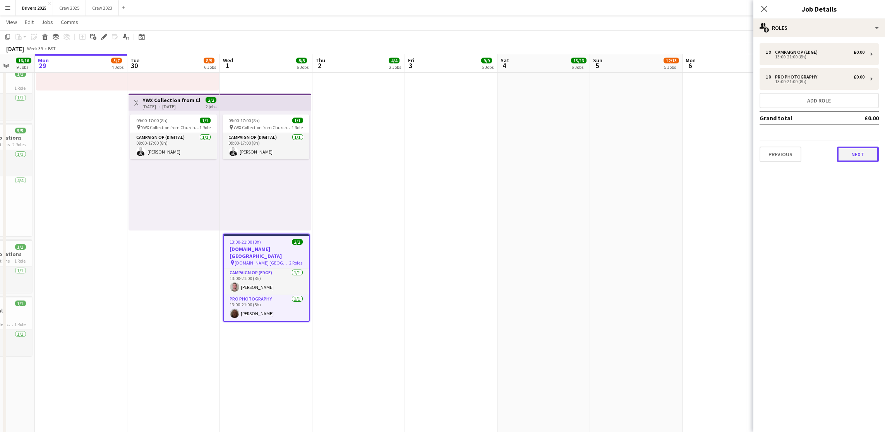
click at [863, 147] on button "Next" at bounding box center [858, 154] width 42 height 15
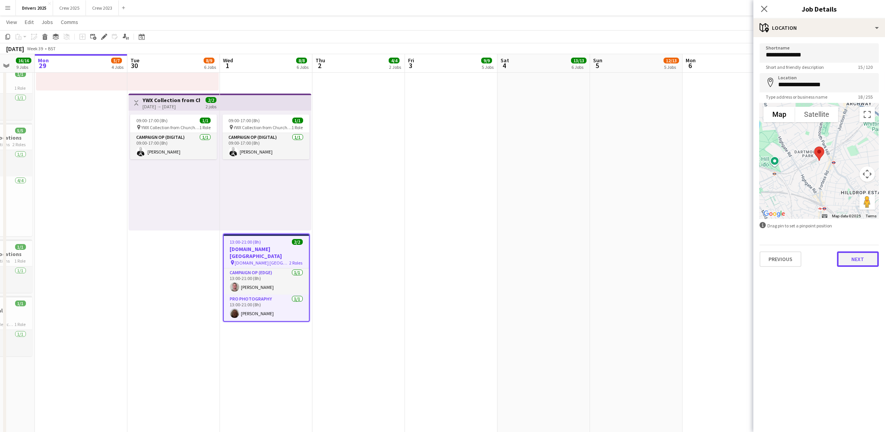
click at [853, 258] on button "Next" at bounding box center [858, 259] width 42 height 15
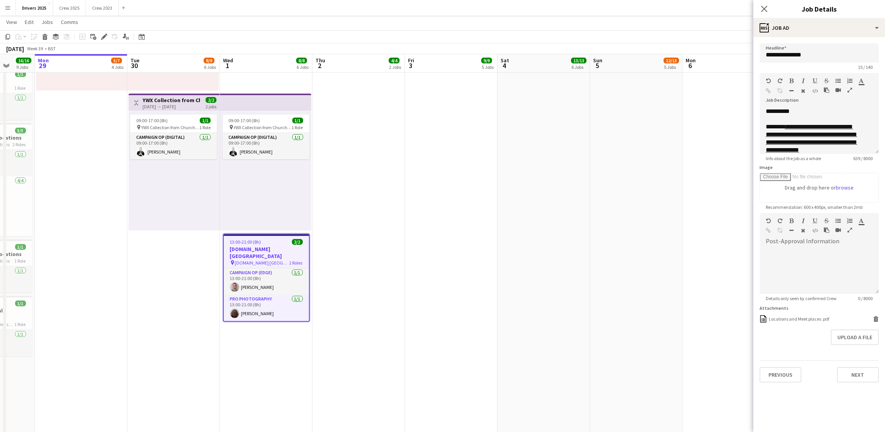
click at [572, 249] on app-date-cell "09:00-17:00 (8h) 6/6 pin B & Q Various Locations 3 Roles Campaign Op (Digital) …" at bounding box center [544, 11] width 93 height 1242
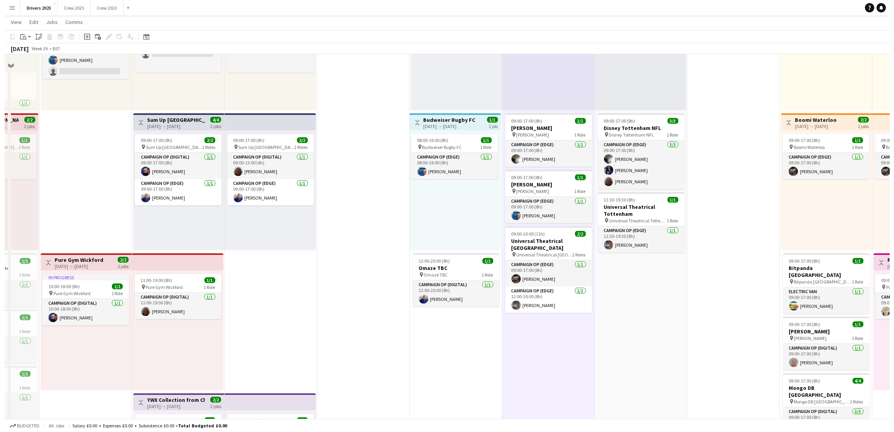
scroll to position [0, 0]
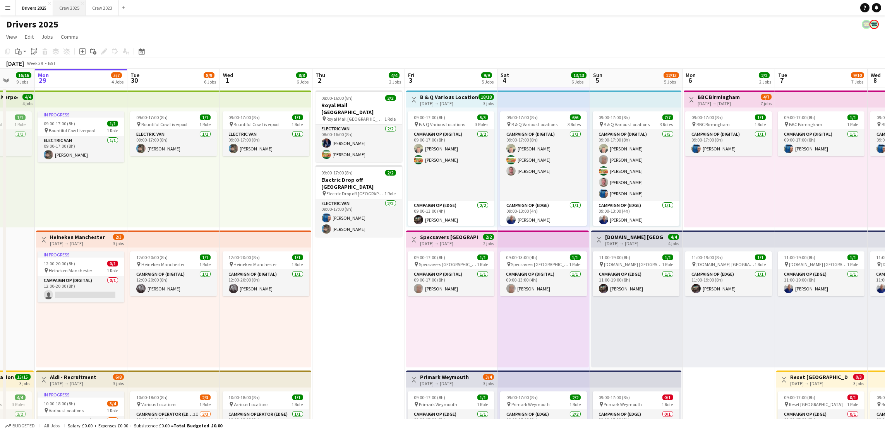
click at [77, 13] on button "Crew 2025 Close" at bounding box center [69, 7] width 33 height 15
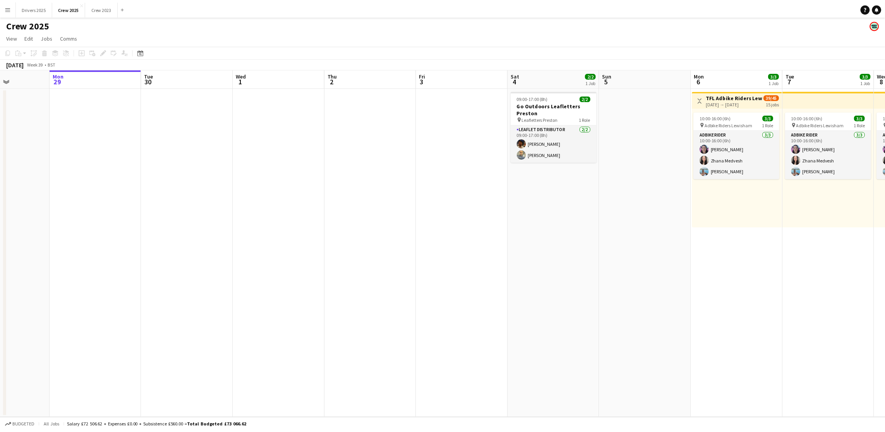
scroll to position [0, 175]
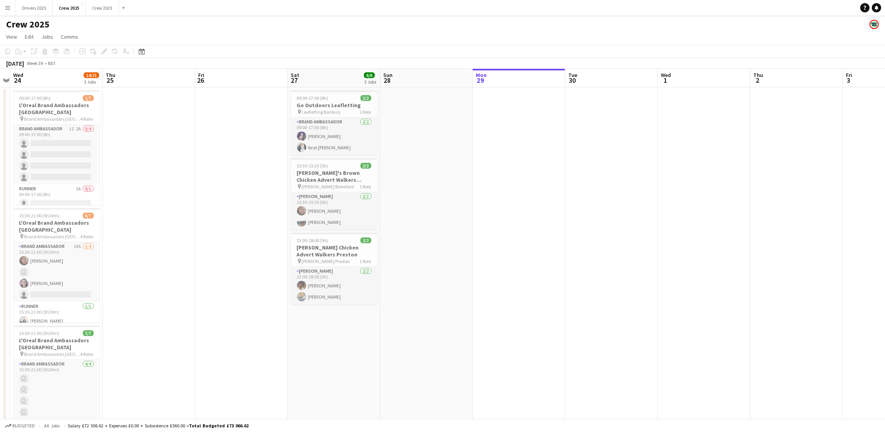
drag, startPoint x: 276, startPoint y: 249, endPoint x: 655, endPoint y: 229, distance: 380.0
click at [655, 229] on app-calendar-viewport "Mon 22 Tue 23 Wed 24 14/21 3 Jobs Thu 25 Fri 26 Sat 27 6/6 3 Jobs Sun 28 Mon 29…" at bounding box center [442, 262] width 885 height 387
click at [321, 149] on app-card-role "Brand Ambassador [DATE] 09:00-17:00 (8h) [PERSON_NAME] Ibrat [PERSON_NAME]" at bounding box center [334, 137] width 87 height 38
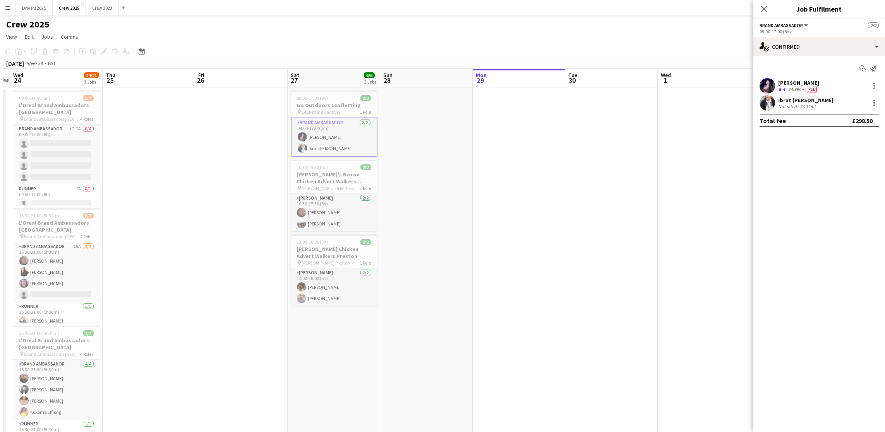
click at [798, 100] on div "Ibrat [PERSON_NAME]" at bounding box center [805, 100] width 55 height 7
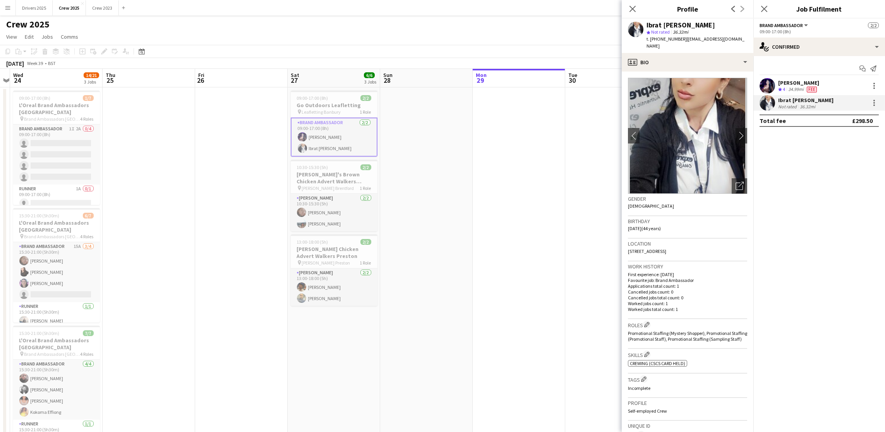
click at [793, 84] on div "[PERSON_NAME]" at bounding box center [798, 82] width 41 height 7
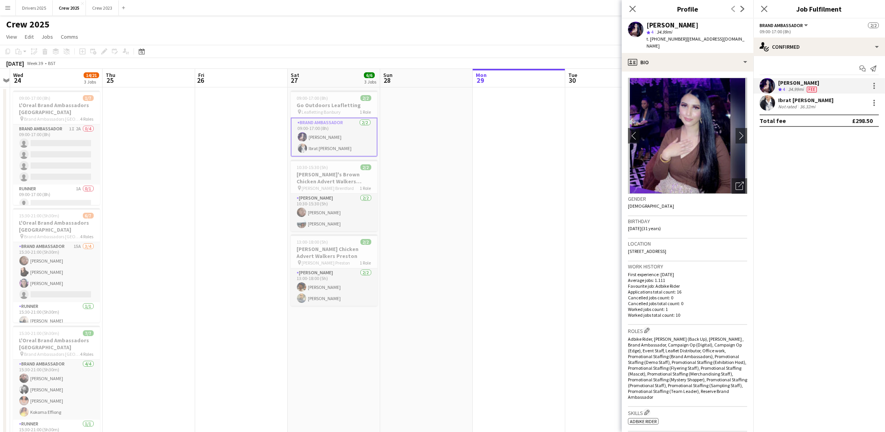
click at [792, 101] on div "Ibrat [PERSON_NAME]" at bounding box center [805, 100] width 55 height 7
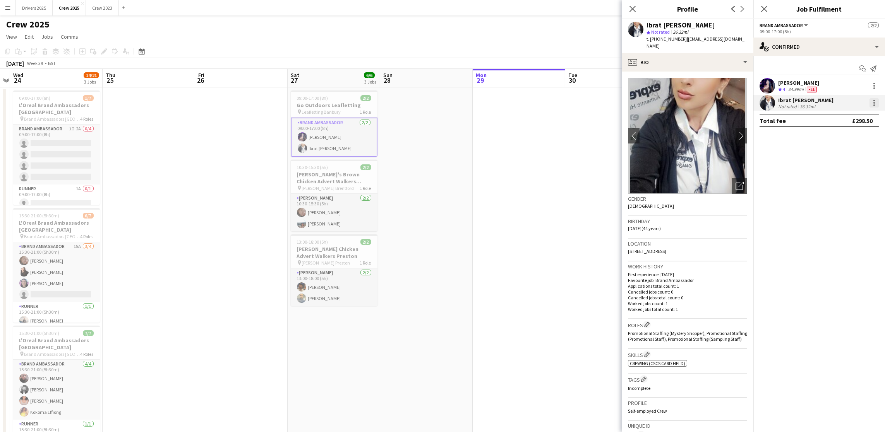
click at [875, 101] on div at bounding box center [874, 102] width 9 height 9
click at [841, 117] on span "Edit fee" at bounding box center [835, 117] width 21 height 7
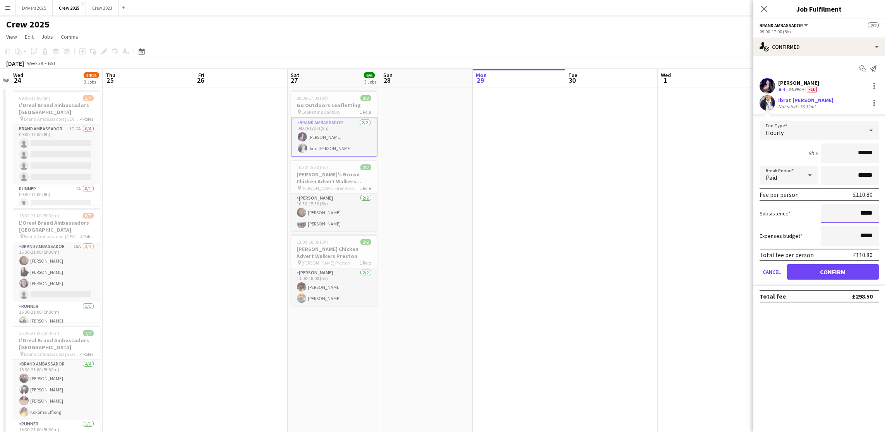
click at [865, 214] on input "*****" at bounding box center [850, 213] width 58 height 19
type input "******"
click at [822, 274] on button "Confirm" at bounding box center [833, 271] width 92 height 15
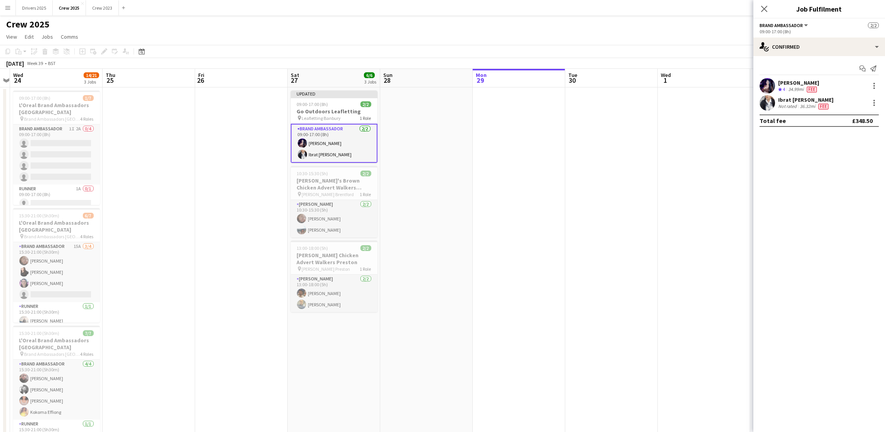
click at [556, 246] on app-date-cell at bounding box center [519, 271] width 93 height 369
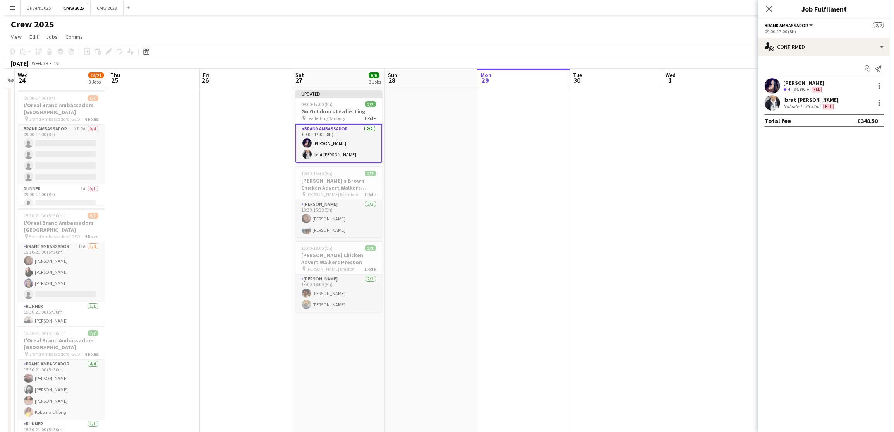
scroll to position [0, 175]
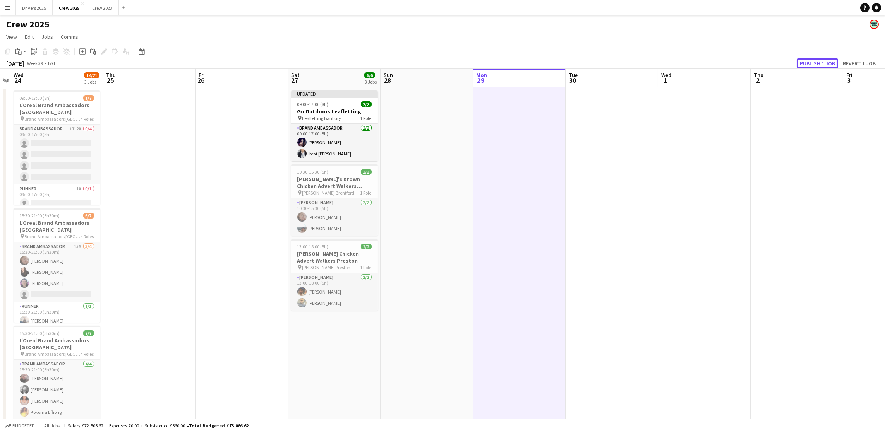
click at [823, 58] on button "Publish 1 job" at bounding box center [817, 63] width 41 height 10
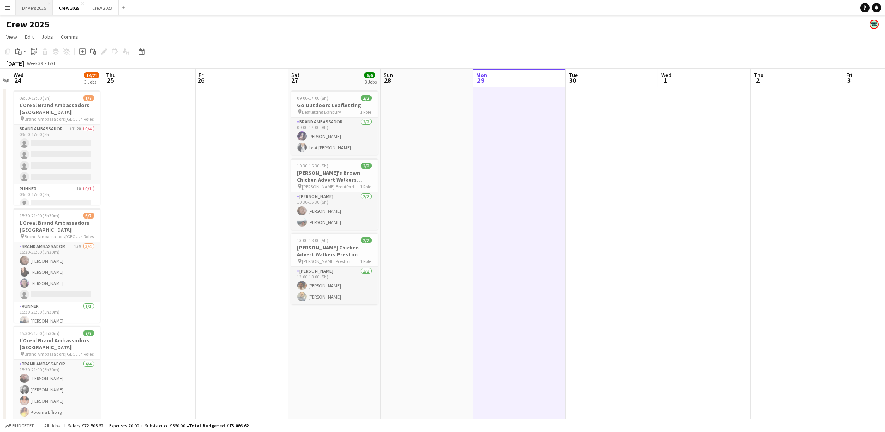
click at [38, 12] on button "Drivers 2025 Close" at bounding box center [34, 7] width 37 height 15
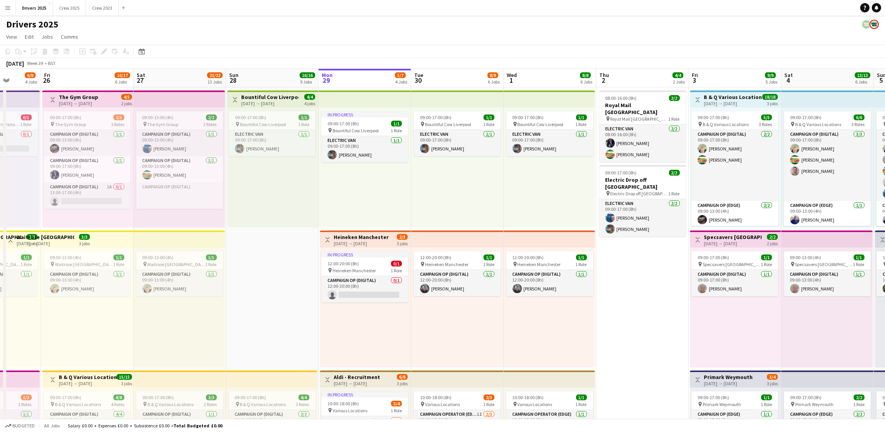
scroll to position [0, 221]
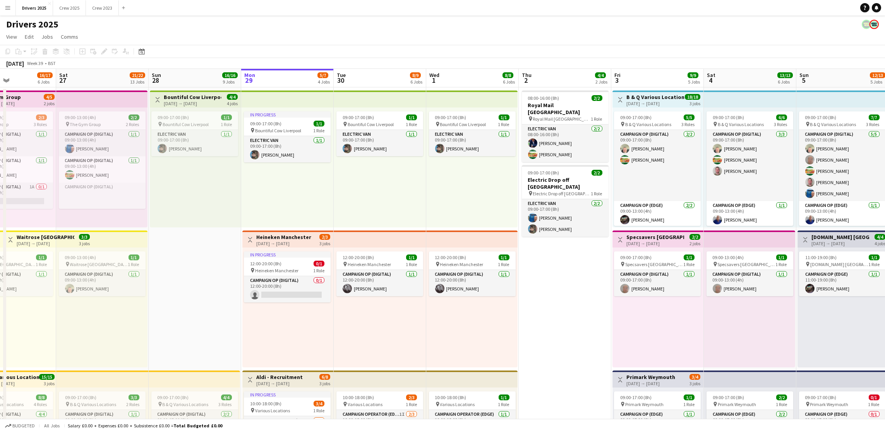
drag, startPoint x: 239, startPoint y: 205, endPoint x: 386, endPoint y: 206, distance: 147.5
click at [280, 72] on app-board-header-date "Mon 29 5/7 4 Jobs" at bounding box center [287, 78] width 93 height 19
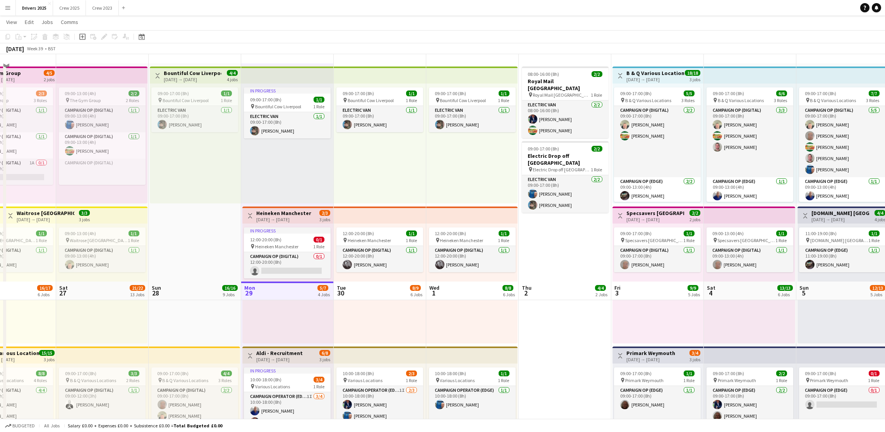
scroll to position [0, 0]
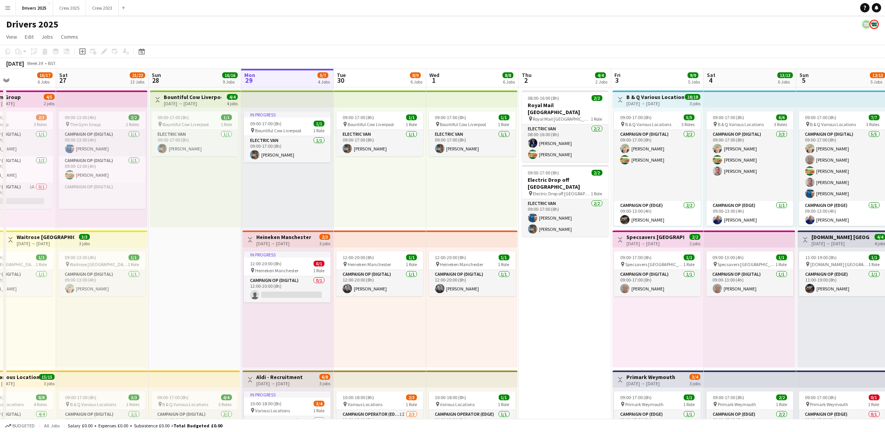
click at [374, 75] on app-board-header-date "Tue 30 8/9 6 Jobs" at bounding box center [380, 78] width 93 height 19
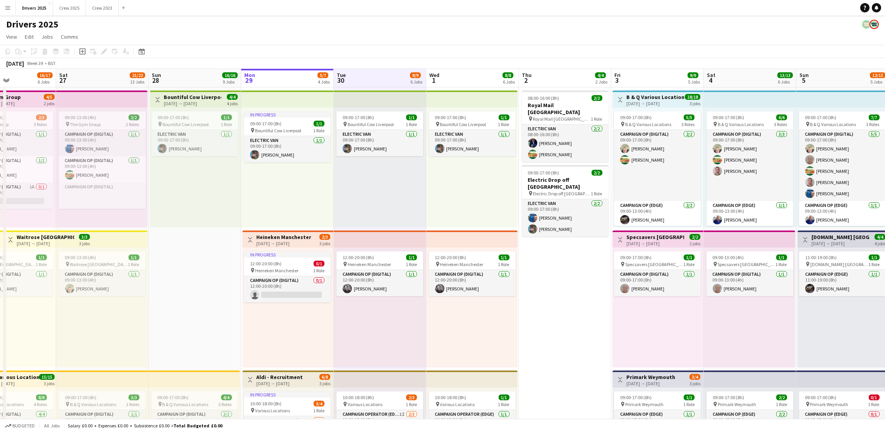
click at [465, 69] on app-board-header-date "Wed 1 8/8 6 Jobs" at bounding box center [472, 78] width 93 height 19
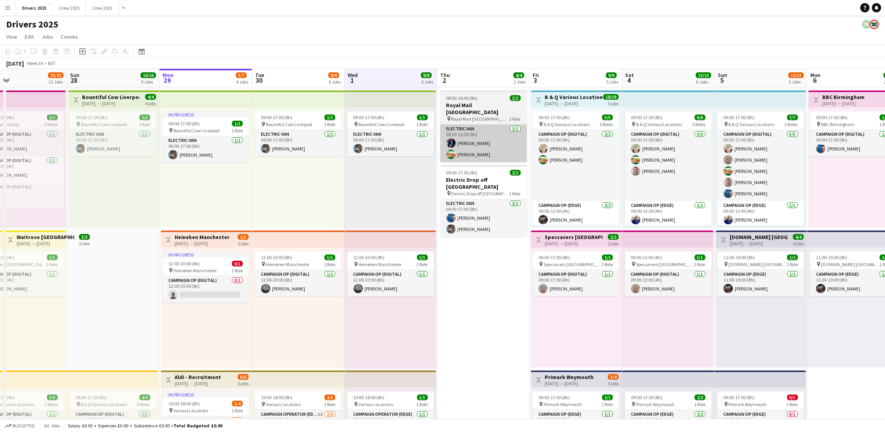
drag, startPoint x: 570, startPoint y: 301, endPoint x: 371, endPoint y: 151, distance: 249.2
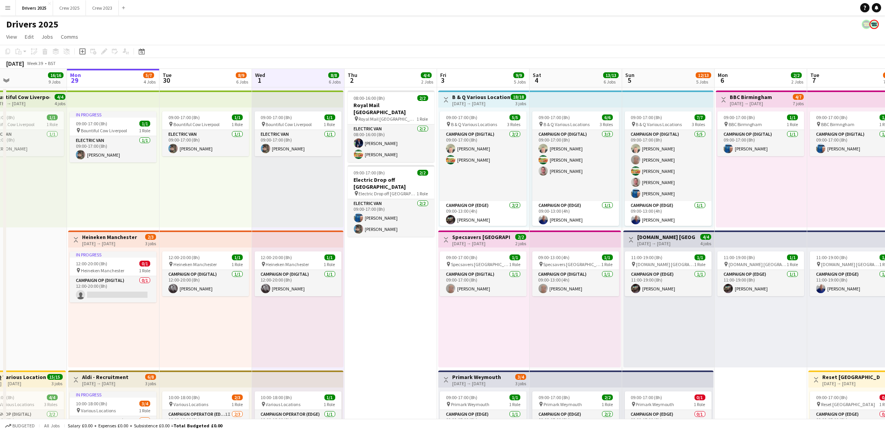
scroll to position [0, 304]
click at [382, 72] on app-board-header-date "Thu 2 4/4 2 Jobs" at bounding box center [390, 78] width 93 height 19
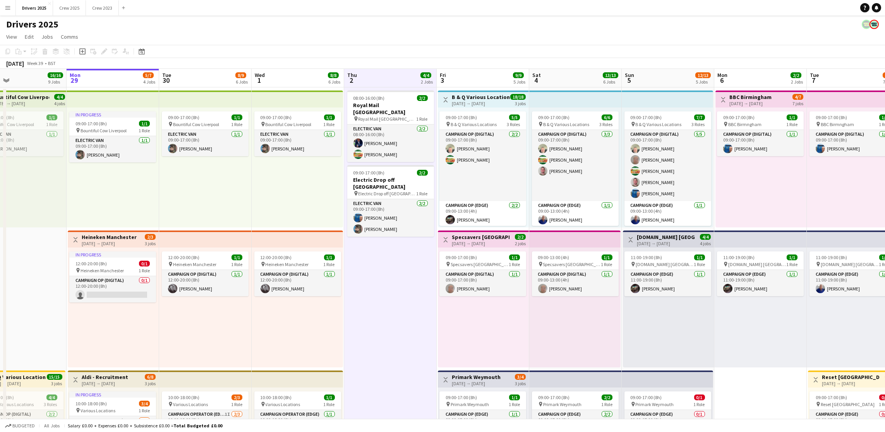
click at [482, 80] on app-board-header-date "Fri 3 9/9 5 Jobs" at bounding box center [483, 78] width 93 height 19
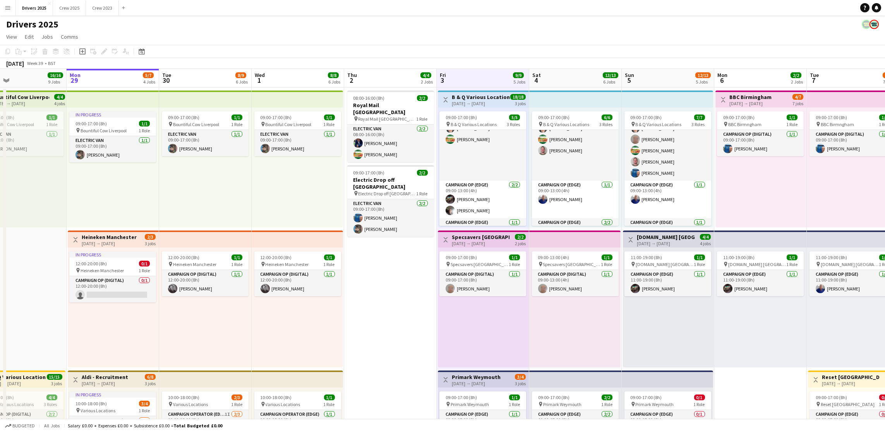
scroll to position [0, 0]
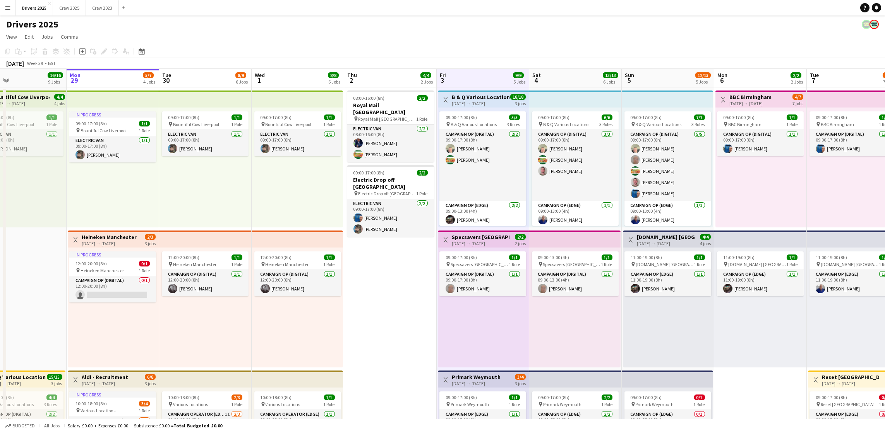
click at [571, 78] on app-board-header-date "Sat 4 13/13 6 Jobs" at bounding box center [575, 78] width 93 height 19
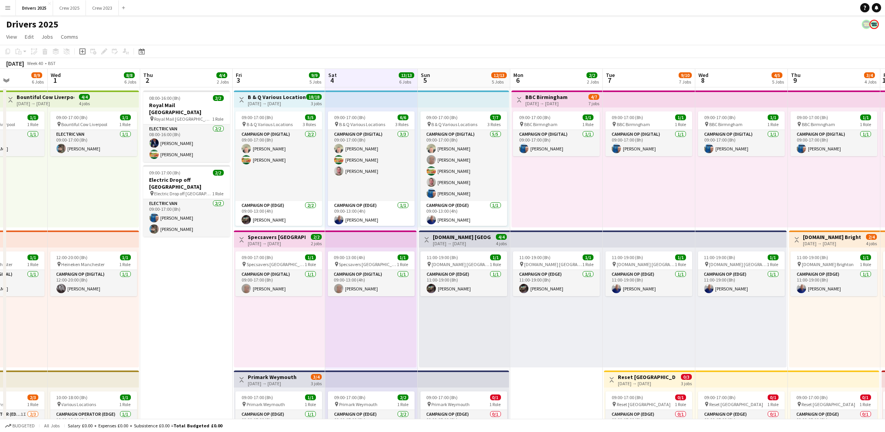
scroll to position [0, 329]
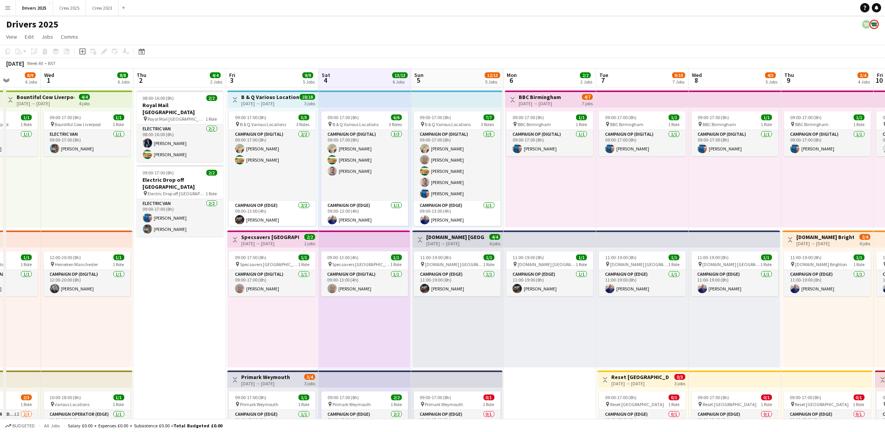
drag, startPoint x: 571, startPoint y: 78, endPoint x: 360, endPoint y: 86, distance: 210.8
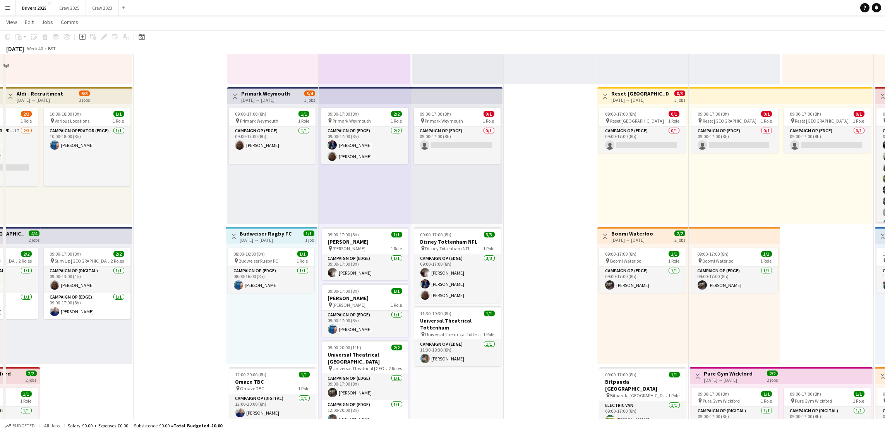
scroll to position [0, 0]
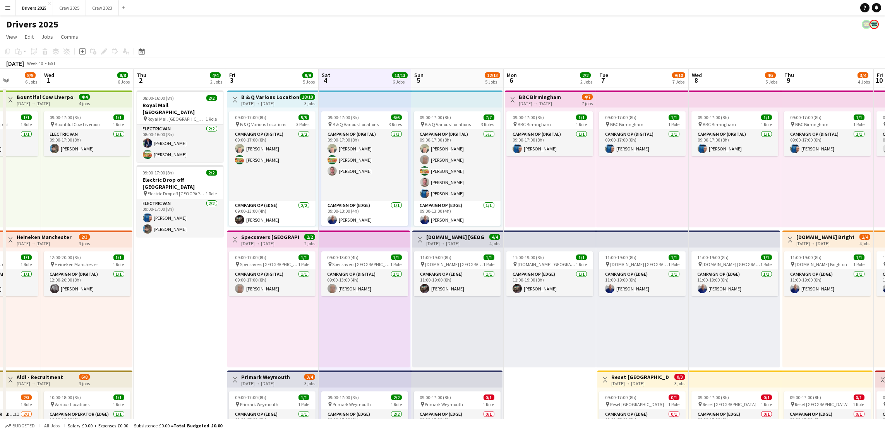
click at [453, 69] on app-board-header-date "Sun 5 12/13 5 Jobs" at bounding box center [457, 78] width 93 height 19
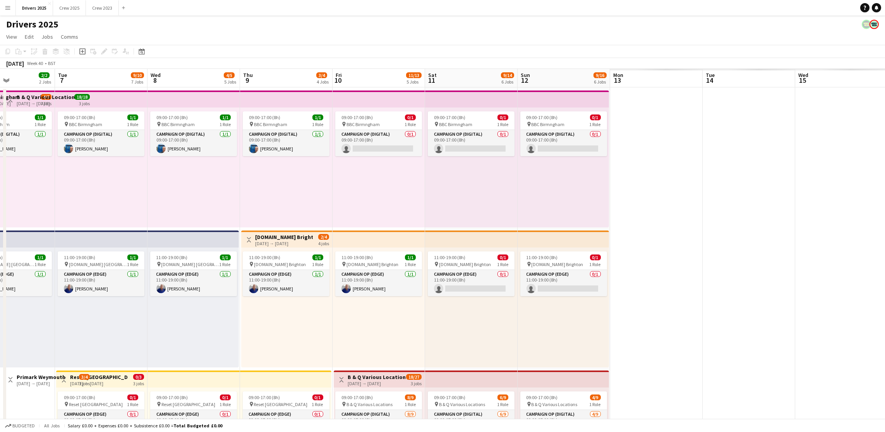
scroll to position [0, 330]
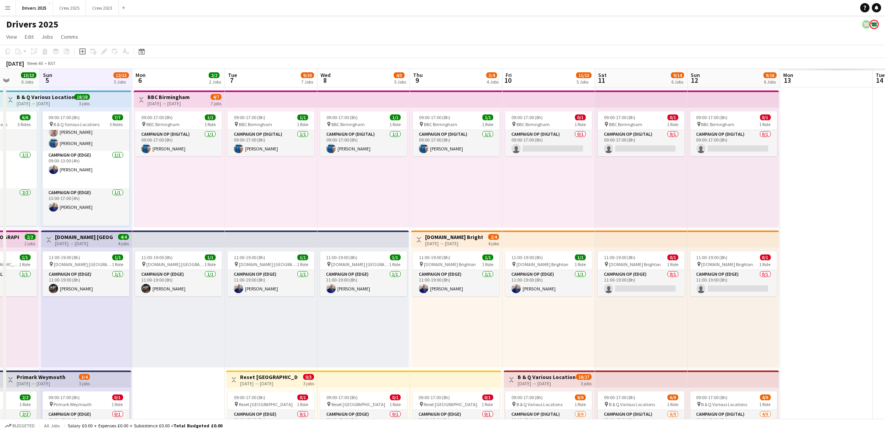
drag, startPoint x: 563, startPoint y: 181, endPoint x: 191, endPoint y: 174, distance: 371.3
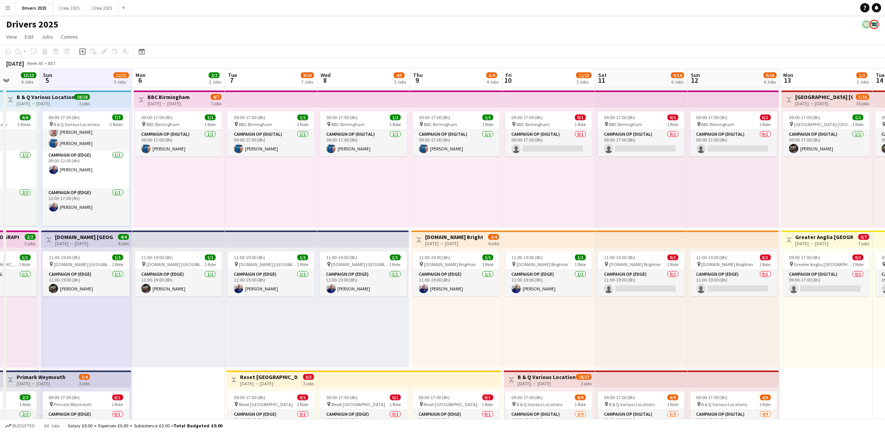
click at [146, 71] on app-board-header-date "Mon 6 2/2 2 Jobs" at bounding box center [178, 78] width 93 height 19
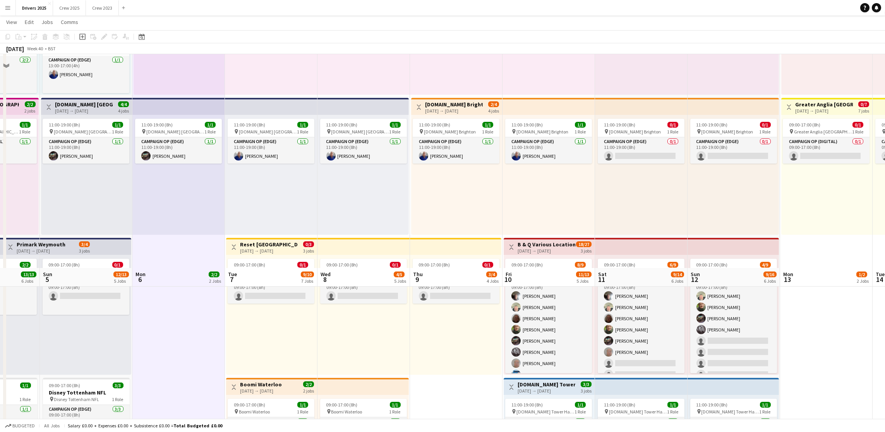
scroll to position [0, 0]
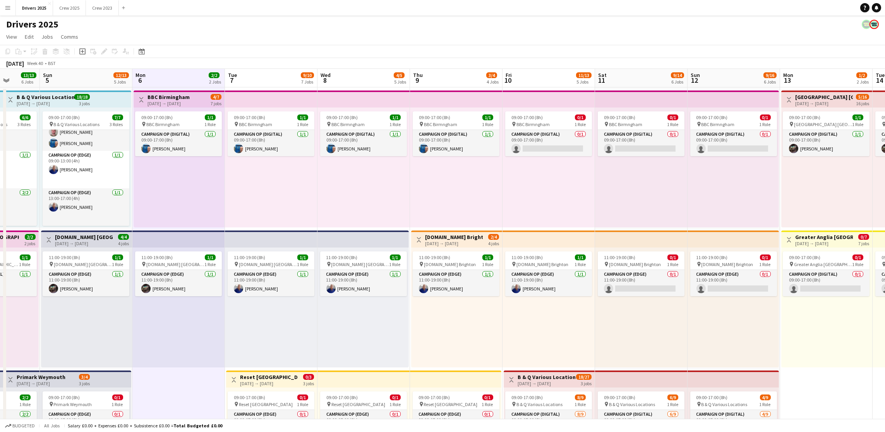
click at [264, 77] on app-board-header-date "Tue 7 9/10 7 Jobs" at bounding box center [271, 78] width 93 height 19
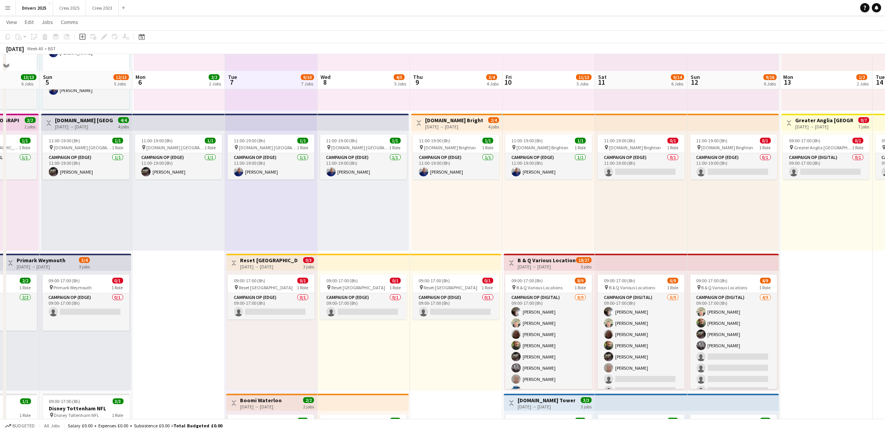
scroll to position [174, 0]
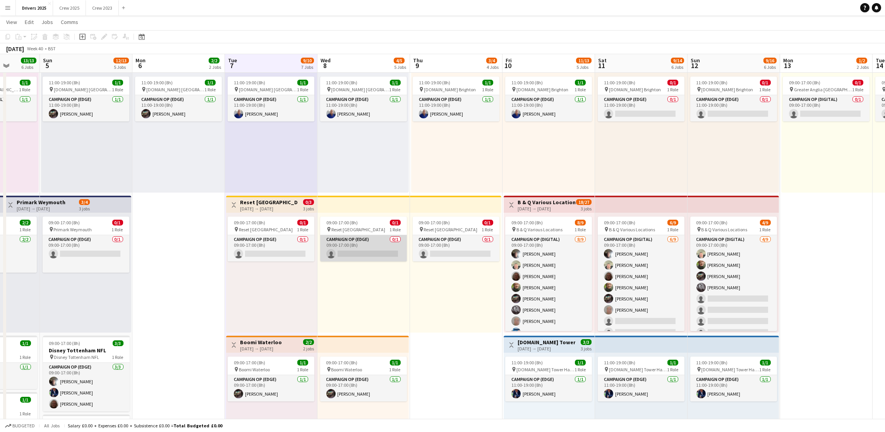
click at [382, 254] on app-card-role "Campaign Op (Edge) 0/1 09:00-17:00 (8h) single-neutral-actions" at bounding box center [363, 248] width 87 height 26
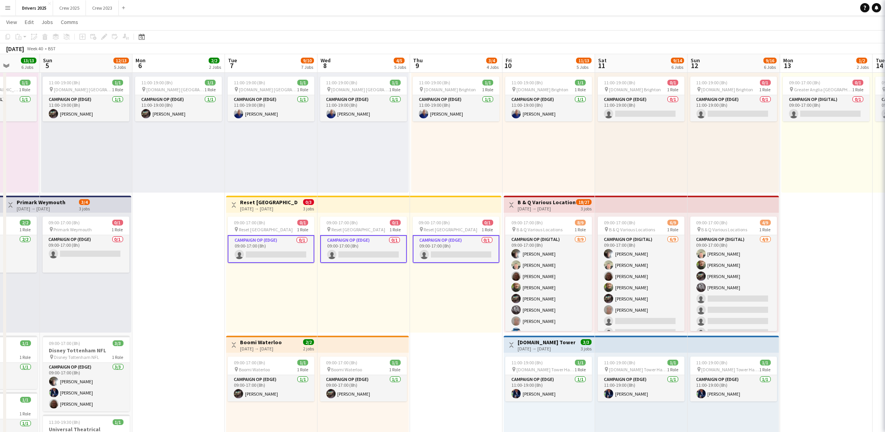
click at [373, 252] on app-card-role "Campaign Op (Edge) 0/1 09:00-17:00 (8h) single-neutral-actions" at bounding box center [363, 249] width 87 height 28
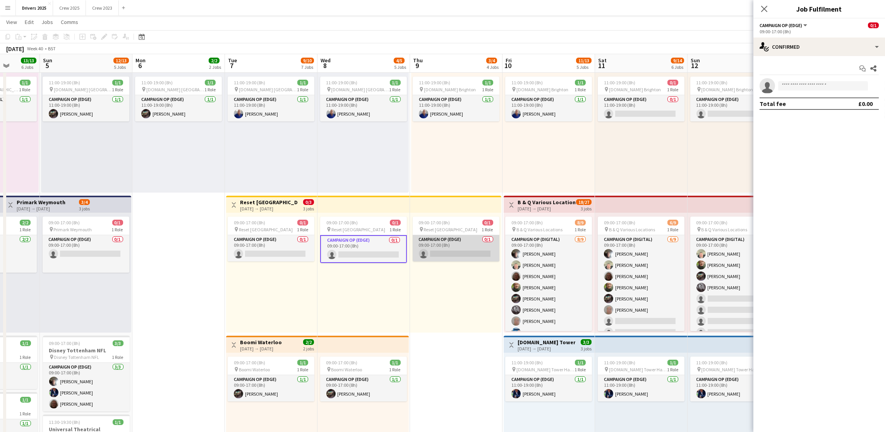
click at [449, 256] on app-card-role "Campaign Op (Edge) 0/1 09:00-17:00 (8h) single-neutral-actions" at bounding box center [456, 248] width 87 height 26
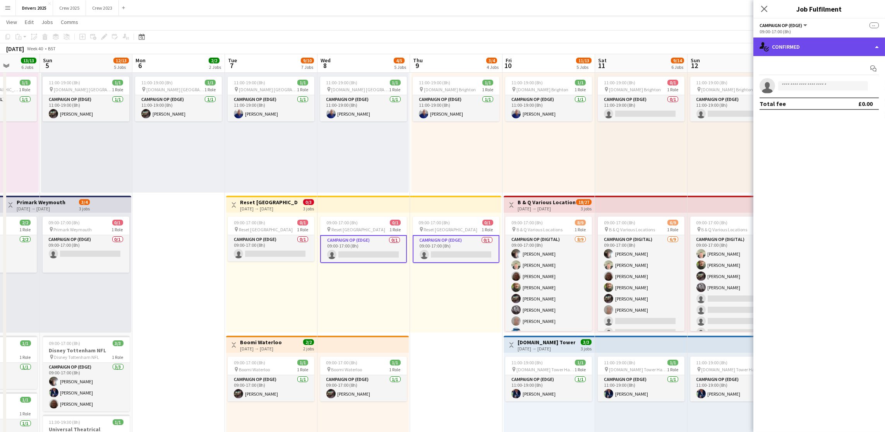
click at [811, 45] on div "single-neutral-actions-check-2 Confirmed" at bounding box center [819, 47] width 132 height 19
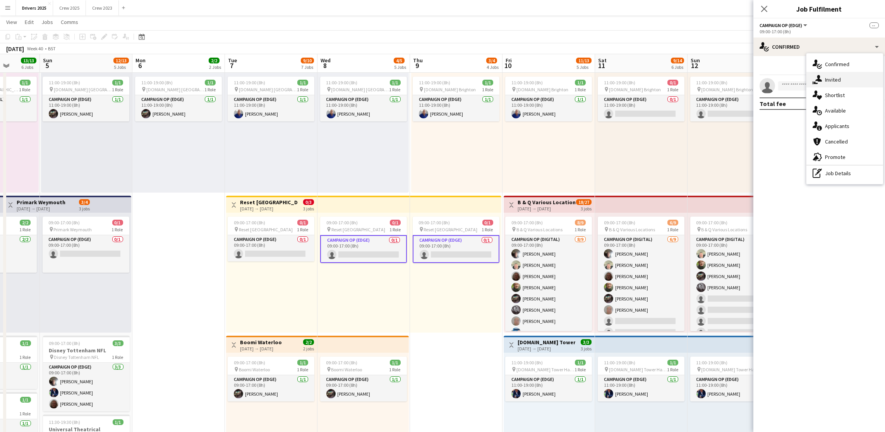
click at [826, 78] on span "Invited" at bounding box center [833, 79] width 16 height 7
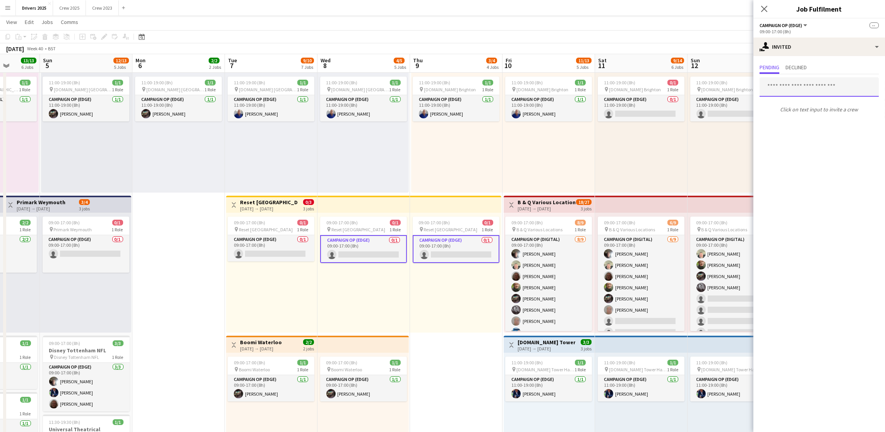
click at [822, 85] on input "text" at bounding box center [819, 86] width 119 height 19
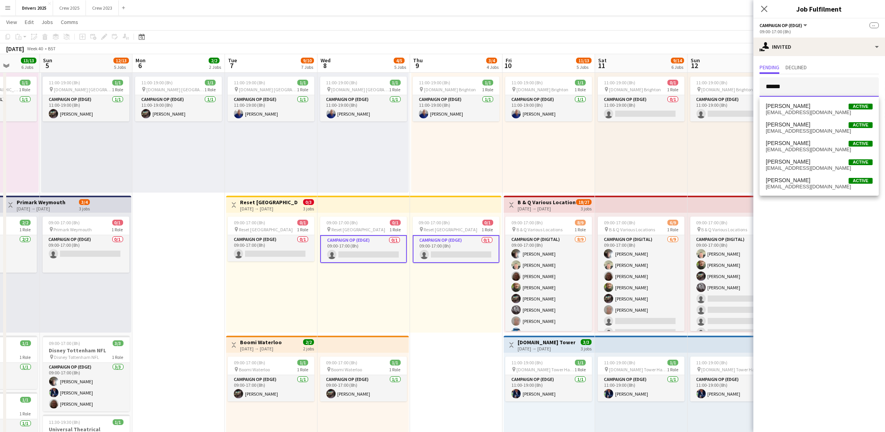
type input "******"
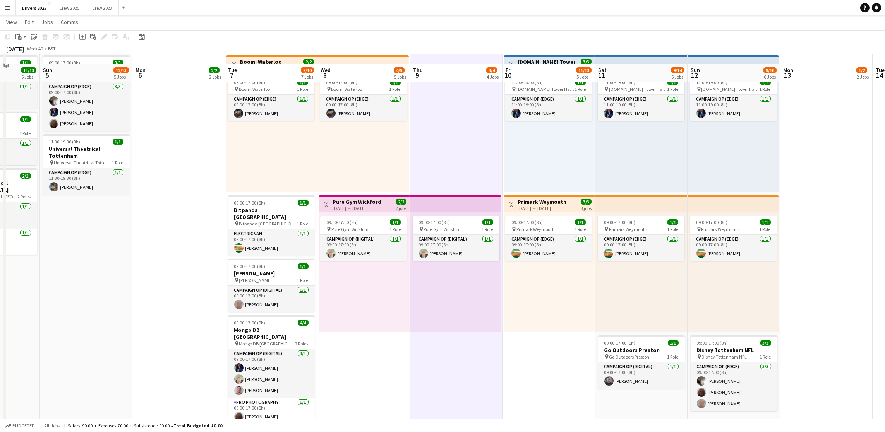
scroll to position [465, 0]
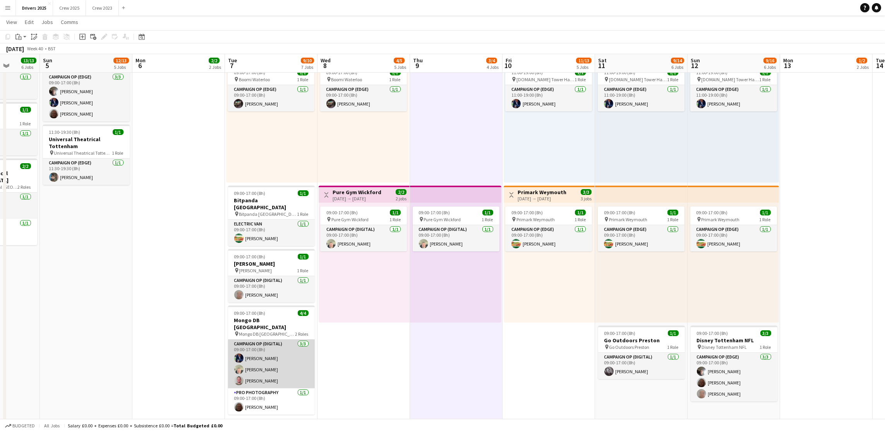
click at [253, 369] on app-card-role "Campaign Op (Digital) [DATE] 09:00-17:00 (8h) [PERSON_NAME] [PERSON_NAME] [PERS…" at bounding box center [271, 364] width 87 height 49
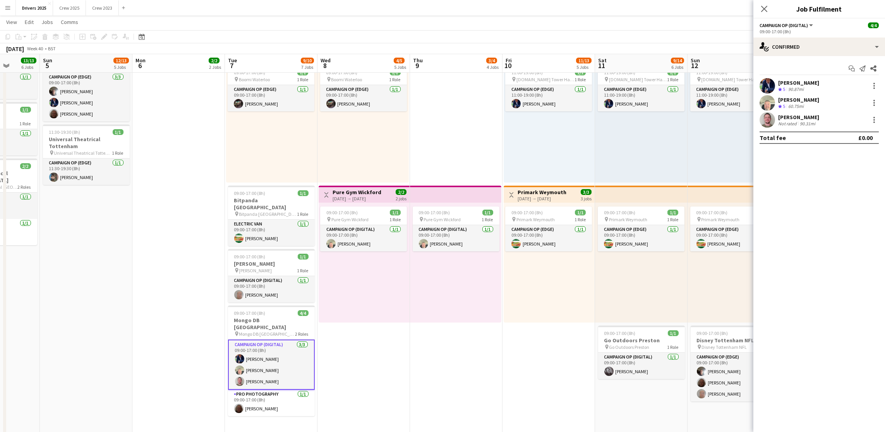
click at [879, 124] on div "[PERSON_NAME] Not rated 90.31mi" at bounding box center [819, 119] width 132 height 15
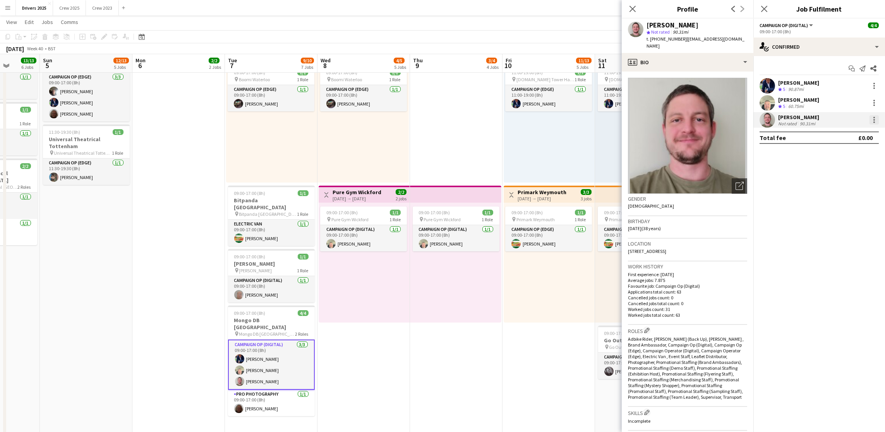
click at [877, 123] on div at bounding box center [874, 119] width 9 height 9
click at [853, 208] on span "Remove" at bounding box center [849, 208] width 48 height 7
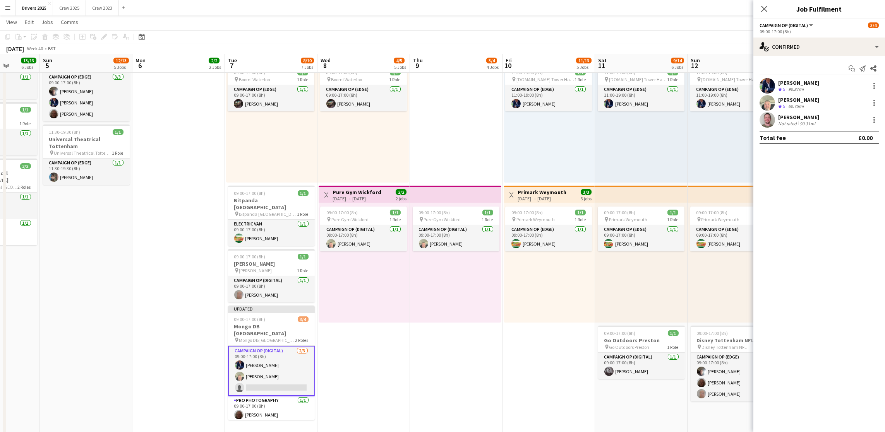
drag, startPoint x: 510, startPoint y: 373, endPoint x: 636, endPoint y: 278, distance: 158.5
click at [510, 372] on app-date-cell "09:00-17:00 (8h) 0/1 pin BBC Birmngham 1 Role Campaign Op (Digital) 0/1 09:00-1…" at bounding box center [549, 243] width 93 height 1242
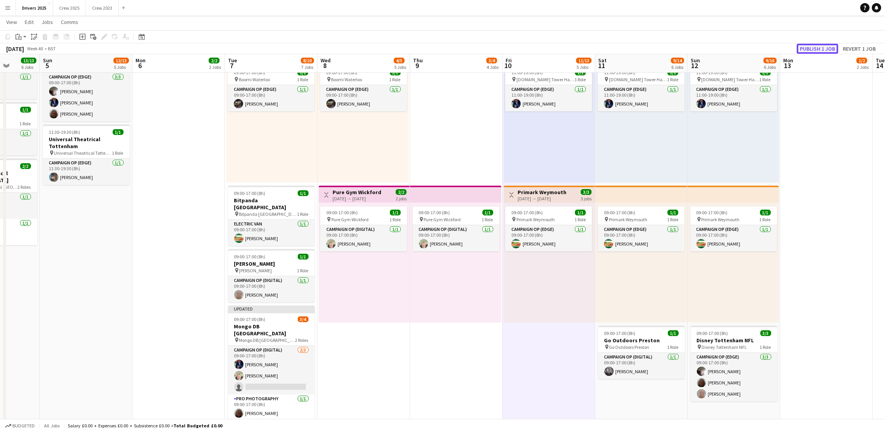
click at [809, 51] on button "Publish 1 job" at bounding box center [817, 49] width 41 height 10
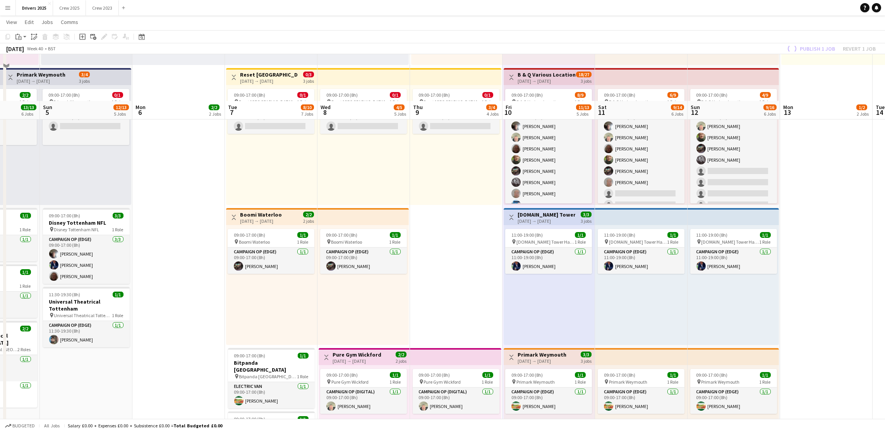
scroll to position [290, 0]
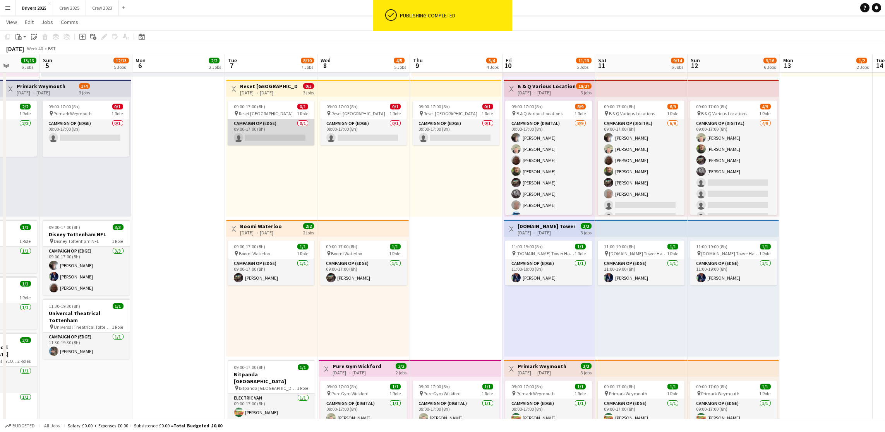
click at [271, 131] on app-card-role "Campaign Op (Edge) 0/1 09:00-17:00 (8h) single-neutral-actions" at bounding box center [271, 132] width 87 height 26
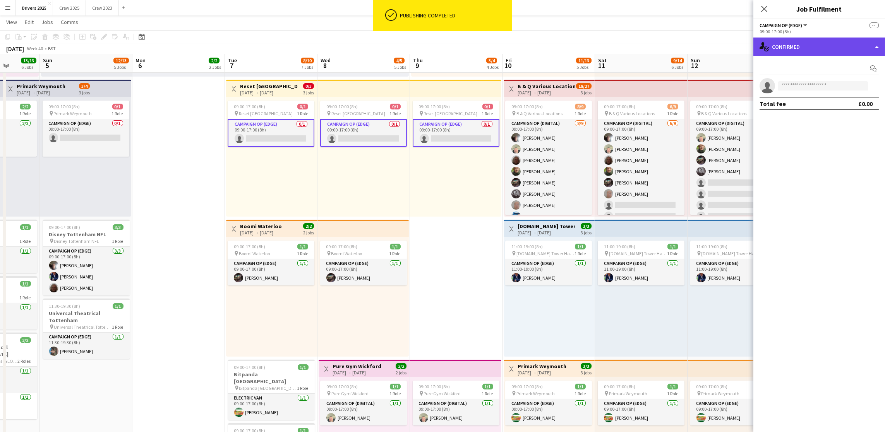
click at [805, 51] on div "single-neutral-actions-check-2 Confirmed" at bounding box center [819, 47] width 132 height 19
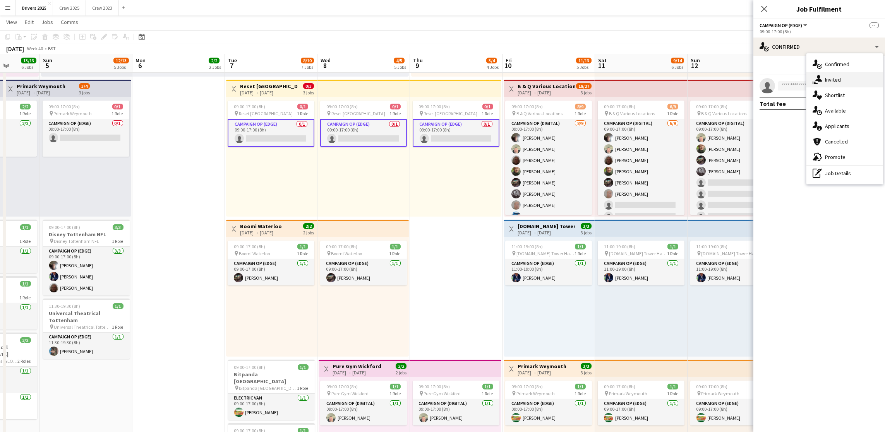
click at [824, 76] on div "single-neutral-actions-share-1 Invited" at bounding box center [844, 79] width 77 height 15
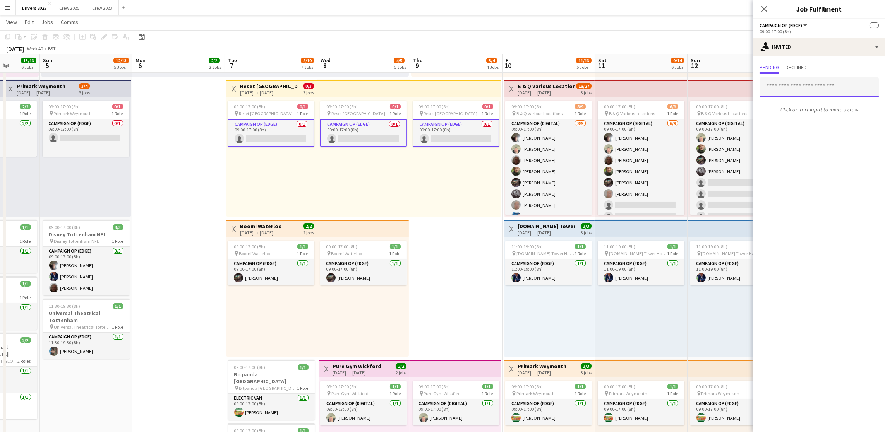
click at [802, 92] on input "text" at bounding box center [819, 86] width 119 height 19
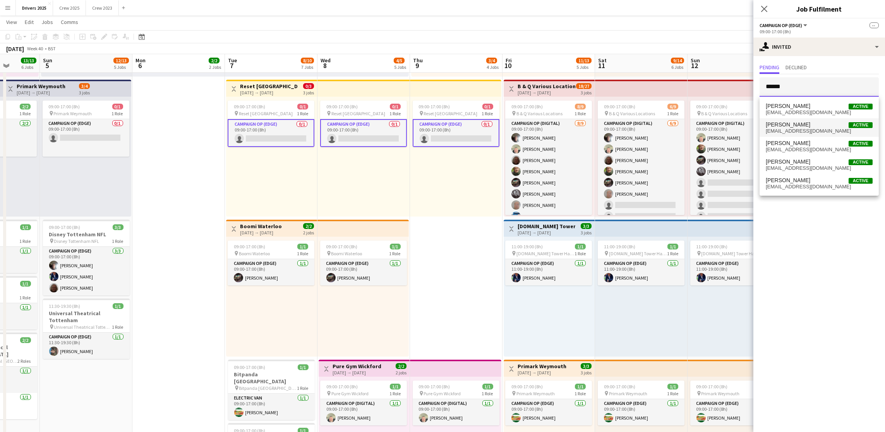
type input "******"
click at [803, 125] on span "[PERSON_NAME] Active" at bounding box center [819, 125] width 107 height 7
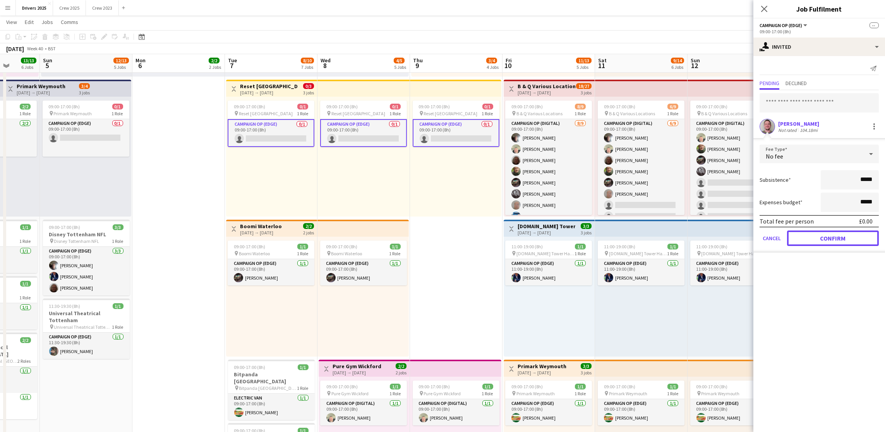
click at [815, 235] on button "Confirm" at bounding box center [833, 238] width 92 height 15
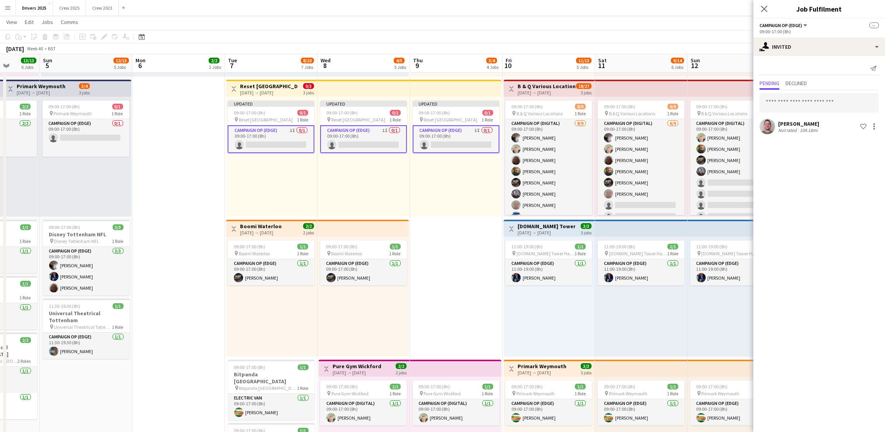
click at [458, 302] on app-date-cell "09:00-17:00 (8h) 1/1 pin BBC Birmngham 1 Role Campaign Op (Digital) [DATE] 09:0…" at bounding box center [456, 417] width 93 height 1242
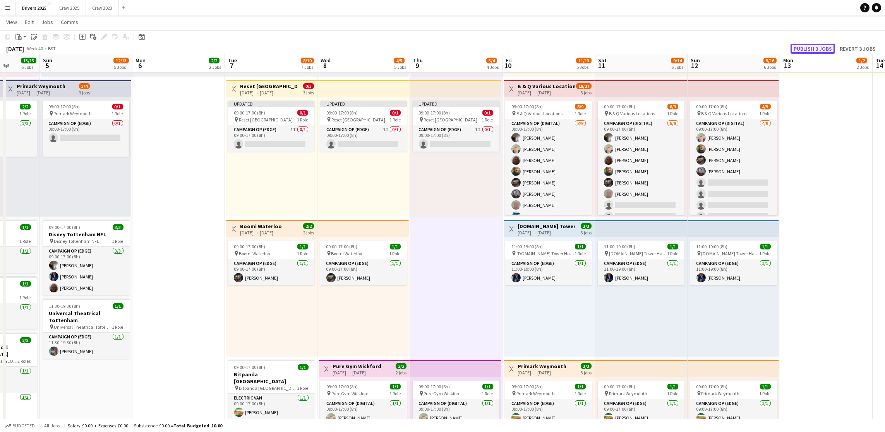
click at [829, 48] on button "Publish 3 jobs" at bounding box center [813, 49] width 45 height 10
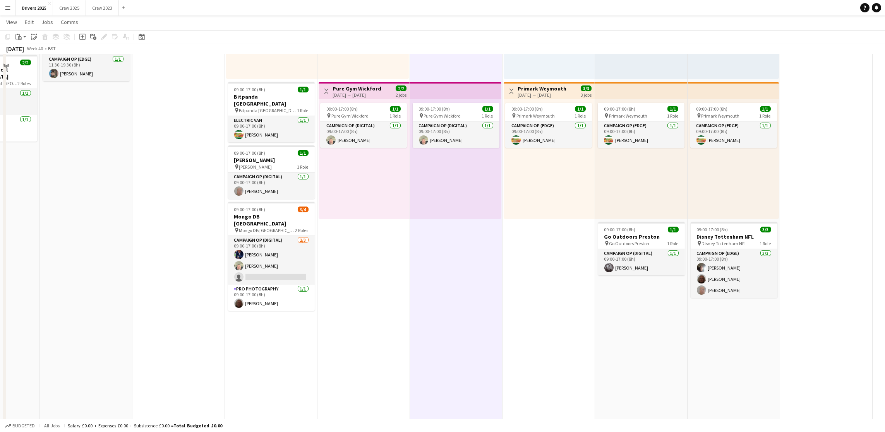
scroll to position [581, 0]
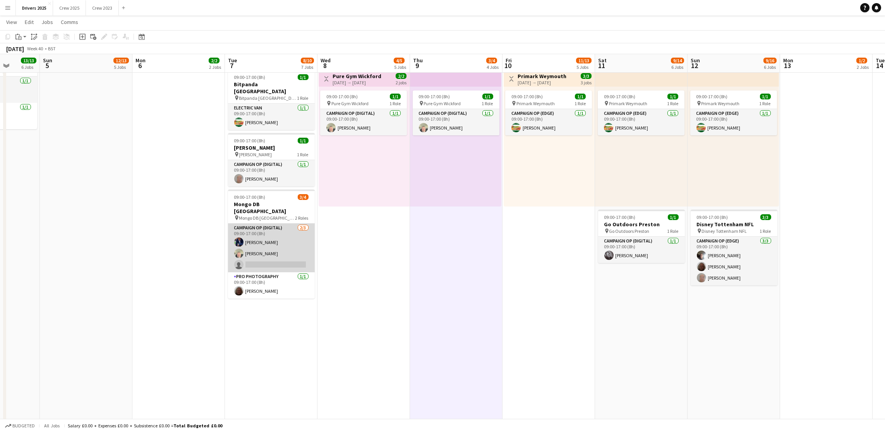
click at [276, 251] on app-card-role "Campaign Op (Digital) [DATE] 09:00-17:00 (8h) [PERSON_NAME] [PERSON_NAME] singl…" at bounding box center [271, 248] width 87 height 49
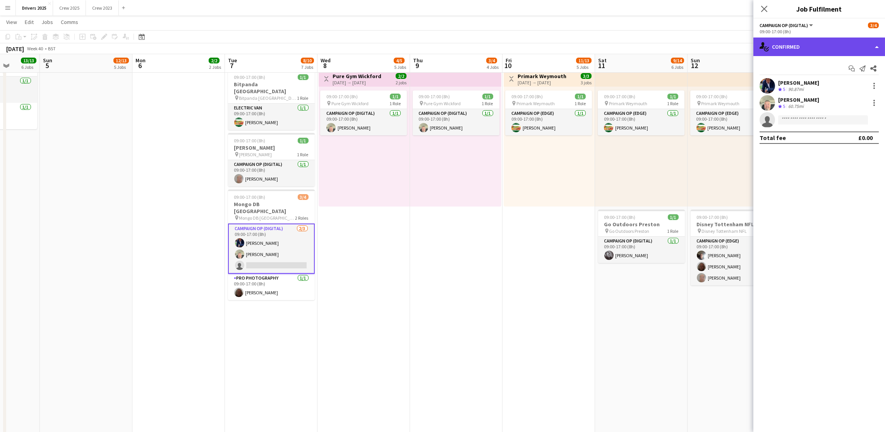
click at [837, 45] on div "single-neutral-actions-check-2 Confirmed" at bounding box center [819, 47] width 132 height 19
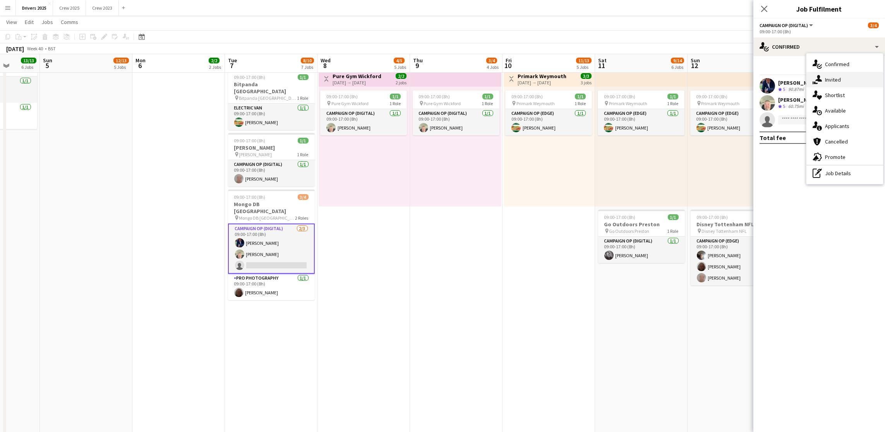
click at [847, 74] on div "single-neutral-actions-share-1 Invited" at bounding box center [844, 79] width 77 height 15
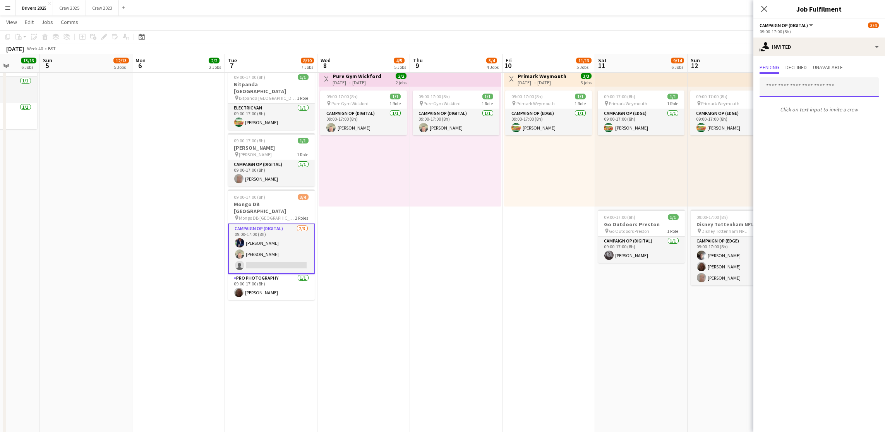
click at [842, 89] on input "text" at bounding box center [819, 86] width 119 height 19
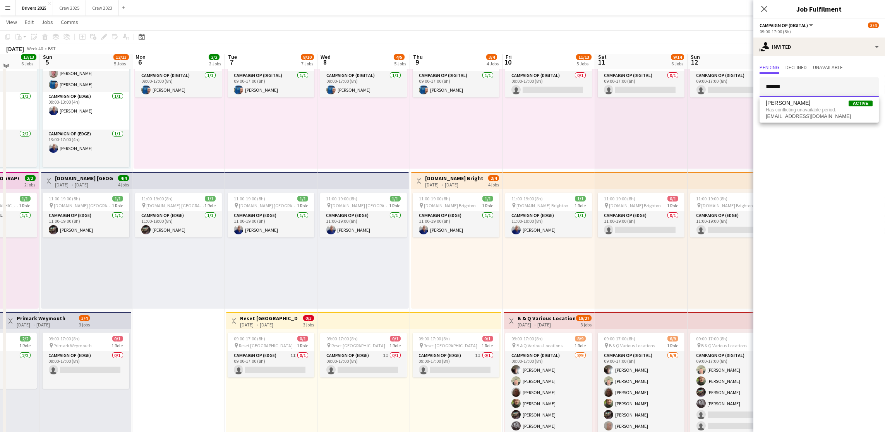
scroll to position [0, 0]
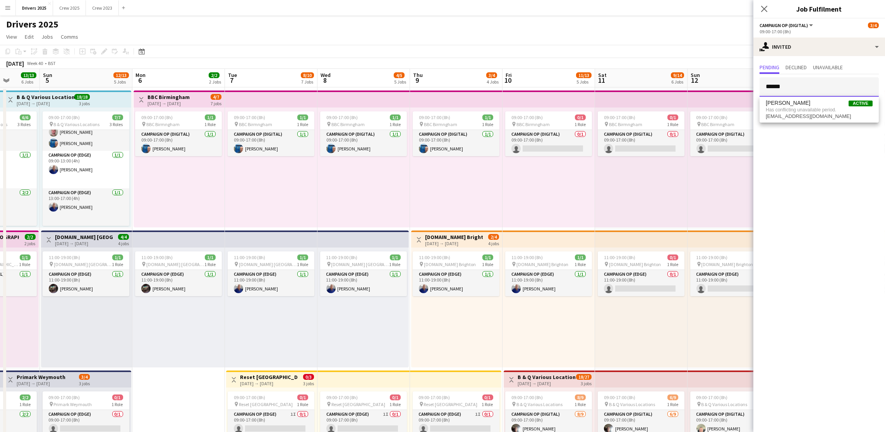
drag, startPoint x: 796, startPoint y: 85, endPoint x: 615, endPoint y: 76, distance: 181.0
type input "*****"
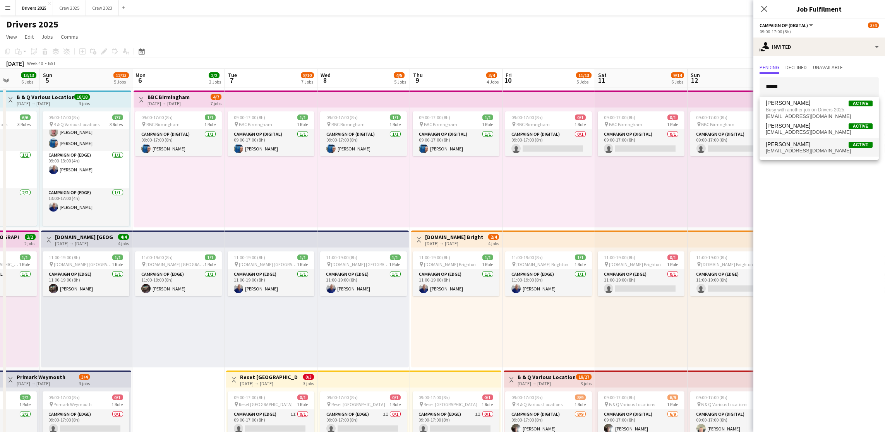
click at [782, 143] on span "[PERSON_NAME]" at bounding box center [788, 144] width 45 height 7
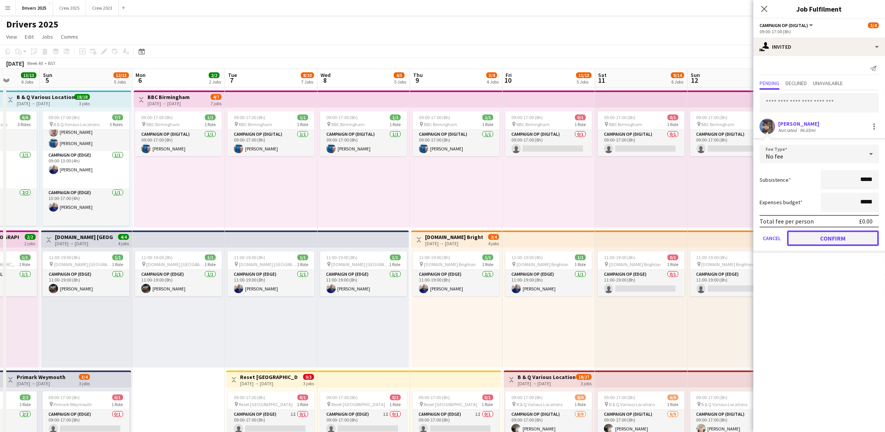
click at [829, 233] on button "Confirm" at bounding box center [833, 238] width 92 height 15
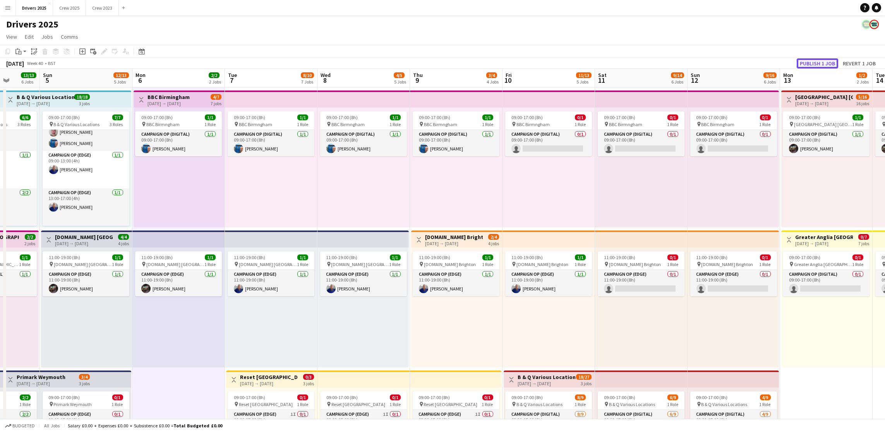
click at [824, 65] on button "Publish 1 job" at bounding box center [817, 63] width 41 height 10
click at [344, 78] on app-board-header-date "Wed 8 4/5 5 Jobs" at bounding box center [363, 78] width 93 height 19
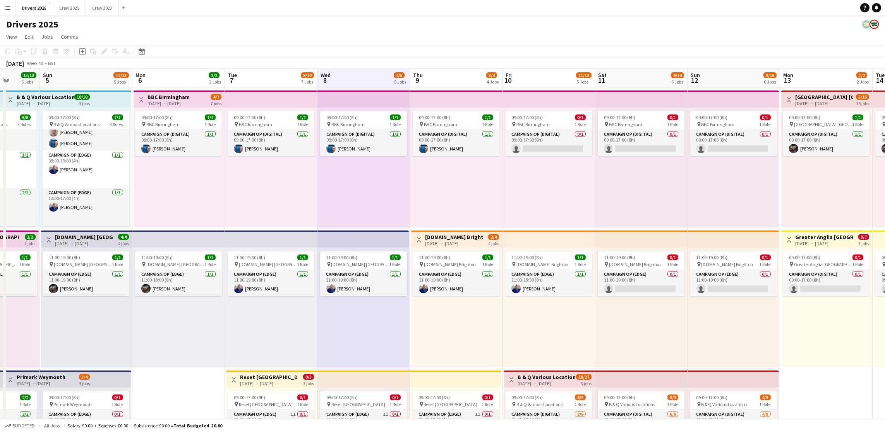
click at [426, 86] on app-board-header-date "Thu 9 3/4 4 Jobs" at bounding box center [456, 78] width 93 height 19
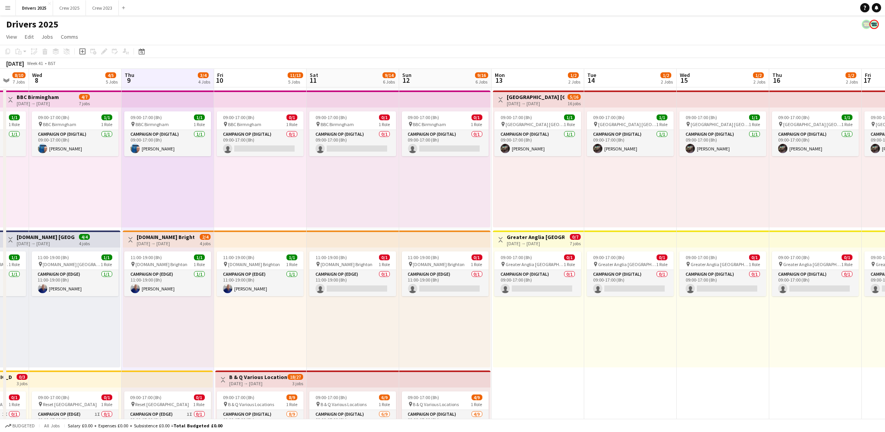
scroll to position [0, 344]
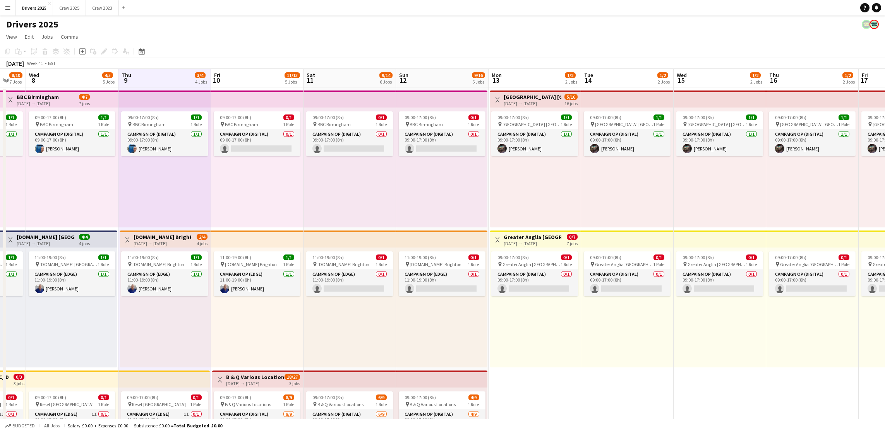
drag, startPoint x: 525, startPoint y: 215, endPoint x: 233, endPoint y: 228, distance: 291.8
click at [232, 76] on app-board-header-date "Fri 10 11/13 5 Jobs" at bounding box center [257, 78] width 93 height 19
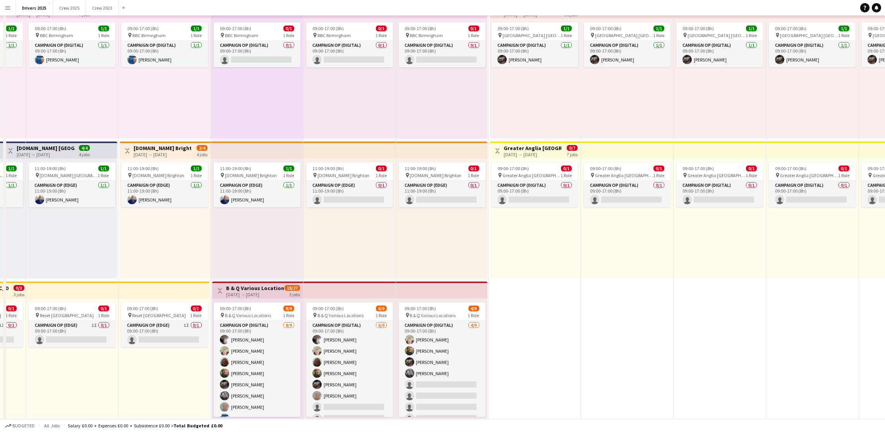
scroll to position [0, 0]
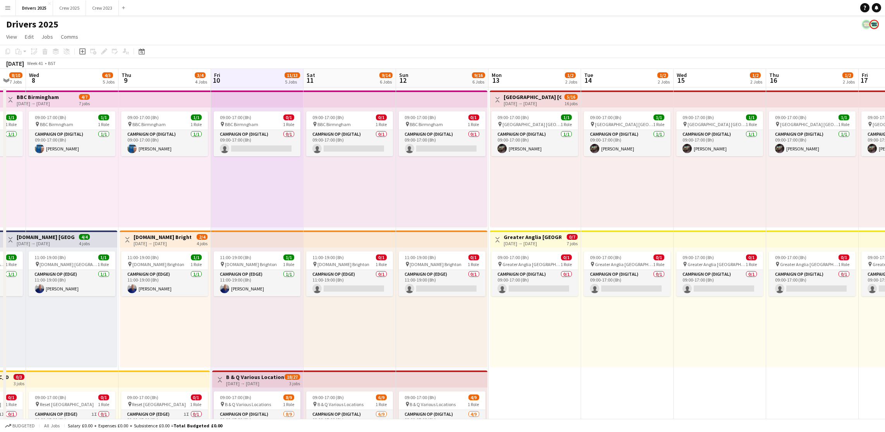
click at [330, 82] on app-board-header-date "Sat 11 9/14 6 Jobs" at bounding box center [350, 78] width 93 height 19
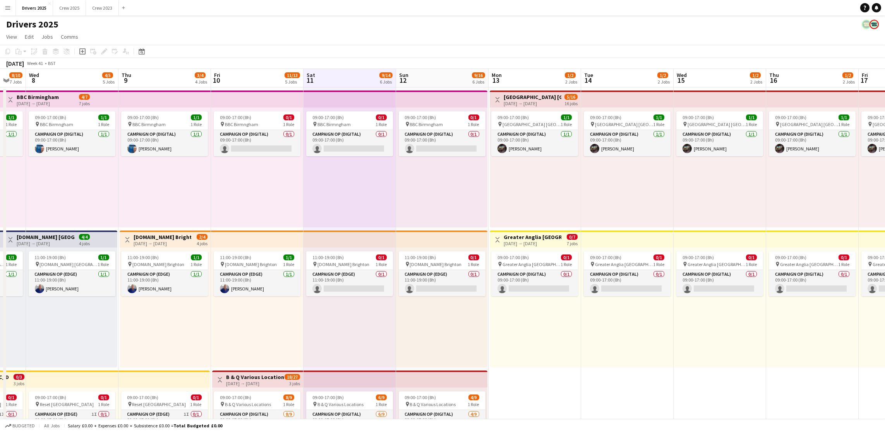
click at [422, 74] on app-board-header-date "Sun 12 9/16 6 Jobs" at bounding box center [442, 78] width 93 height 19
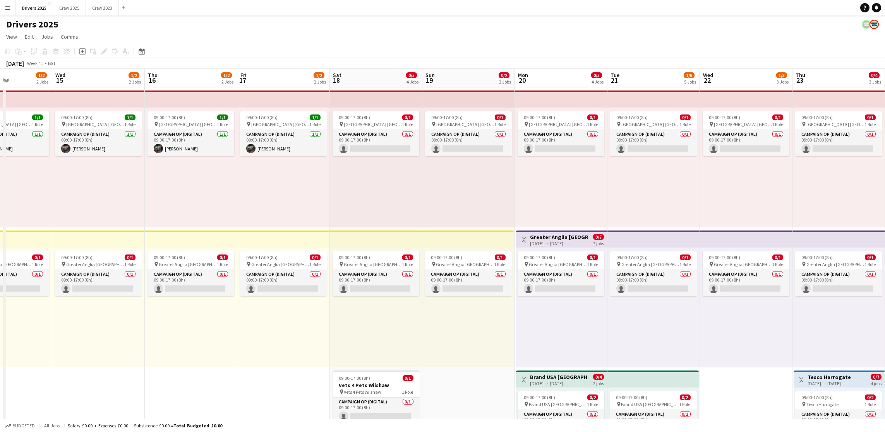
scroll to position [0, 319]
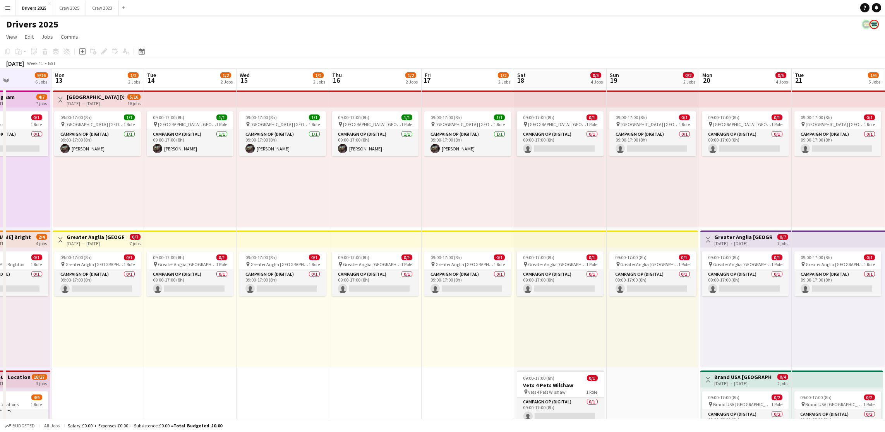
drag, startPoint x: 735, startPoint y: 372, endPoint x: 299, endPoint y: 349, distance: 437.3
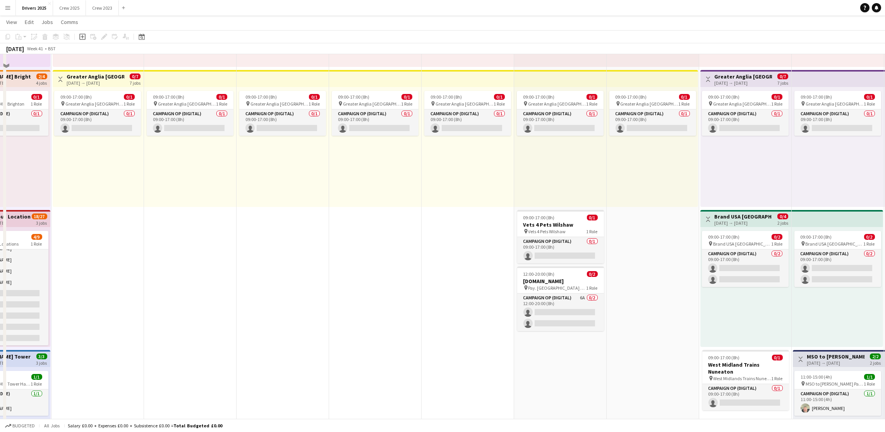
scroll to position [0, 0]
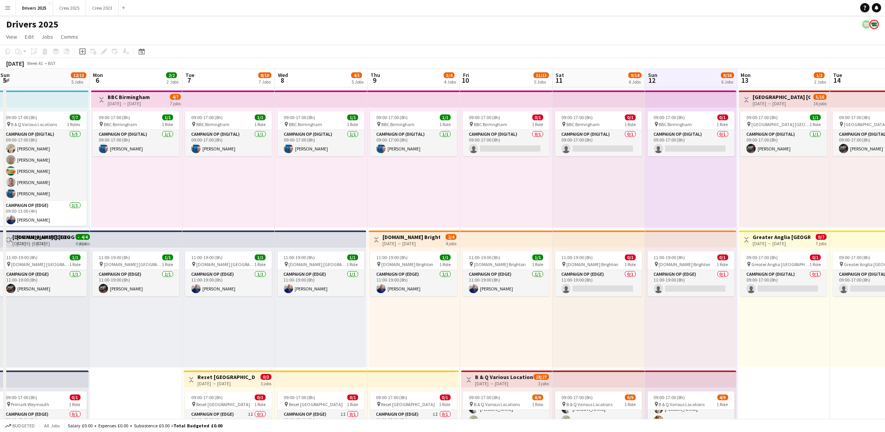
drag, startPoint x: 440, startPoint y: 329, endPoint x: 843, endPoint y: 278, distance: 405.9
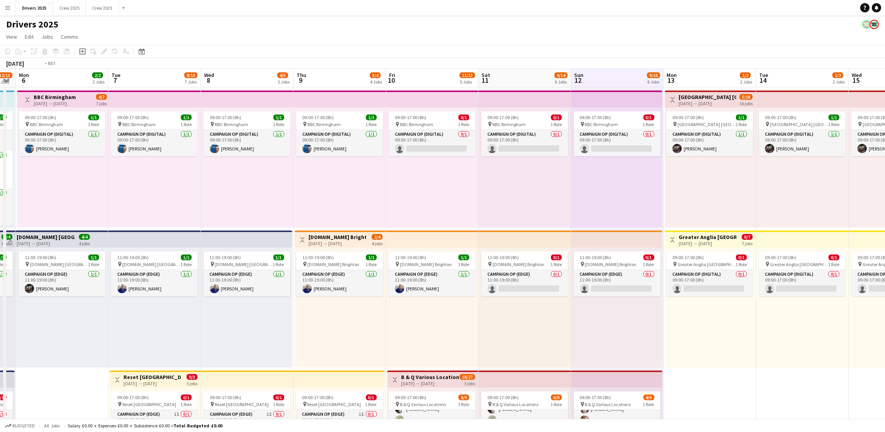
scroll to position [0, 208]
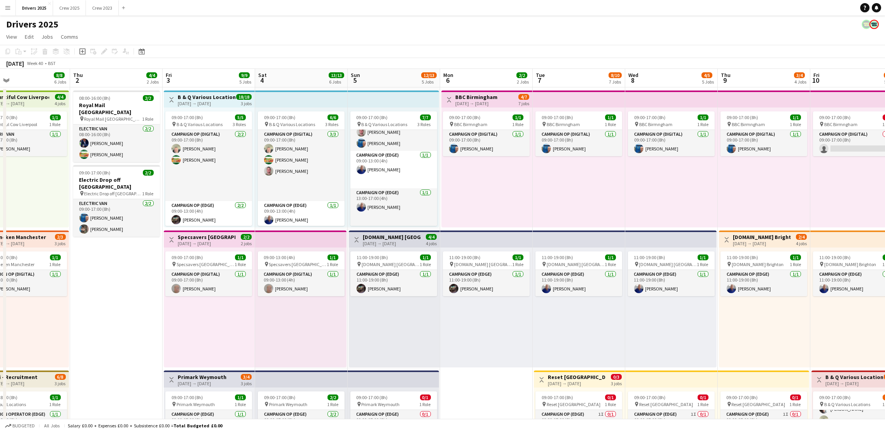
drag, startPoint x: 379, startPoint y: 207, endPoint x: 729, endPoint y: 184, distance: 350.7
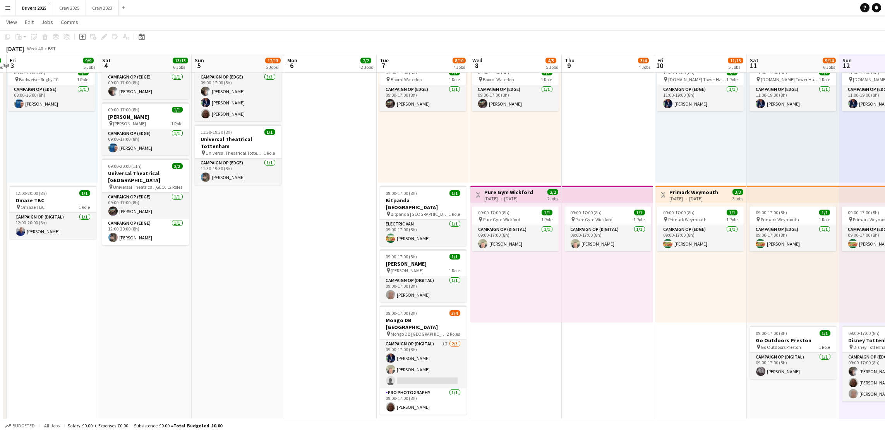
scroll to position [0, 274]
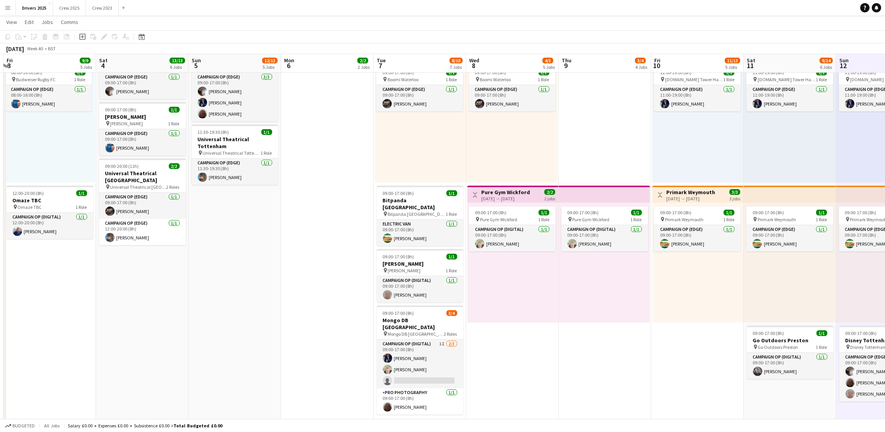
drag, startPoint x: 484, startPoint y: 256, endPoint x: 325, endPoint y: 252, distance: 159.2
click at [325, 252] on app-calendar-viewport "Tue 30 8/9 6 Jobs Wed 1 8/8 6 Jobs Thu 2 4/4 2 Jobs Fri 3 9/9 5 Jobs Sat 4 13/1…" at bounding box center [442, 215] width 885 height 1299
click at [413, 317] on h3 "Mongo DB [GEOGRAPHIC_DATA]" at bounding box center [420, 324] width 87 height 14
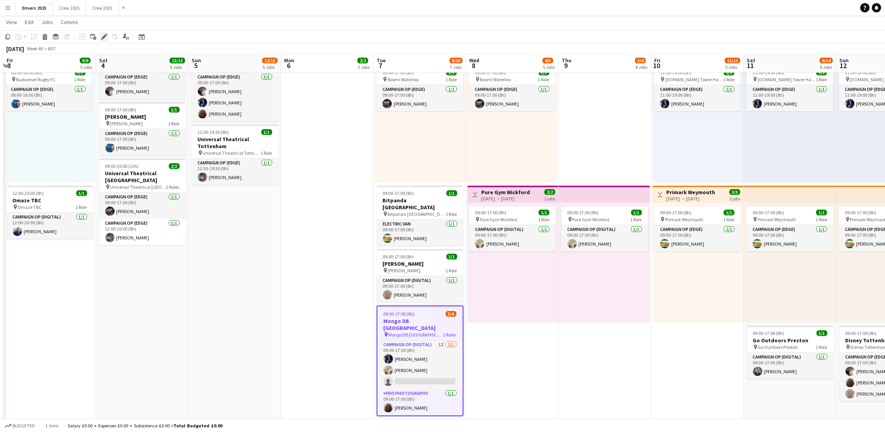
click at [106, 37] on icon "Edit" at bounding box center [104, 37] width 6 height 6
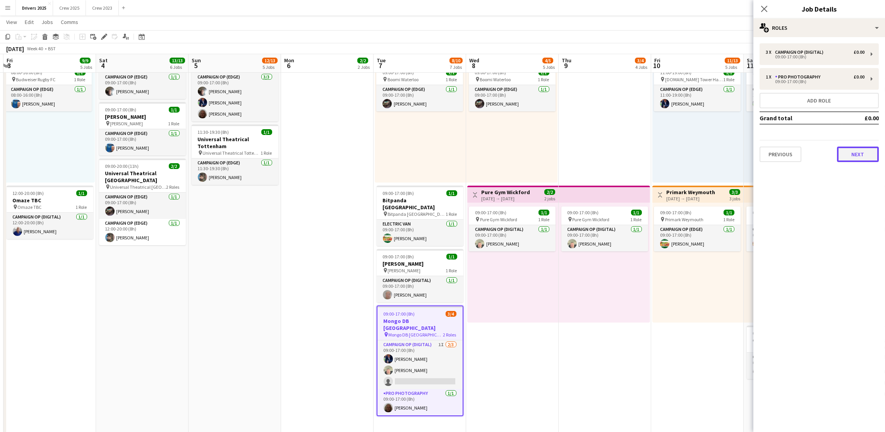
click at [865, 154] on button "Next" at bounding box center [858, 154] width 42 height 15
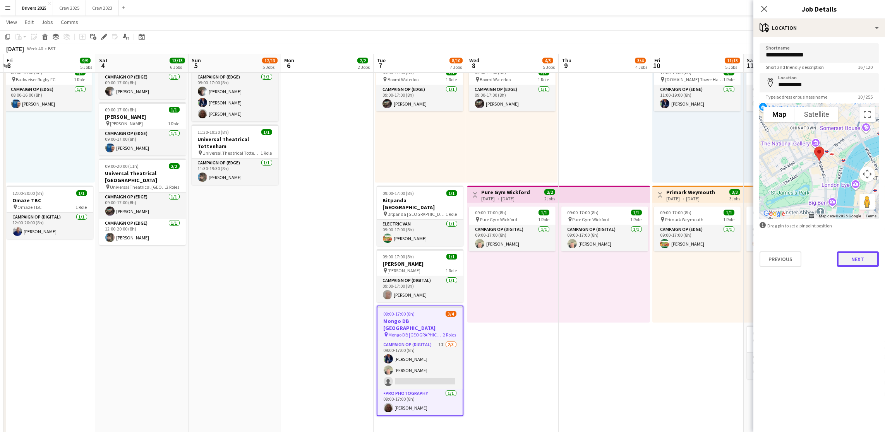
click at [864, 260] on button "Next" at bounding box center [858, 259] width 42 height 15
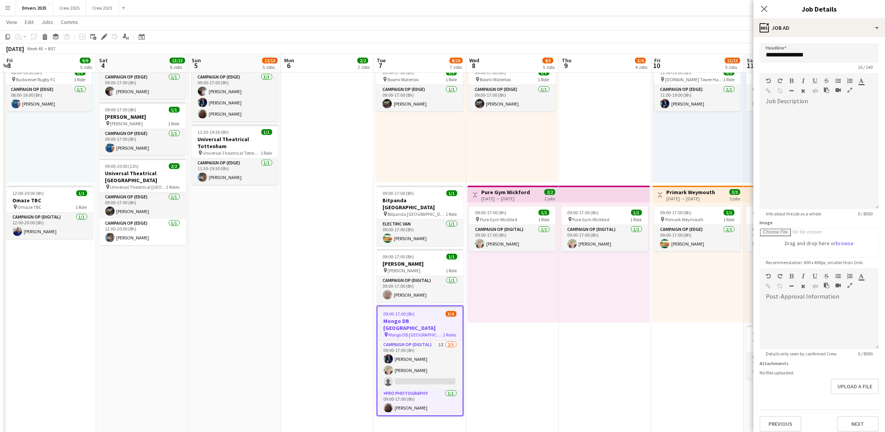
drag, startPoint x: 865, startPoint y: 161, endPoint x: 875, endPoint y: 236, distance: 76.2
click at [875, 236] on form "**********" at bounding box center [819, 237] width 132 height 389
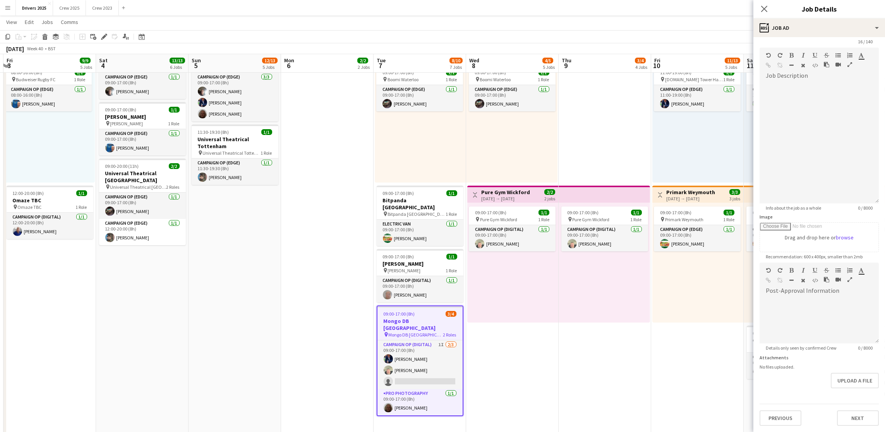
click at [851, 391] on form "**********" at bounding box center [819, 222] width 132 height 408
click at [849, 375] on button "Upload a file" at bounding box center [855, 380] width 48 height 15
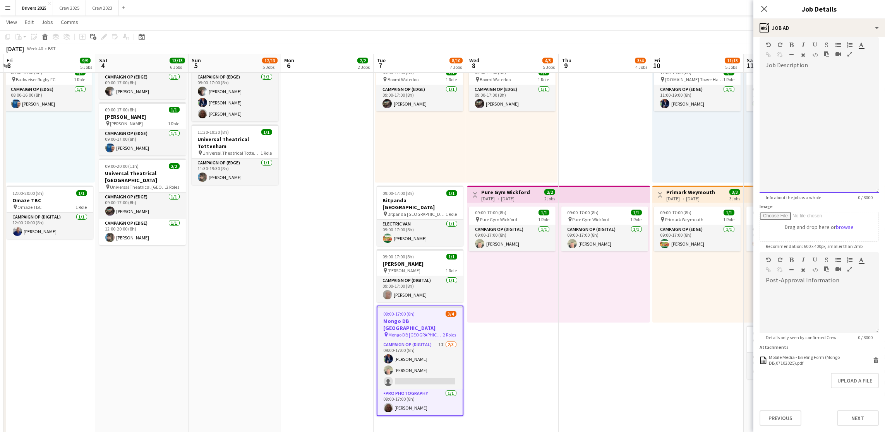
click at [796, 73] on div at bounding box center [819, 133] width 119 height 122
paste div
click at [825, 72] on div "**********" at bounding box center [819, 133] width 119 height 122
click at [825, 72] on span "**********" at bounding box center [817, 90] width 103 height 37
click at [844, 111] on div "**********" at bounding box center [819, 133] width 119 height 122
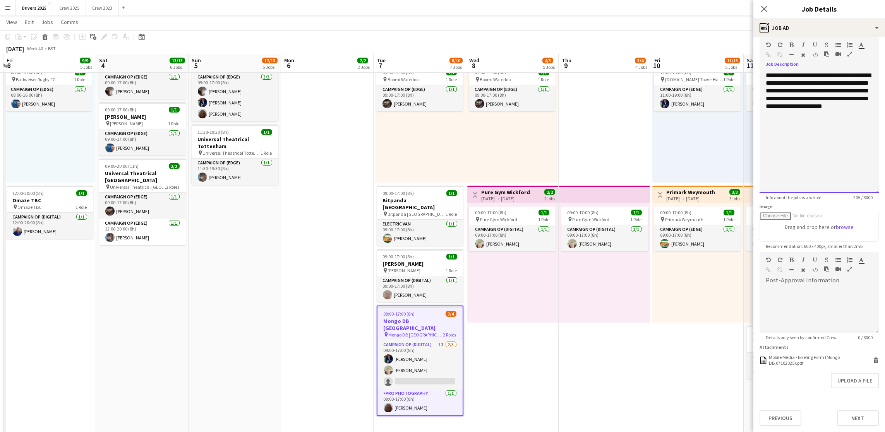
click at [821, 106] on span "**********" at bounding box center [818, 90] width 105 height 37
click at [310, 232] on app-date-cell "Toggle View BBC Birmingham [DATE] → [DATE] 4/7 7 jobs 09:00-17:00 (8h) 1/1 pin …" at bounding box center [327, 243] width 93 height 1242
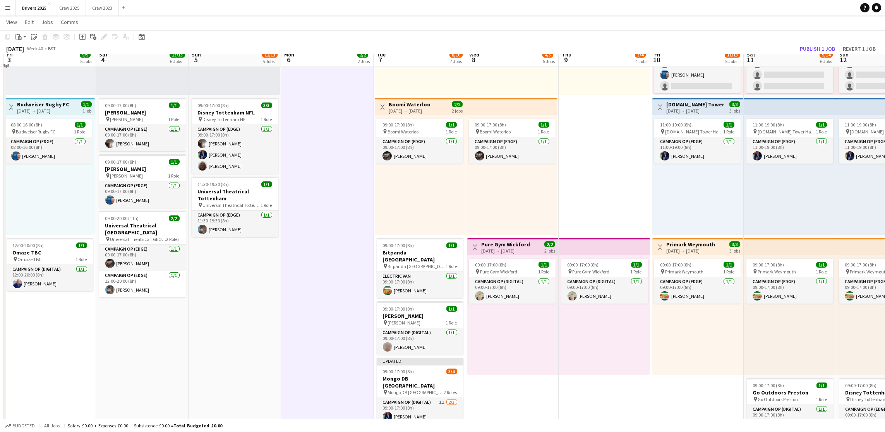
scroll to position [407, 0]
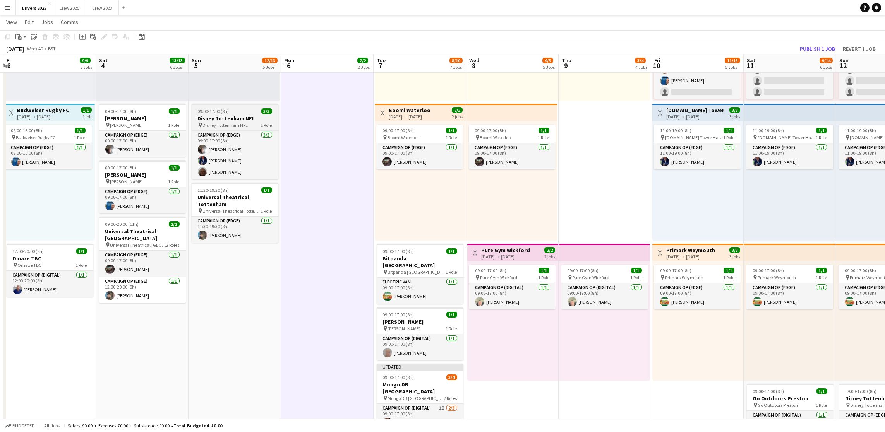
click at [230, 116] on h3 "Disney Tottenham NFL" at bounding box center [235, 118] width 87 height 7
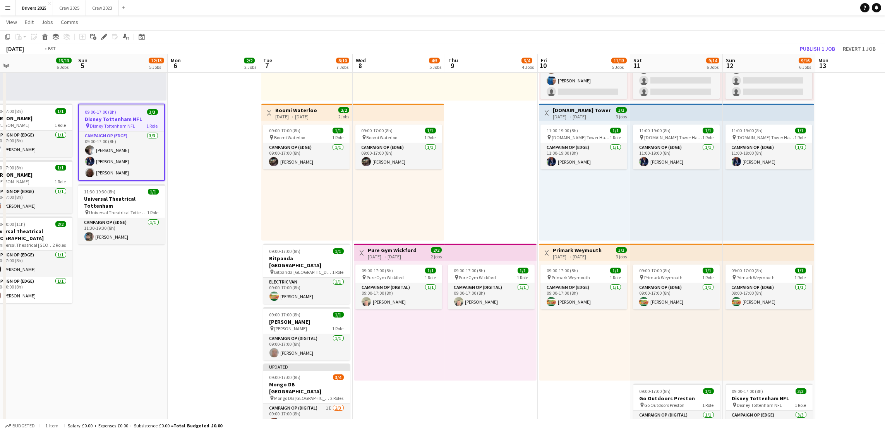
drag, startPoint x: 576, startPoint y: 212, endPoint x: 0, endPoint y: 218, distance: 576.1
click at [0, 218] on app-calendar-viewport "Thu 2 4/4 2 Jobs Fri 3 9/9 5 Jobs Sat 4 13/13 6 Jobs Sun 5 12/13 5 Jobs Mon 6 2…" at bounding box center [442, 273] width 885 height 1299
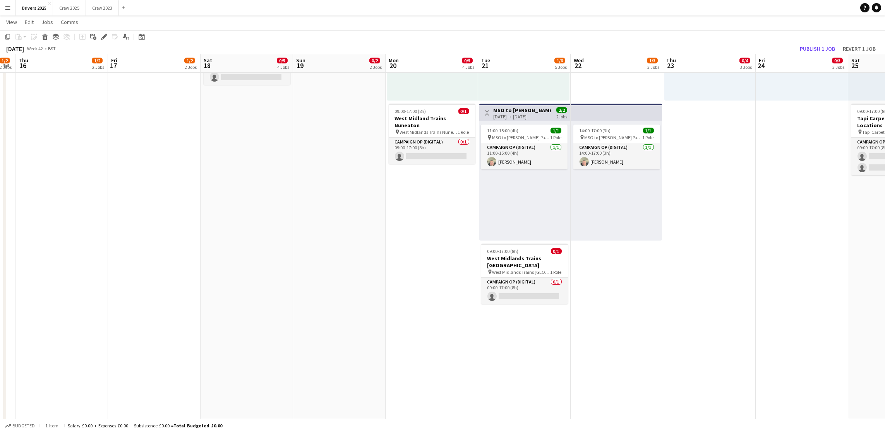
drag, startPoint x: 768, startPoint y: 176, endPoint x: 152, endPoint y: 205, distance: 617.0
click at [152, 205] on app-calendar-viewport "Mon 13 1/2 2 Jobs Tue 14 1/2 2 Jobs Wed 15 1/2 2 Jobs Thu 16 1/2 2 Jobs Fri 17 …" at bounding box center [442, 273] width 885 height 1299
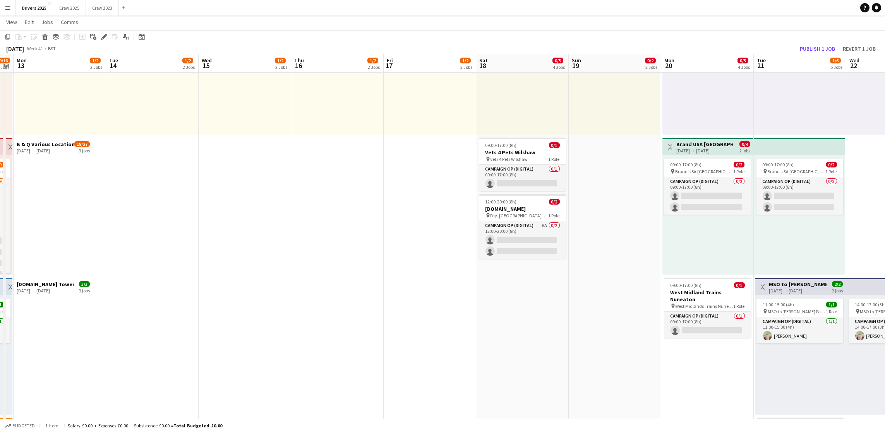
scroll to position [0, 206]
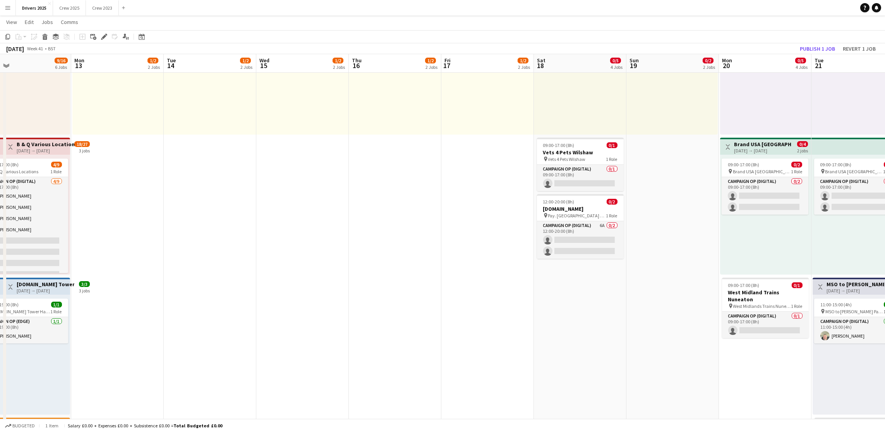
drag, startPoint x: 90, startPoint y: 337, endPoint x: 610, endPoint y: 293, distance: 521.8
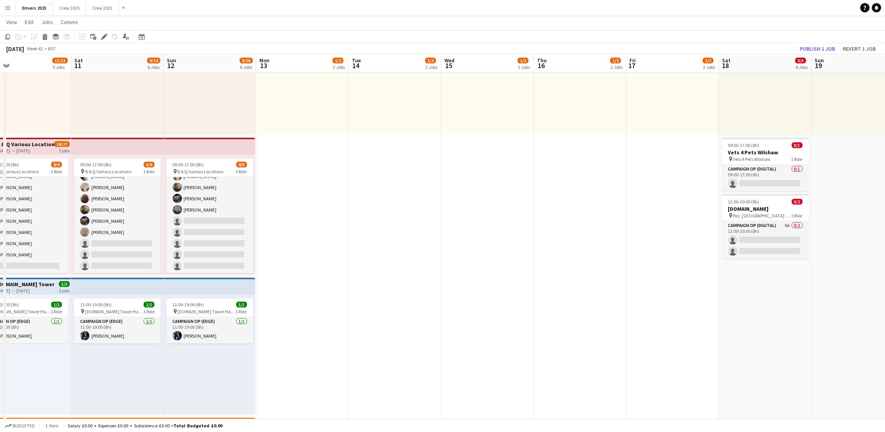
scroll to position [0, 195]
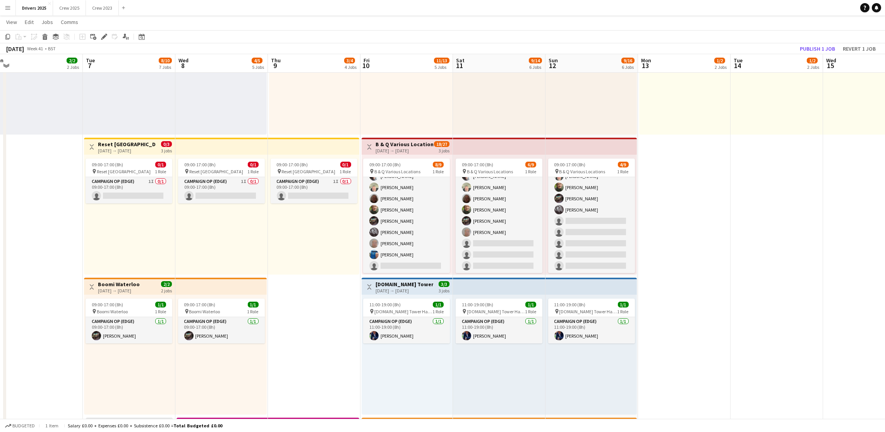
drag, startPoint x: 254, startPoint y: 345, endPoint x: 636, endPoint y: 311, distance: 383.7
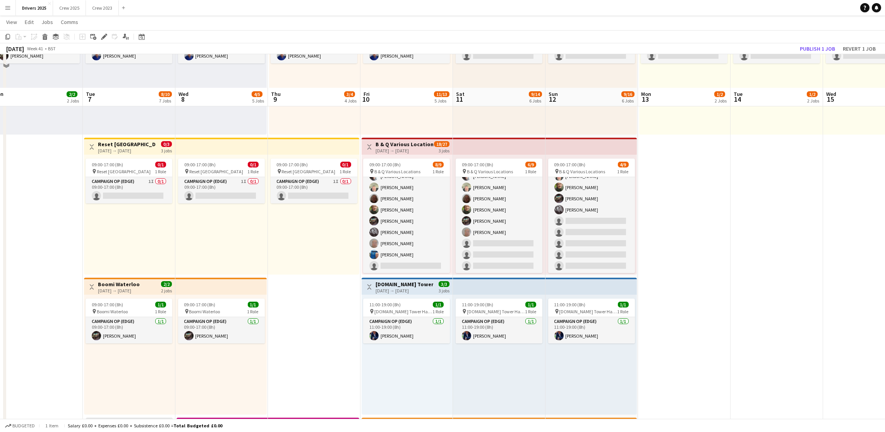
scroll to position [523, 0]
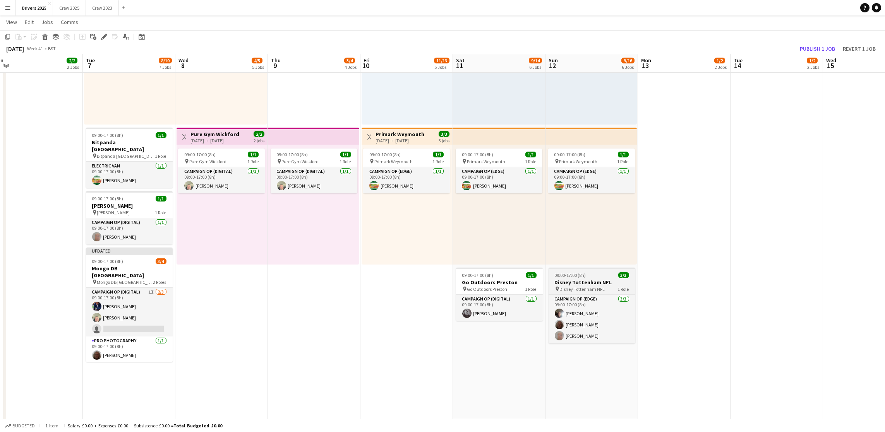
click at [567, 283] on h3 "Disney Tottenham NFL" at bounding box center [592, 282] width 87 height 7
click at [101, 38] on icon at bounding box center [102, 39] width 2 height 2
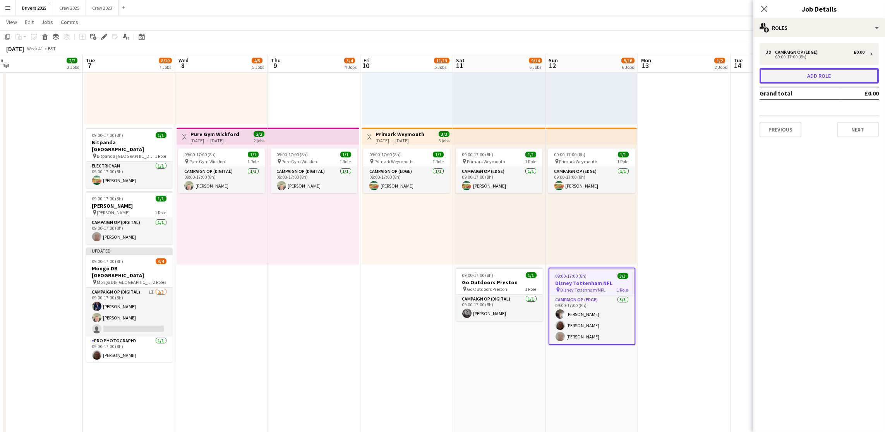
click at [818, 73] on button "Add role" at bounding box center [819, 75] width 119 height 15
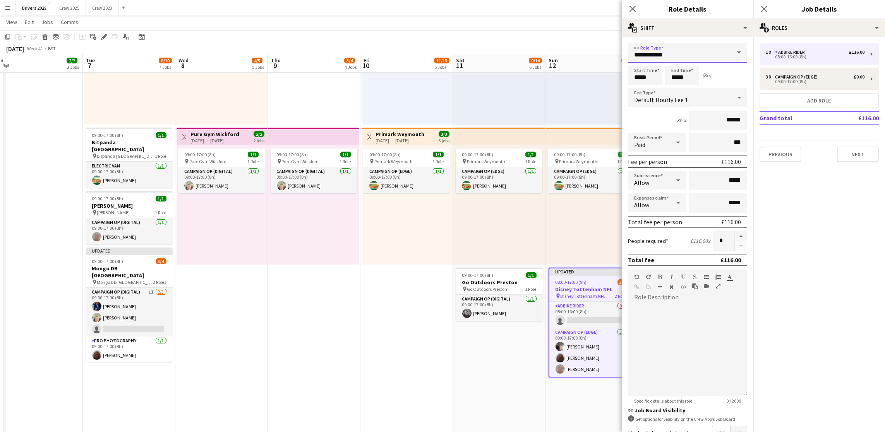
click at [720, 55] on input "**********" at bounding box center [687, 52] width 119 height 19
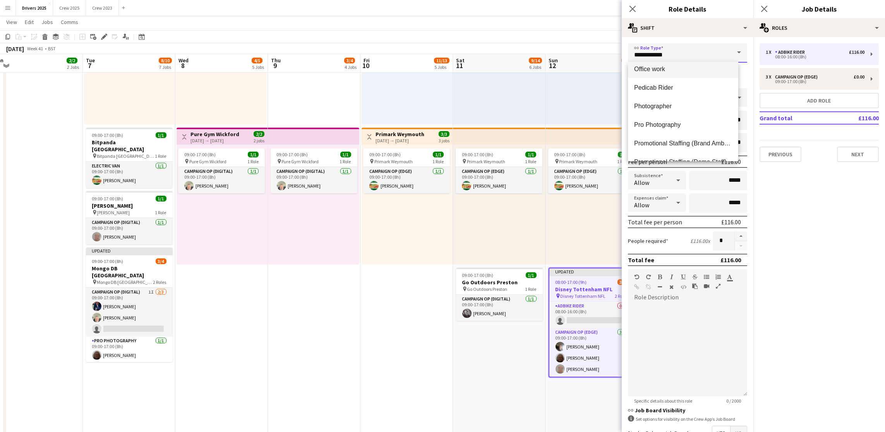
scroll to position [248, 0]
click at [690, 103] on span "Pro Photography" at bounding box center [683, 105] width 98 height 7
type input "**********"
type input "*****"
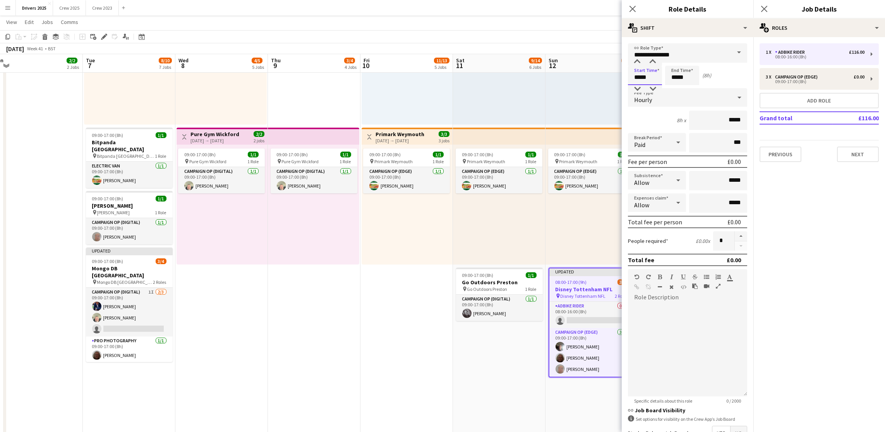
drag, startPoint x: 650, startPoint y: 81, endPoint x: 545, endPoint y: 71, distance: 105.4
click at [546, 72] on body "Menu Boards Boards Boards All jobs Status Workforce Workforce My Workforce Recr…" at bounding box center [442, 148] width 885 height 1342
type input "*****"
click at [630, 101] on div "Hourly" at bounding box center [680, 97] width 104 height 19
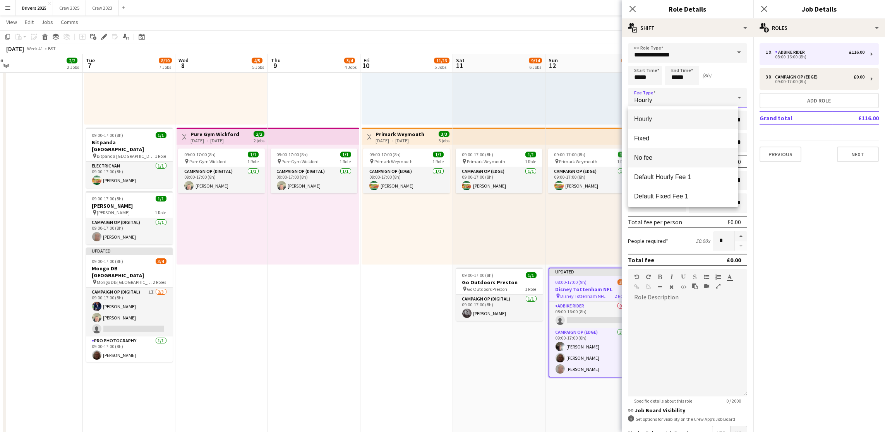
click at [649, 151] on mat-option "No fee" at bounding box center [683, 157] width 110 height 19
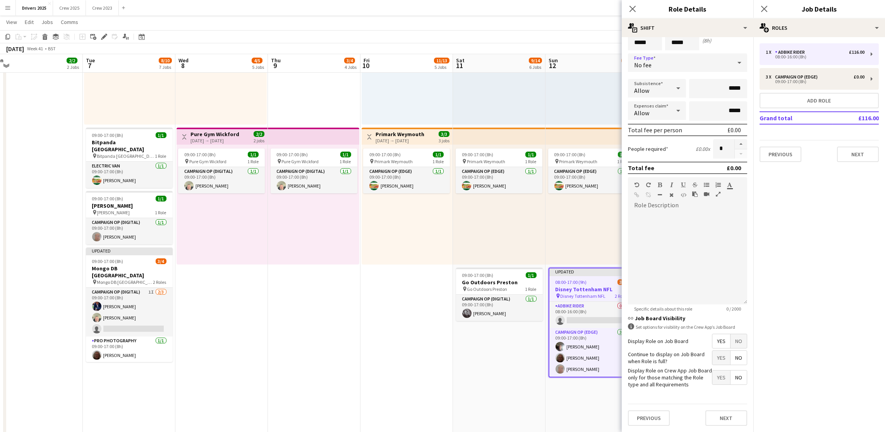
scroll to position [53, 0]
click at [733, 335] on span "No" at bounding box center [739, 342] width 16 height 14
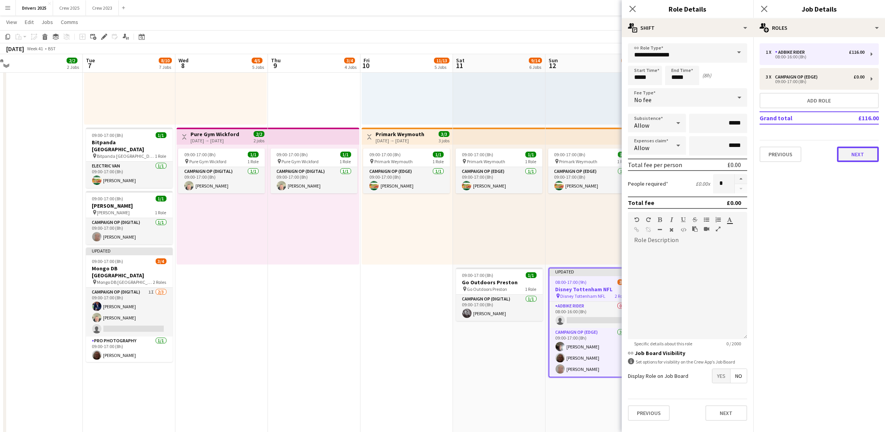
click at [844, 153] on button "Next" at bounding box center [858, 154] width 42 height 15
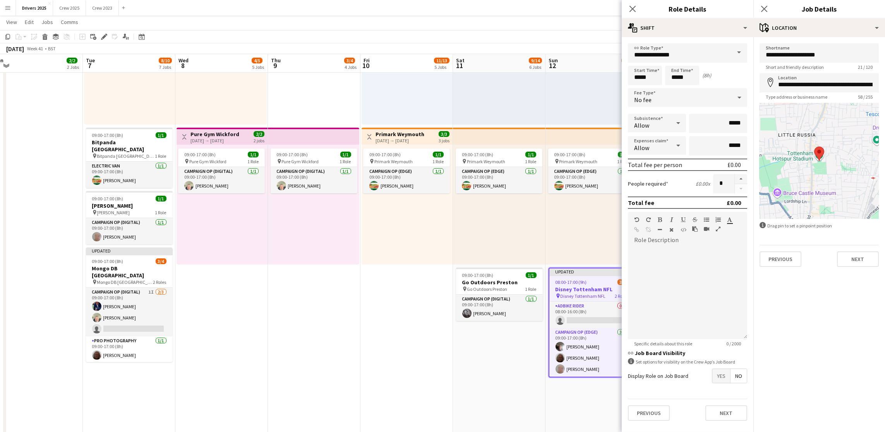
click at [424, 351] on app-date-cell "09:00-17:00 (8h) 0/1 pin BBC Birmngham 1 Role Campaign Op (Digital) 0/1 09:00-1…" at bounding box center [406, 185] width 93 height 1242
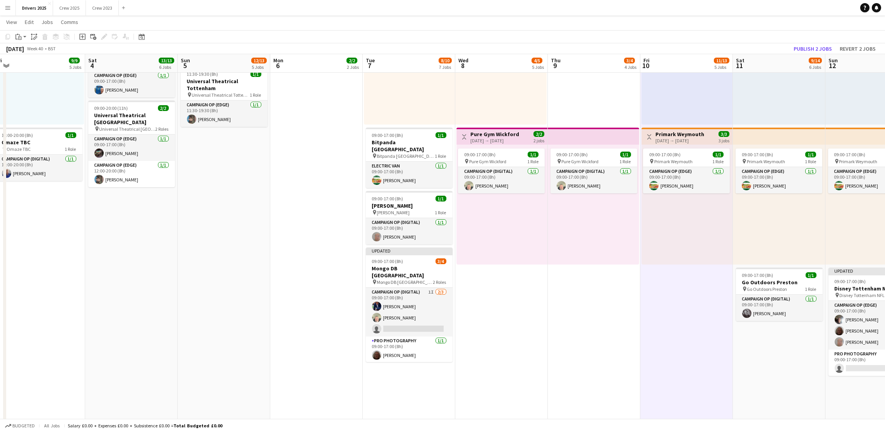
scroll to position [0, 181]
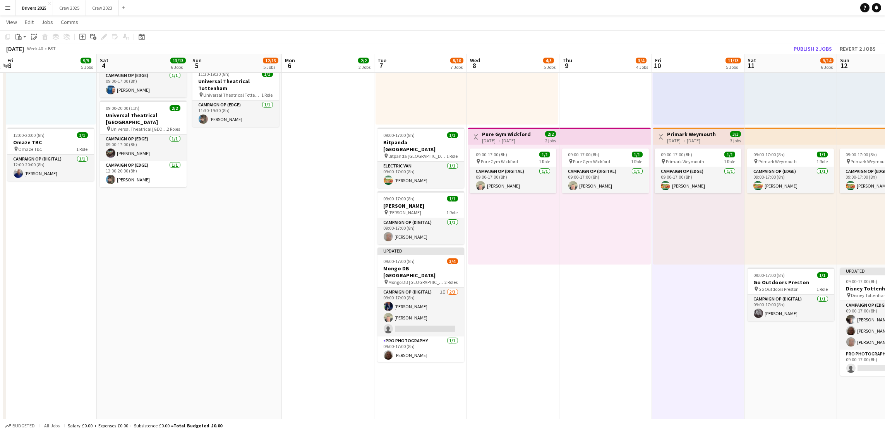
drag, startPoint x: 338, startPoint y: 361, endPoint x: 629, endPoint y: 360, distance: 291.5
click at [629, 360] on app-calendar-viewport "Wed 1 8/8 6 Jobs Thu 2 4/4 2 Jobs Fri 3 9/9 5 Jobs Sat 4 13/13 6 Jobs Sun 5 12/…" at bounding box center [442, 157] width 885 height 1299
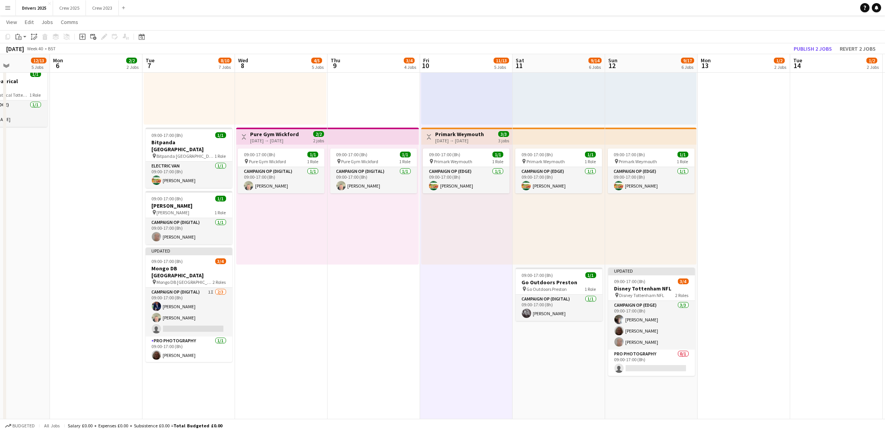
scroll to position [0, 329]
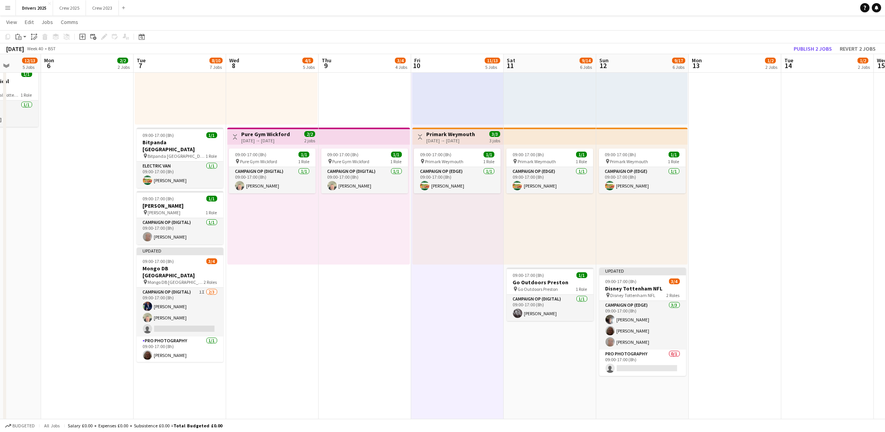
drag, startPoint x: 611, startPoint y: 360, endPoint x: 370, endPoint y: 341, distance: 241.9
click at [370, 341] on app-calendar-viewport "Thu 2 4/4 2 Jobs Fri 3 9/9 5 Jobs Sat 4 13/13 6 Jobs Sun 5 12/13 5 Jobs Mon 6 2…" at bounding box center [442, 157] width 885 height 1299
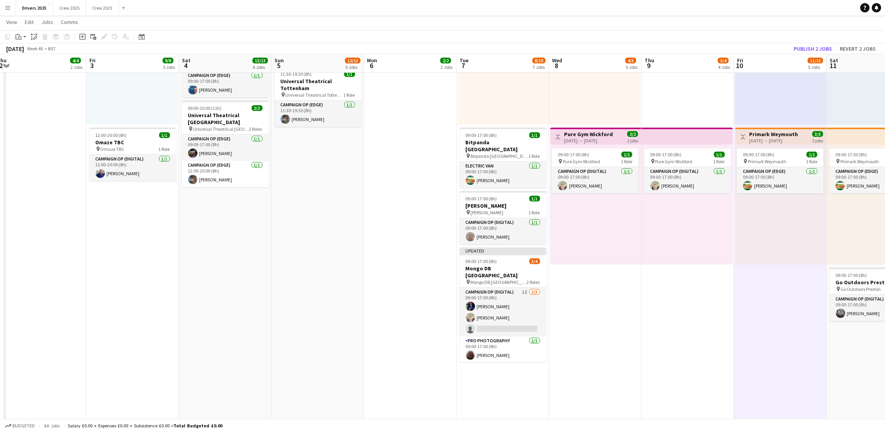
scroll to position [0, 224]
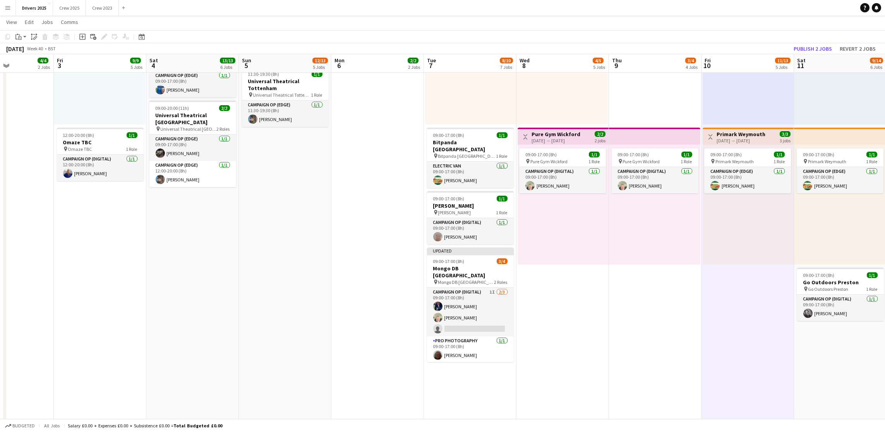
drag, startPoint x: 299, startPoint y: 335, endPoint x: 589, endPoint y: 335, distance: 290.4
click at [589, 335] on app-calendar-viewport "Tue 30 8/9 6 Jobs Wed 1 8/8 6 Jobs Thu 2 4/4 2 Jobs Fri 3 9/9 5 Jobs Sat 4 13/1…" at bounding box center [442, 157] width 885 height 1299
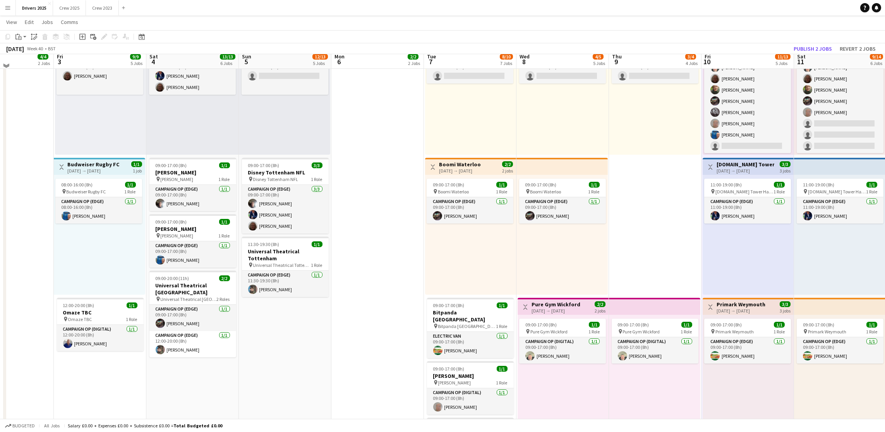
scroll to position [348, 0]
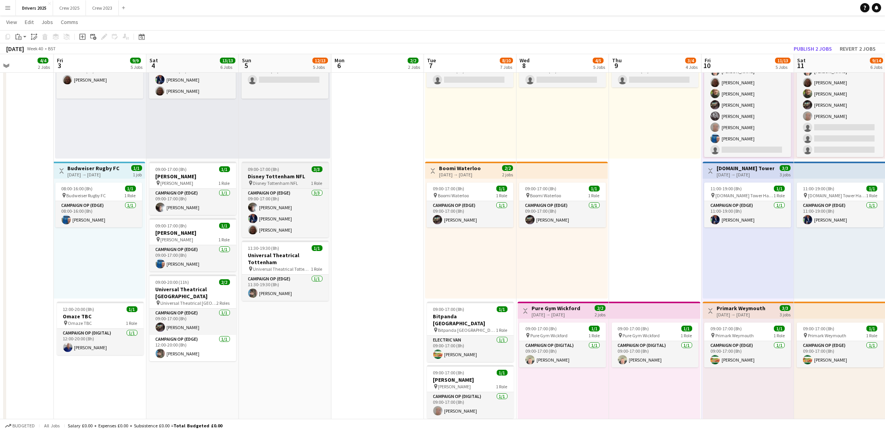
click at [271, 173] on h3 "Disney Tottenham NFL" at bounding box center [285, 176] width 87 height 7
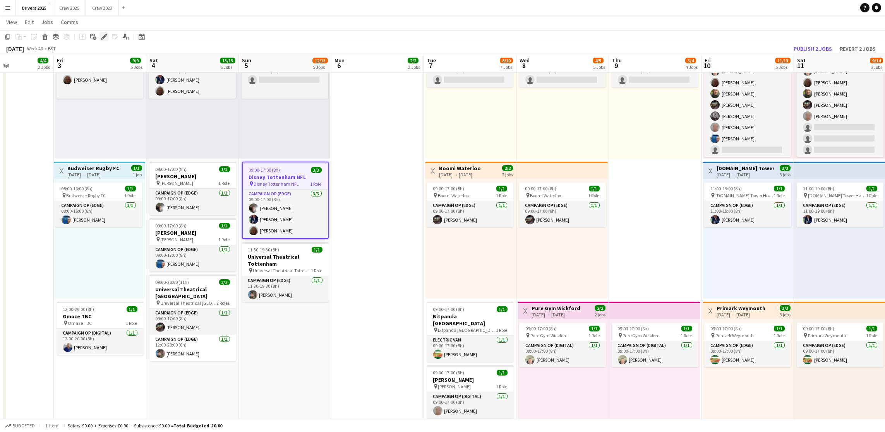
click at [106, 37] on icon "Edit" at bounding box center [104, 37] width 6 height 6
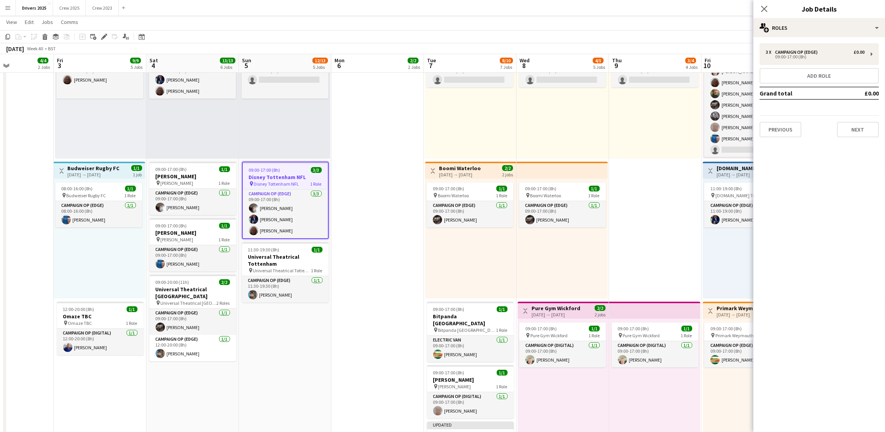
click at [782, 85] on div "3 x Campaign Op (Edge) £0.00 09:00-17:00 (8h) Add role Grand total £0.00 Previo…" at bounding box center [819, 90] width 132 height 94
click at [790, 78] on button "Add role" at bounding box center [819, 75] width 119 height 15
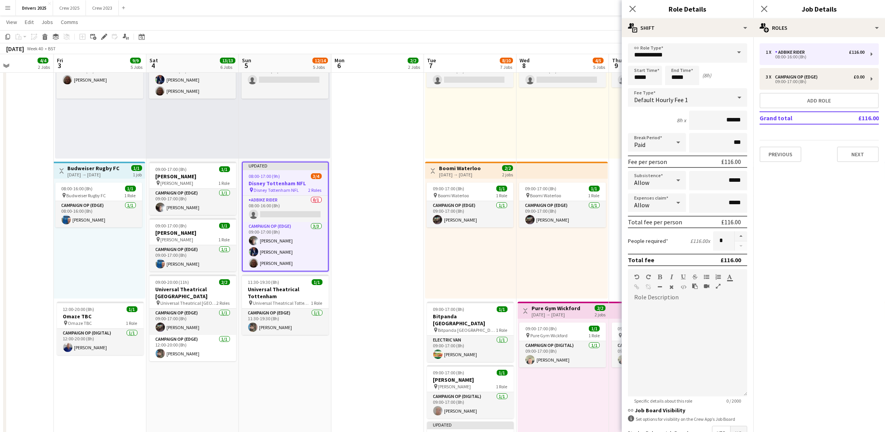
click at [731, 53] on span at bounding box center [739, 52] width 16 height 19
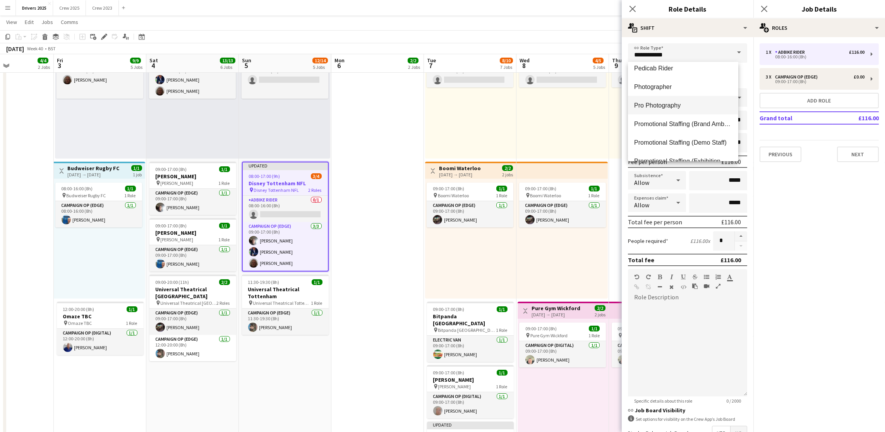
click at [679, 107] on span "Pro Photography" at bounding box center [683, 105] width 98 height 7
type input "**********"
type input "*****"
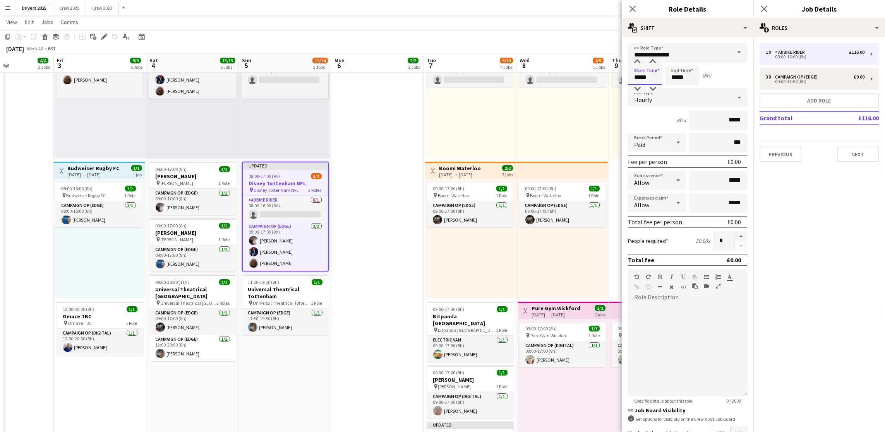
drag, startPoint x: 648, startPoint y: 79, endPoint x: 326, endPoint y: 32, distance: 325.6
click at [348, 41] on body "Menu Boards Boards Boards All jobs Status Workforce Workforce My Workforce Recr…" at bounding box center [442, 323] width 885 height 1342
type input "*****"
click at [642, 96] on span "Hourly" at bounding box center [643, 100] width 18 height 8
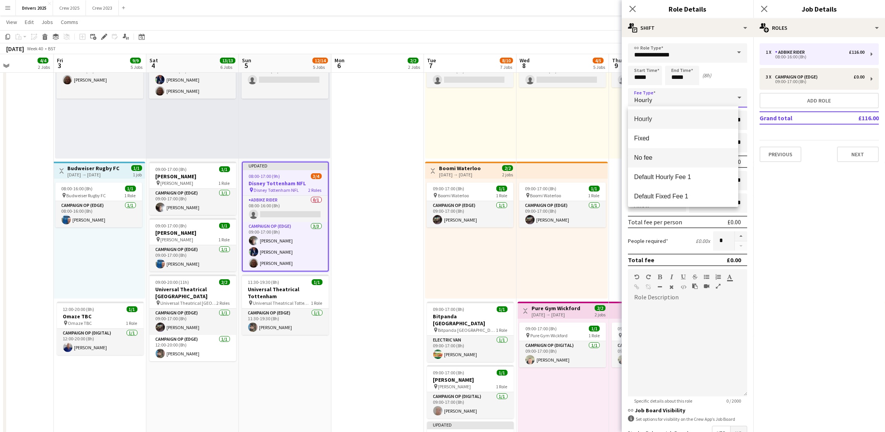
click at [648, 155] on span "No fee" at bounding box center [683, 157] width 98 height 7
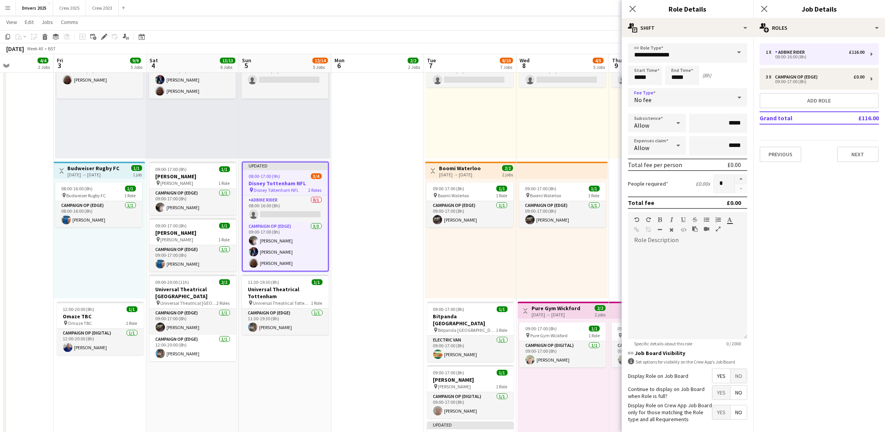
click at [732, 383] on span "No" at bounding box center [739, 376] width 16 height 14
click at [859, 160] on button "Next" at bounding box center [858, 154] width 42 height 15
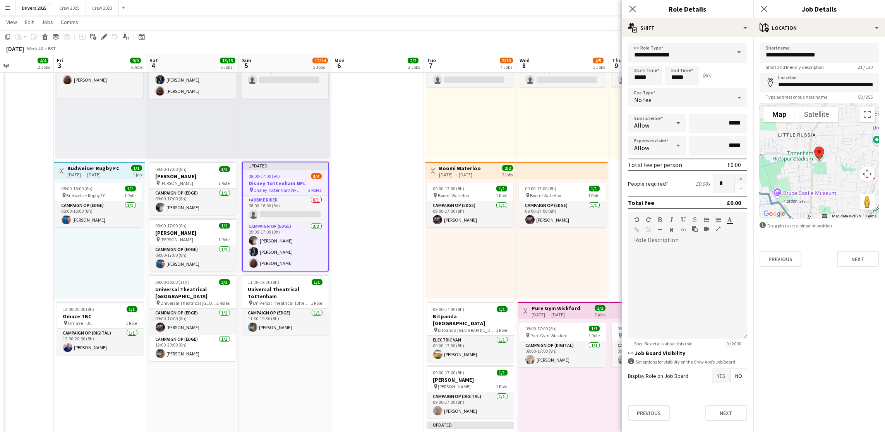
click at [330, 369] on app-date-cell "09:00-17:00 (8h) 7/7 pin B & Q Various Locations 3 Roles Campaign Op (Digital) …" at bounding box center [285, 359] width 93 height 1242
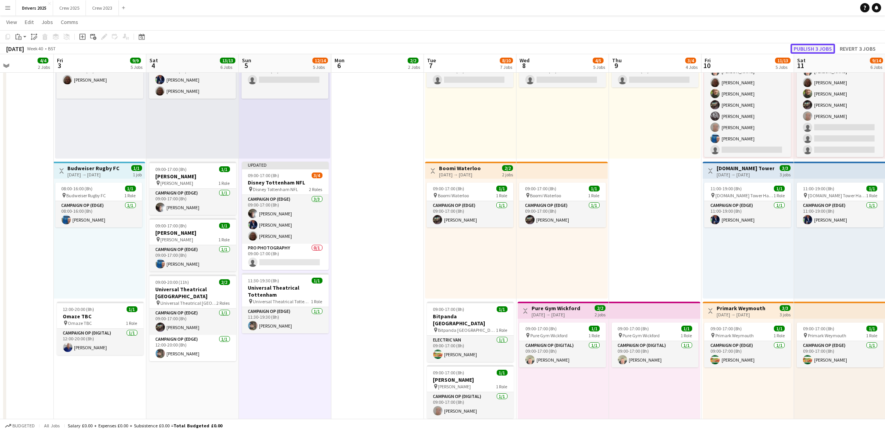
click at [794, 51] on button "Publish 3 jobs" at bounding box center [813, 49] width 45 height 10
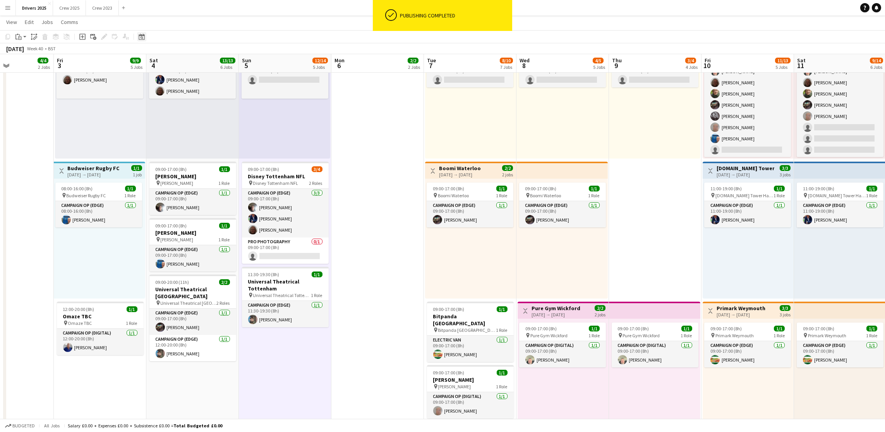
click at [139, 38] on icon "Date picker" at bounding box center [142, 37] width 6 height 6
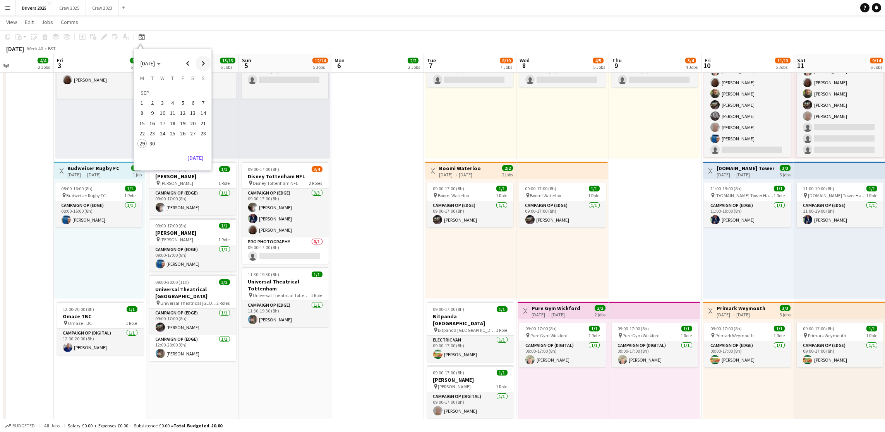
click at [203, 65] on span "Next month" at bounding box center [203, 63] width 15 height 15
click at [144, 134] on span "20" at bounding box center [141, 133] width 9 height 9
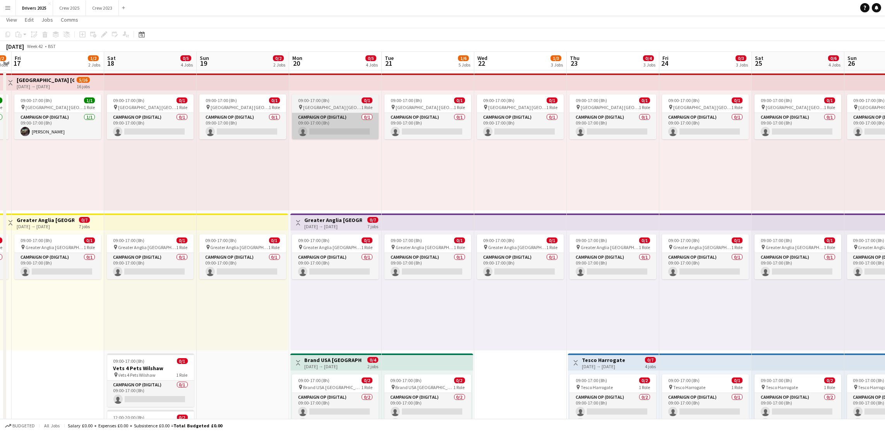
scroll to position [0, 0]
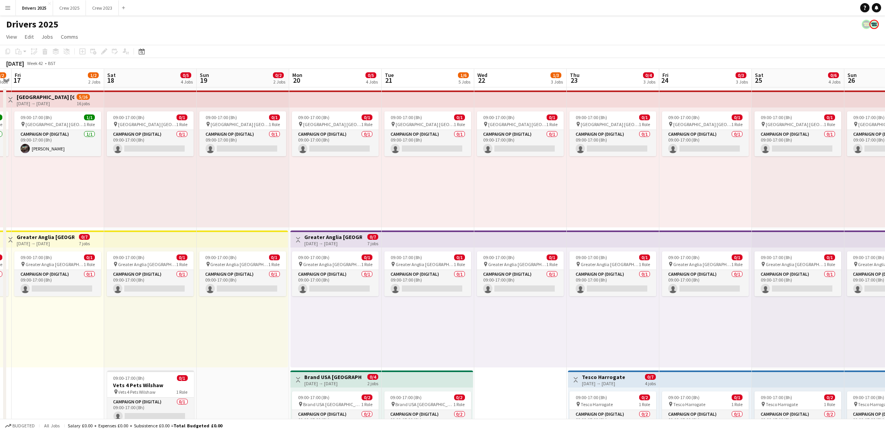
click at [326, 82] on app-board-header-date "Mon 20 0/5 4 Jobs" at bounding box center [335, 78] width 93 height 19
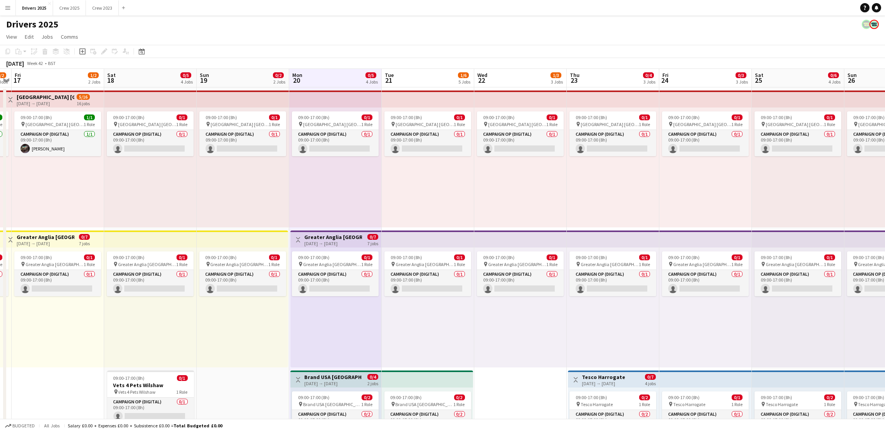
click at [424, 78] on app-board-header-date "Tue 21 1/6 5 Jobs" at bounding box center [428, 78] width 93 height 19
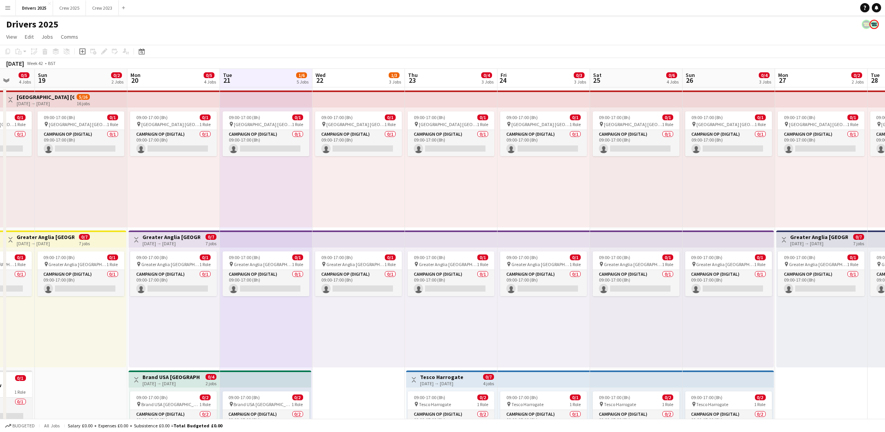
scroll to position [0, 259]
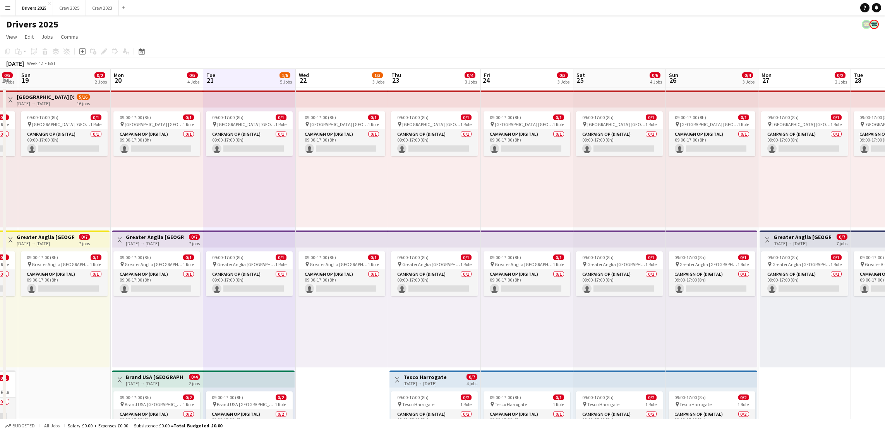
drag, startPoint x: 580, startPoint y: 329, endPoint x: 402, endPoint y: 348, distance: 179.0
click at [414, 383] on div "[DATE] → [DATE]" at bounding box center [424, 384] width 43 height 6
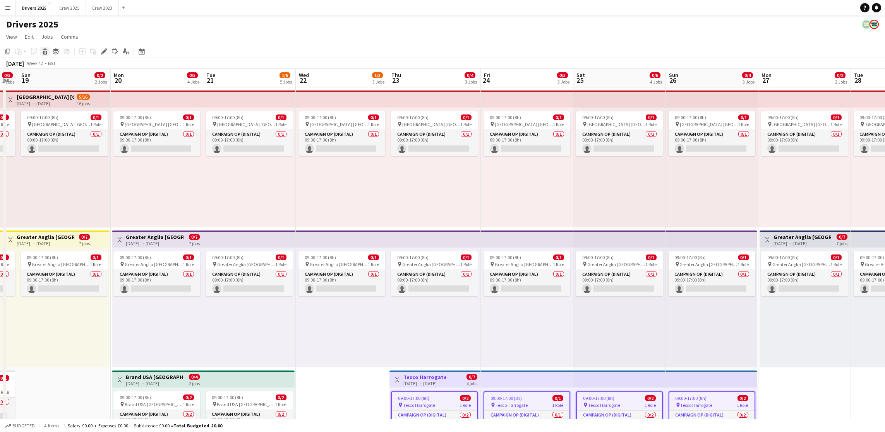
click at [44, 50] on icon at bounding box center [44, 49] width 5 height 2
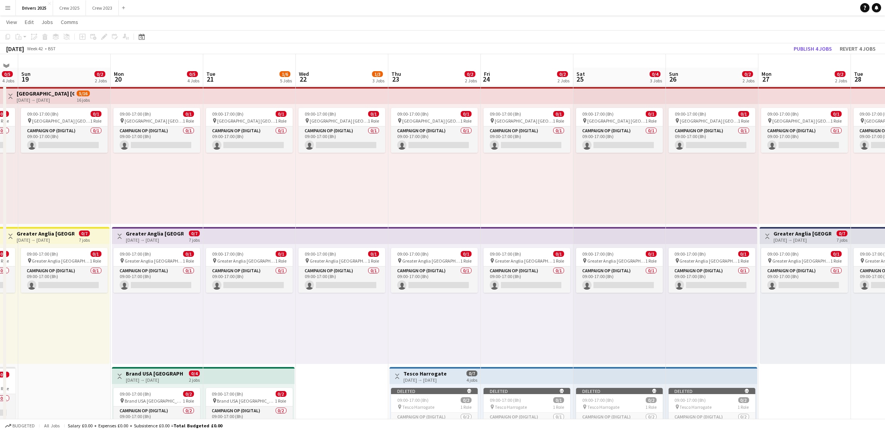
scroll to position [0, 0]
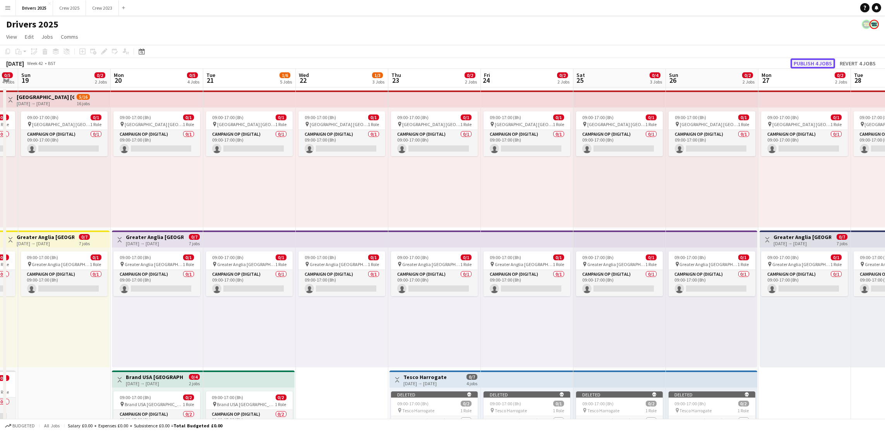
click at [811, 63] on button "Publish 4 jobs" at bounding box center [813, 63] width 45 height 10
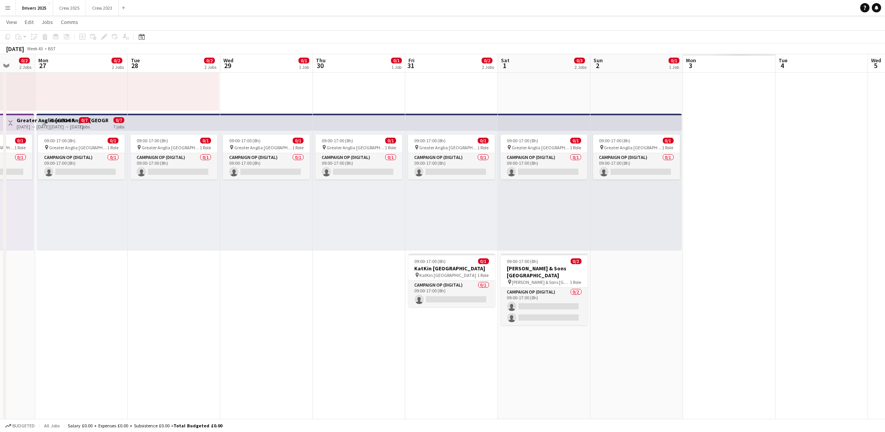
scroll to position [0, 215]
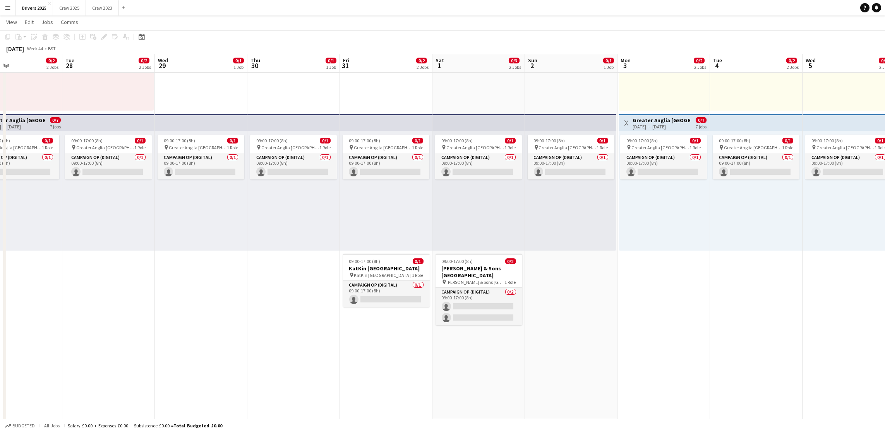
drag, startPoint x: 789, startPoint y: 355, endPoint x: 0, endPoint y: 324, distance: 789.3
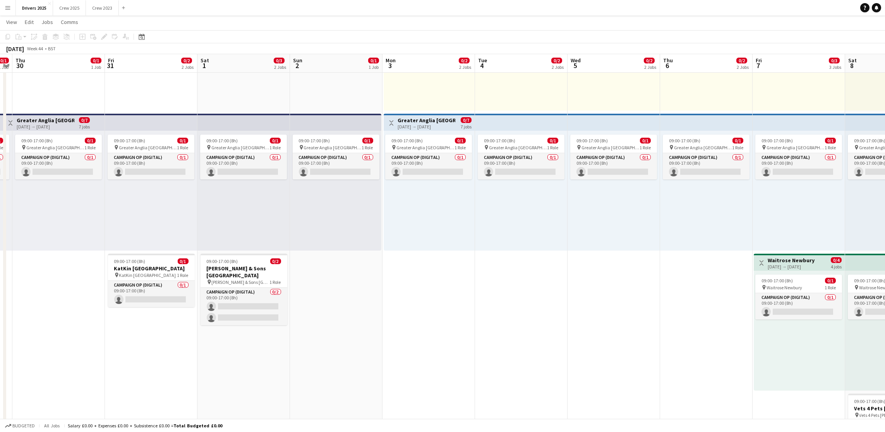
scroll to position [0, 304]
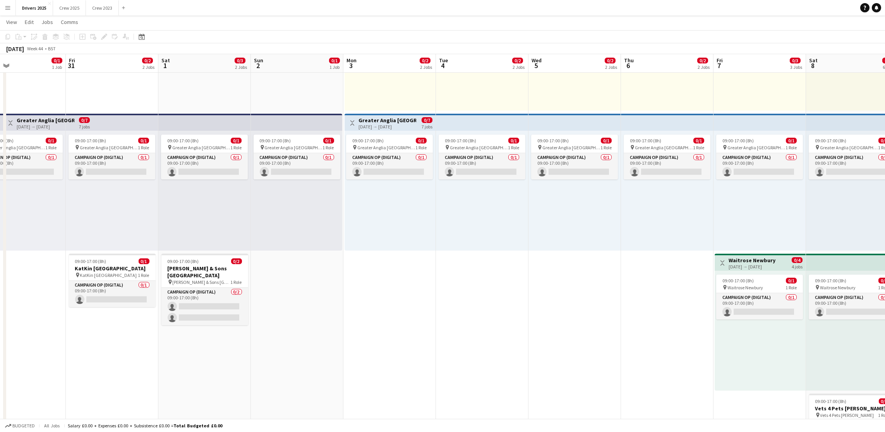
drag, startPoint x: 692, startPoint y: 307, endPoint x: 450, endPoint y: 310, distance: 242.0
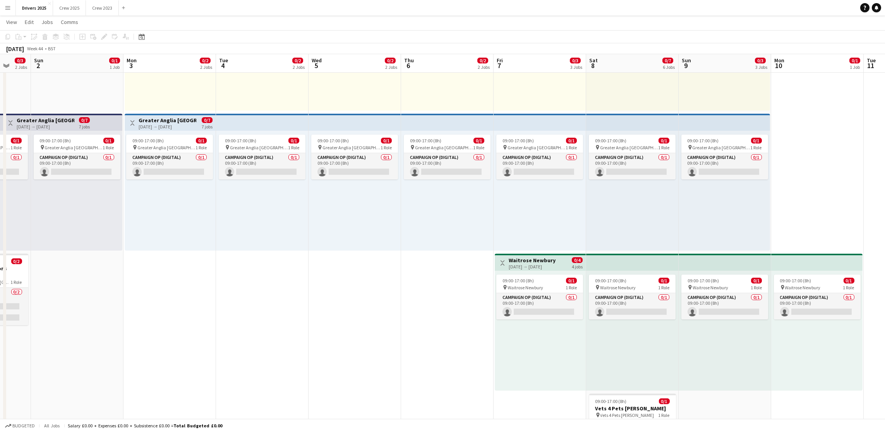
drag, startPoint x: 558, startPoint y: 267, endPoint x: 302, endPoint y: 244, distance: 256.6
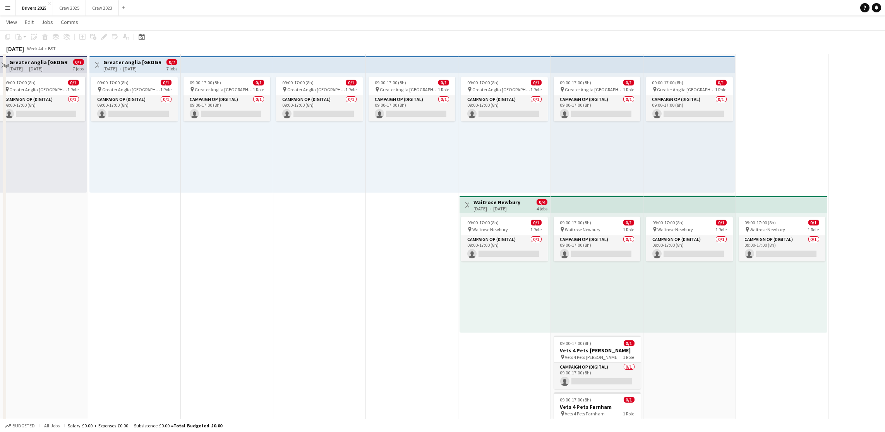
scroll to position [0, 0]
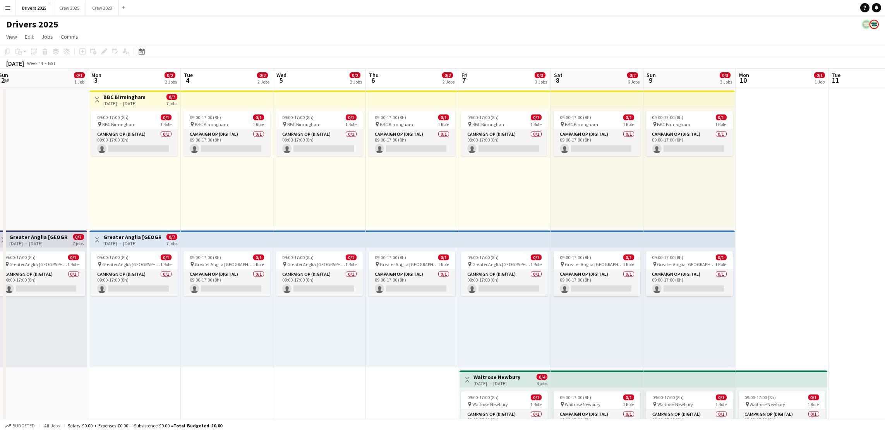
click at [129, 78] on app-board-header-date "Mon 3 0/2 2 Jobs" at bounding box center [134, 78] width 93 height 19
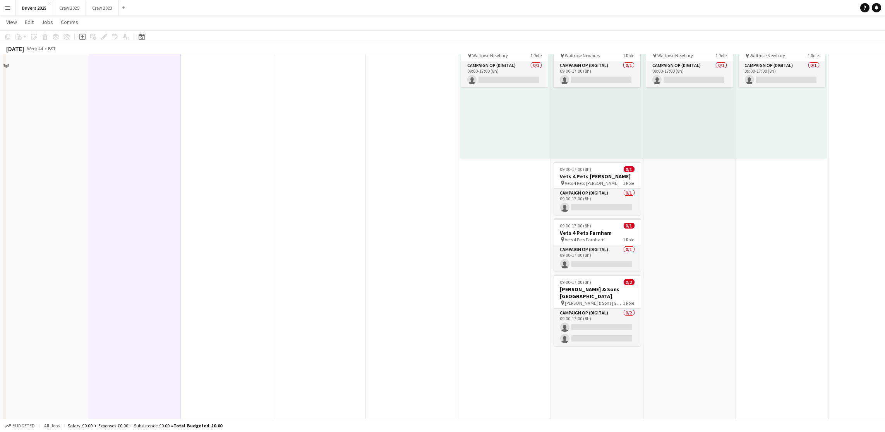
scroll to position [290, 0]
